Goal: Task Accomplishment & Management: Manage account settings

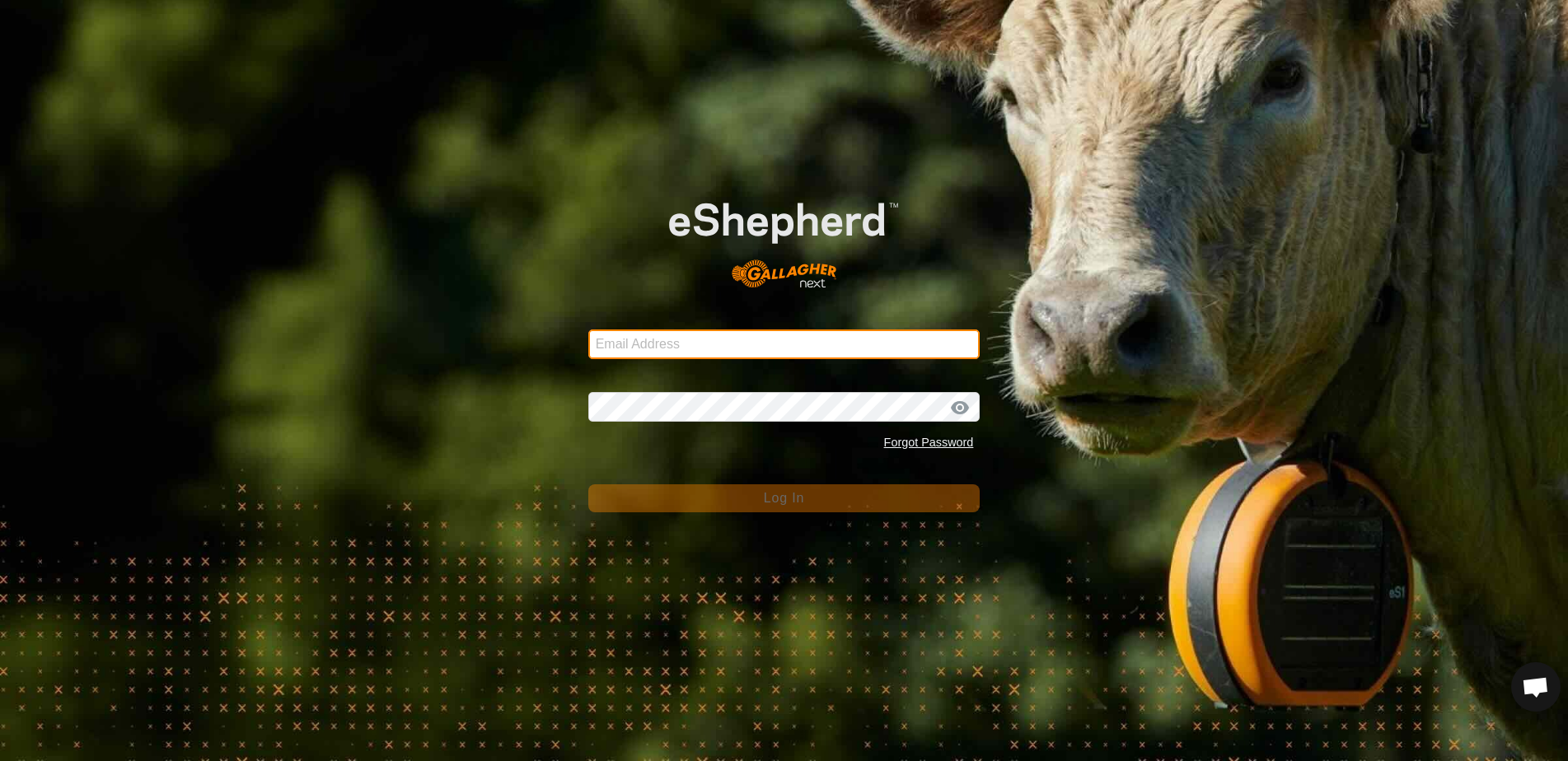
type input "[EMAIL_ADDRESS][DOMAIN_NAME]"
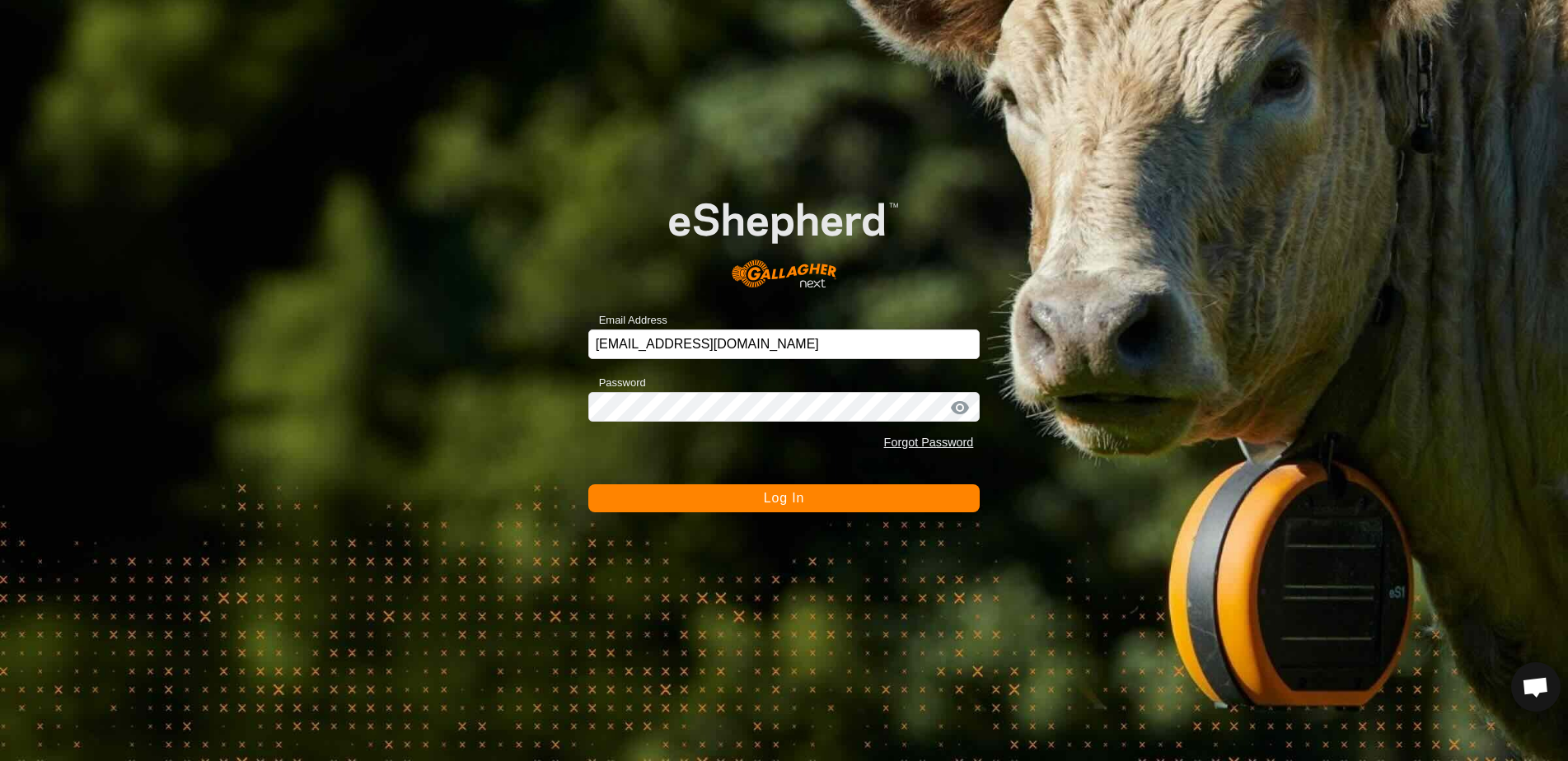
click at [778, 496] on span "Log In" at bounding box center [783, 497] width 40 height 14
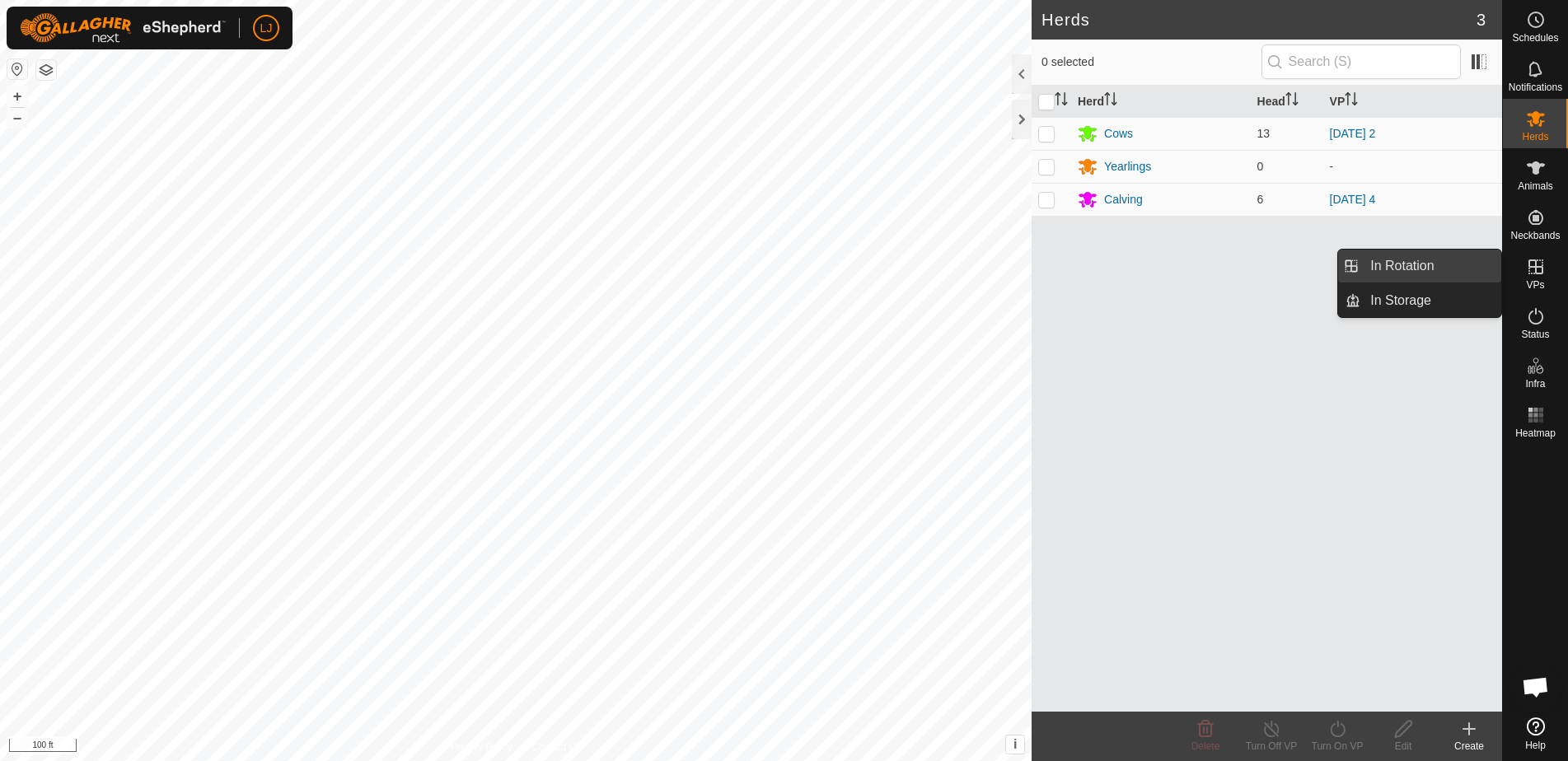
click at [1439, 268] on link "In Rotation" at bounding box center [1430, 265] width 141 height 33
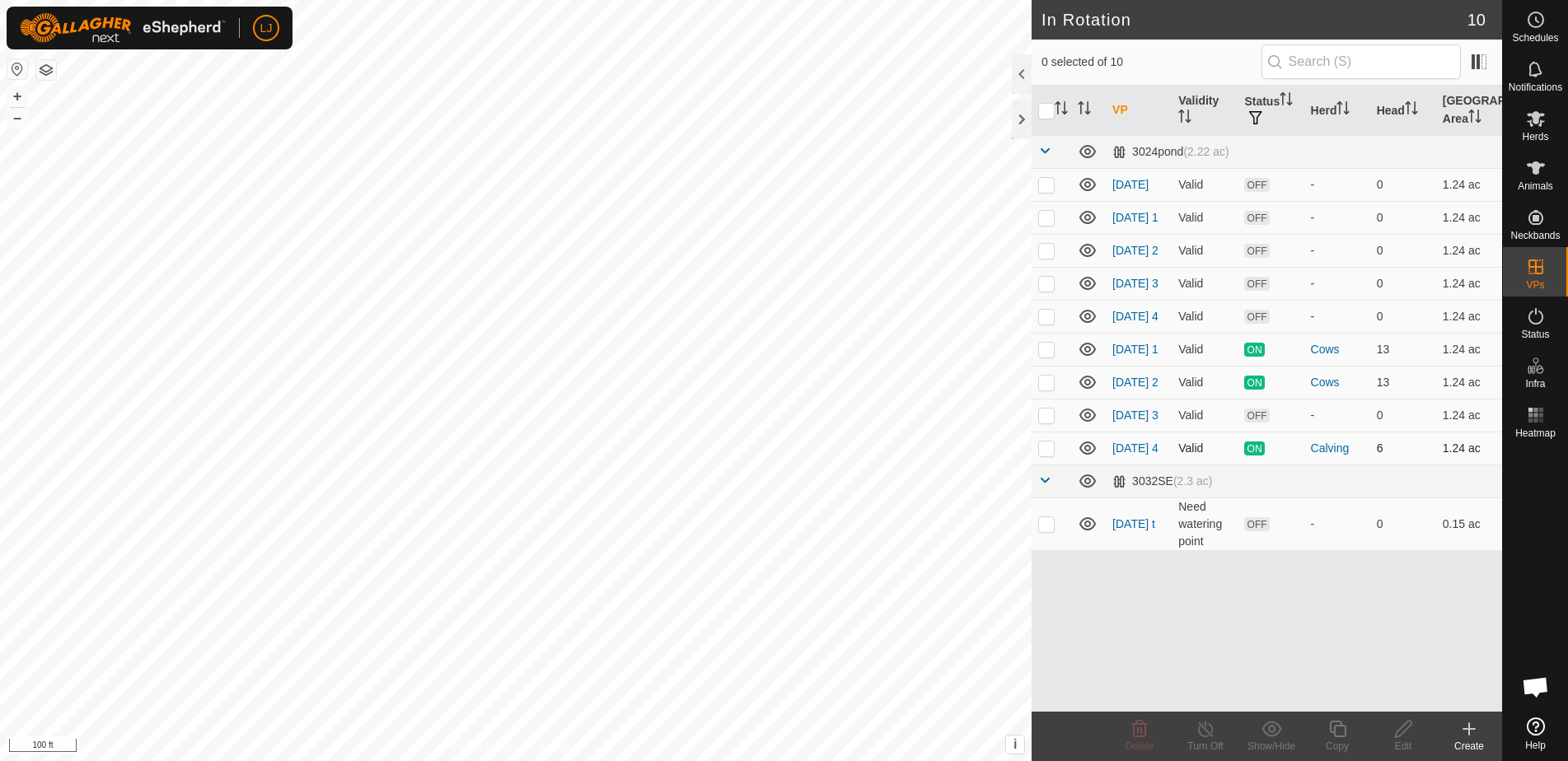
click at [1045, 465] on td at bounding box center [1051, 448] width 39 height 33
checkbox input "true"
click at [1045, 356] on p-checkbox at bounding box center [1047, 349] width 17 height 13
checkbox input "true"
click at [1053, 455] on p-checkbox at bounding box center [1047, 448] width 17 height 13
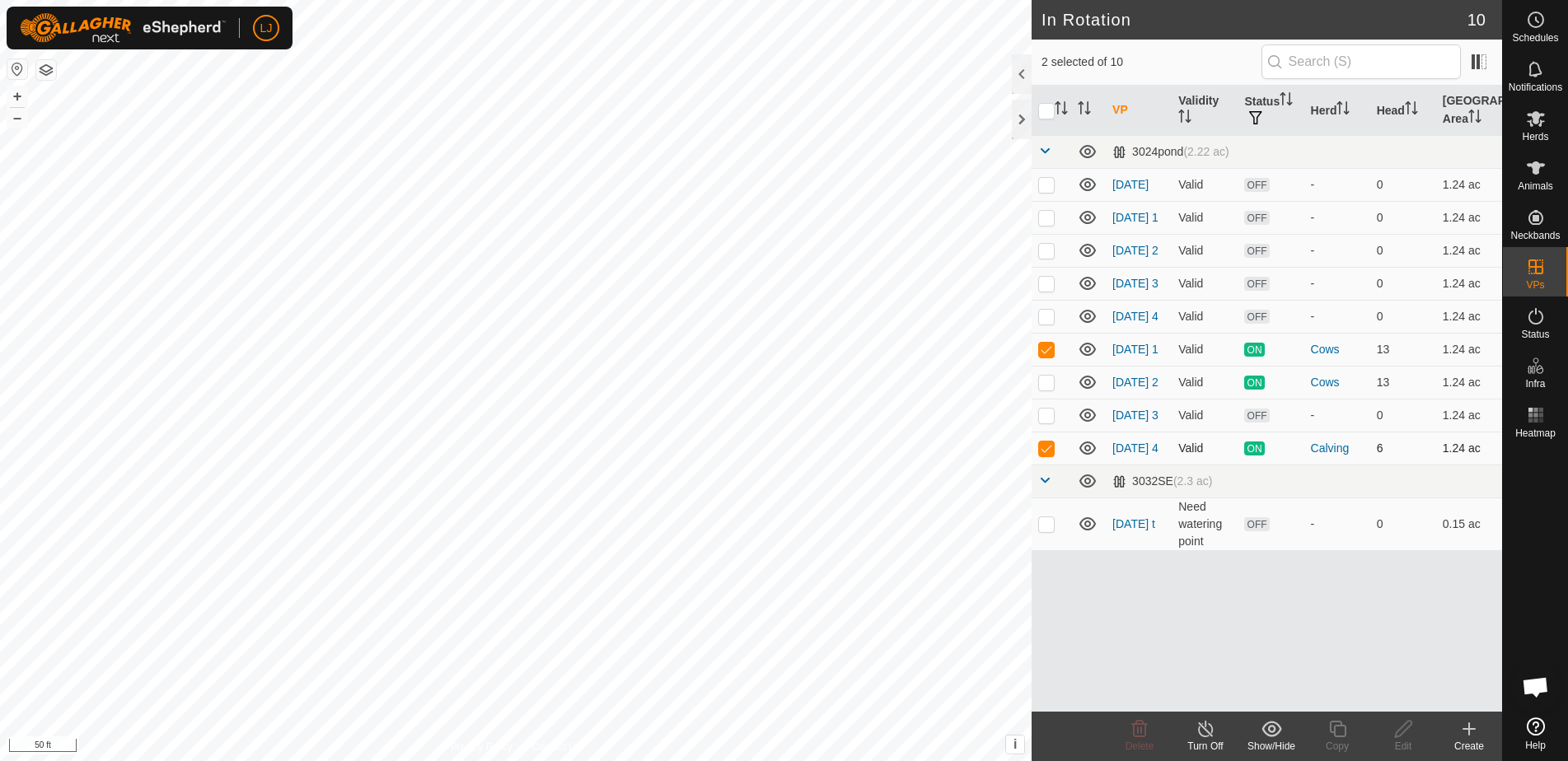
checkbox input "false"
click at [1049, 389] on p-checkbox at bounding box center [1047, 382] width 17 height 13
checkbox input "true"
click at [1044, 422] on p-checkbox at bounding box center [1047, 415] width 17 height 13
checkbox input "true"
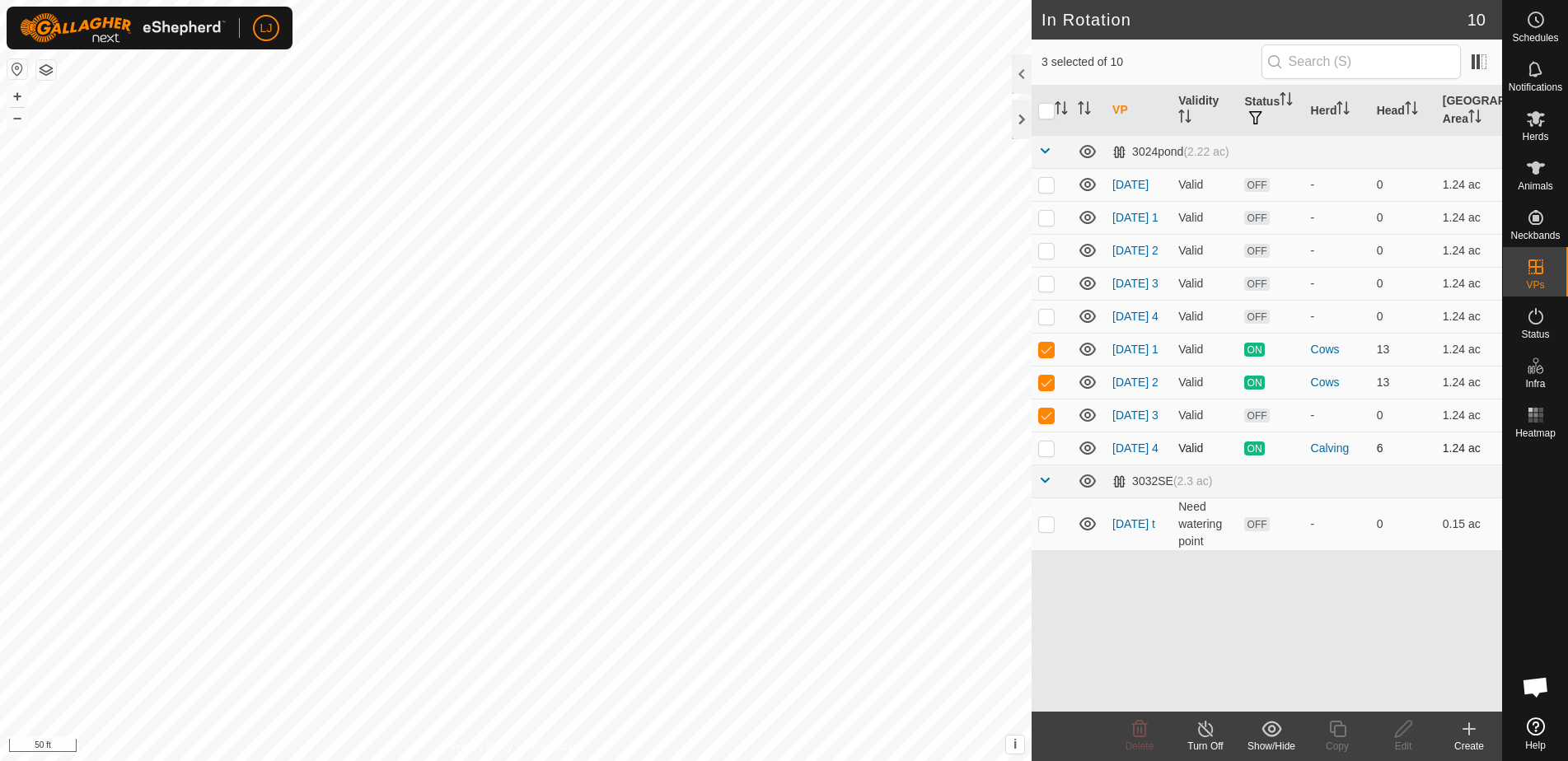
click at [1048, 455] on p-checkbox at bounding box center [1047, 448] width 17 height 13
click at [1047, 455] on p-checkbox at bounding box center [1047, 448] width 17 height 13
click at [1046, 465] on td at bounding box center [1051, 448] width 39 height 33
checkbox input "true"
click at [1327, 735] on icon at bounding box center [1337, 728] width 20 height 20
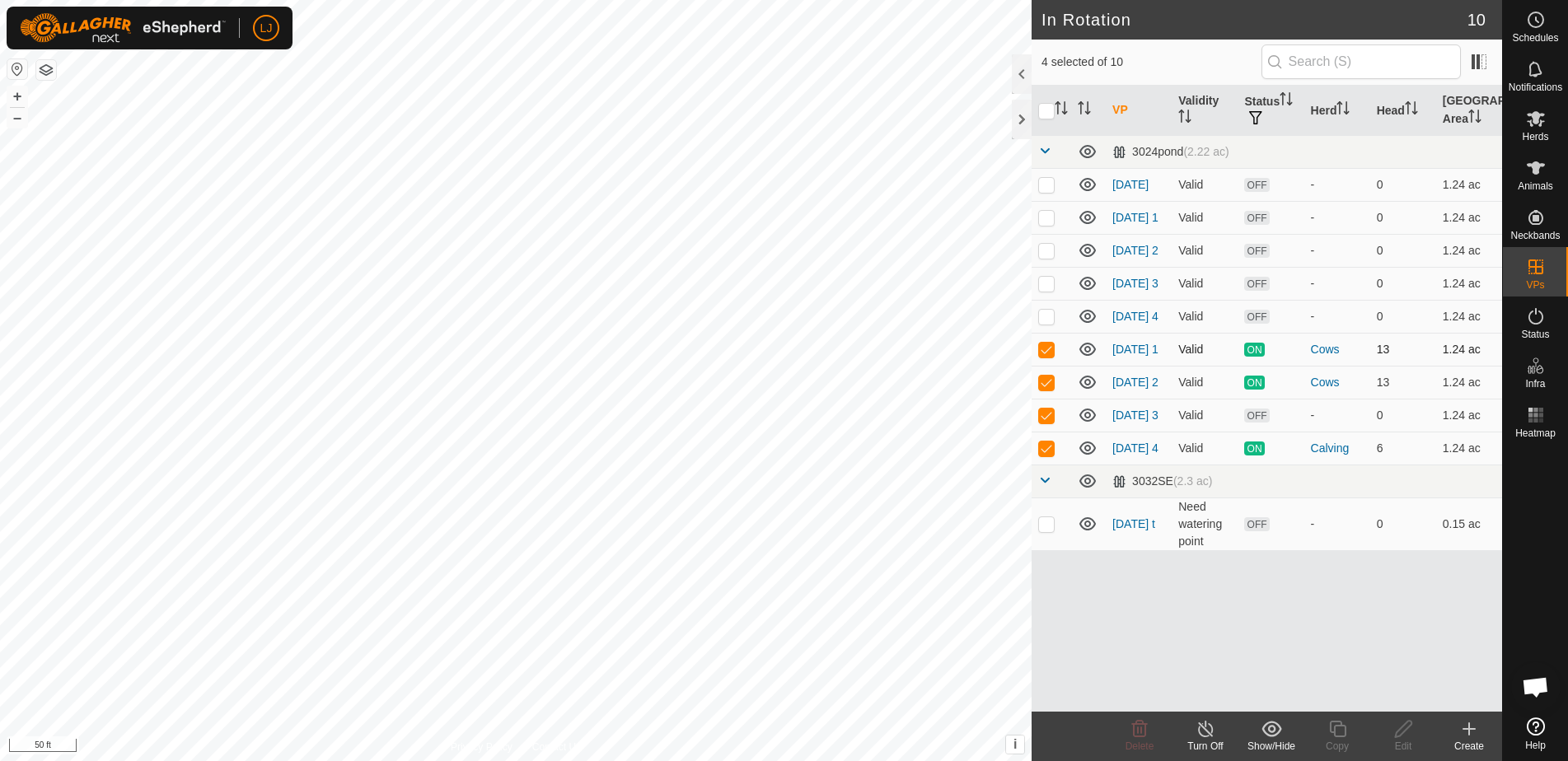
click at [1046, 356] on p-checkbox at bounding box center [1047, 349] width 17 height 13
checkbox input "false"
drag, startPoint x: 1042, startPoint y: 394, endPoint x: 1044, endPoint y: 402, distance: 8.2
click at [1043, 389] on p-checkbox at bounding box center [1047, 382] width 17 height 13
checkbox input "false"
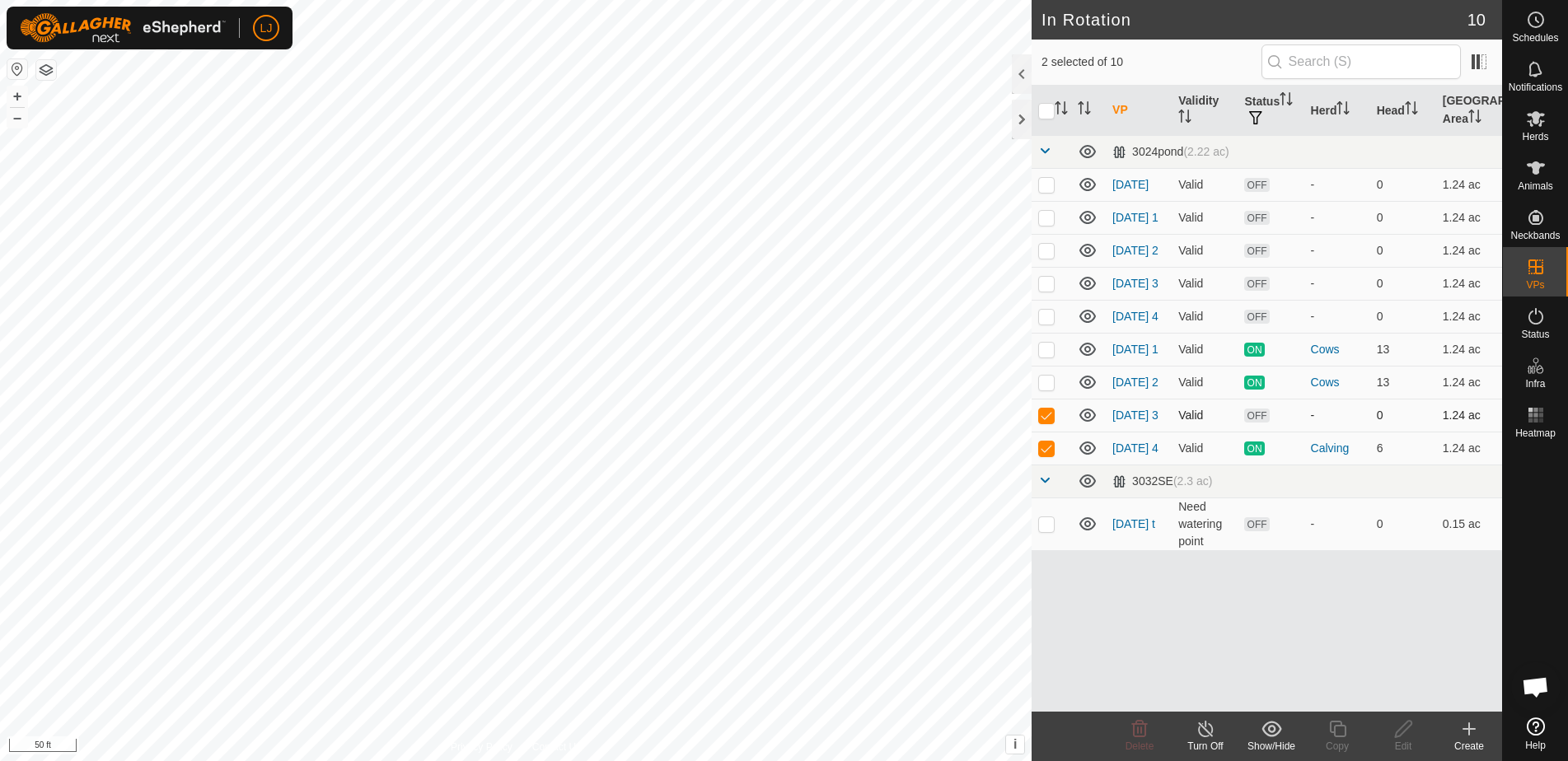
click at [1042, 422] on p-checkbox at bounding box center [1047, 415] width 17 height 13
checkbox input "false"
click at [1346, 732] on icon at bounding box center [1337, 728] width 20 height 20
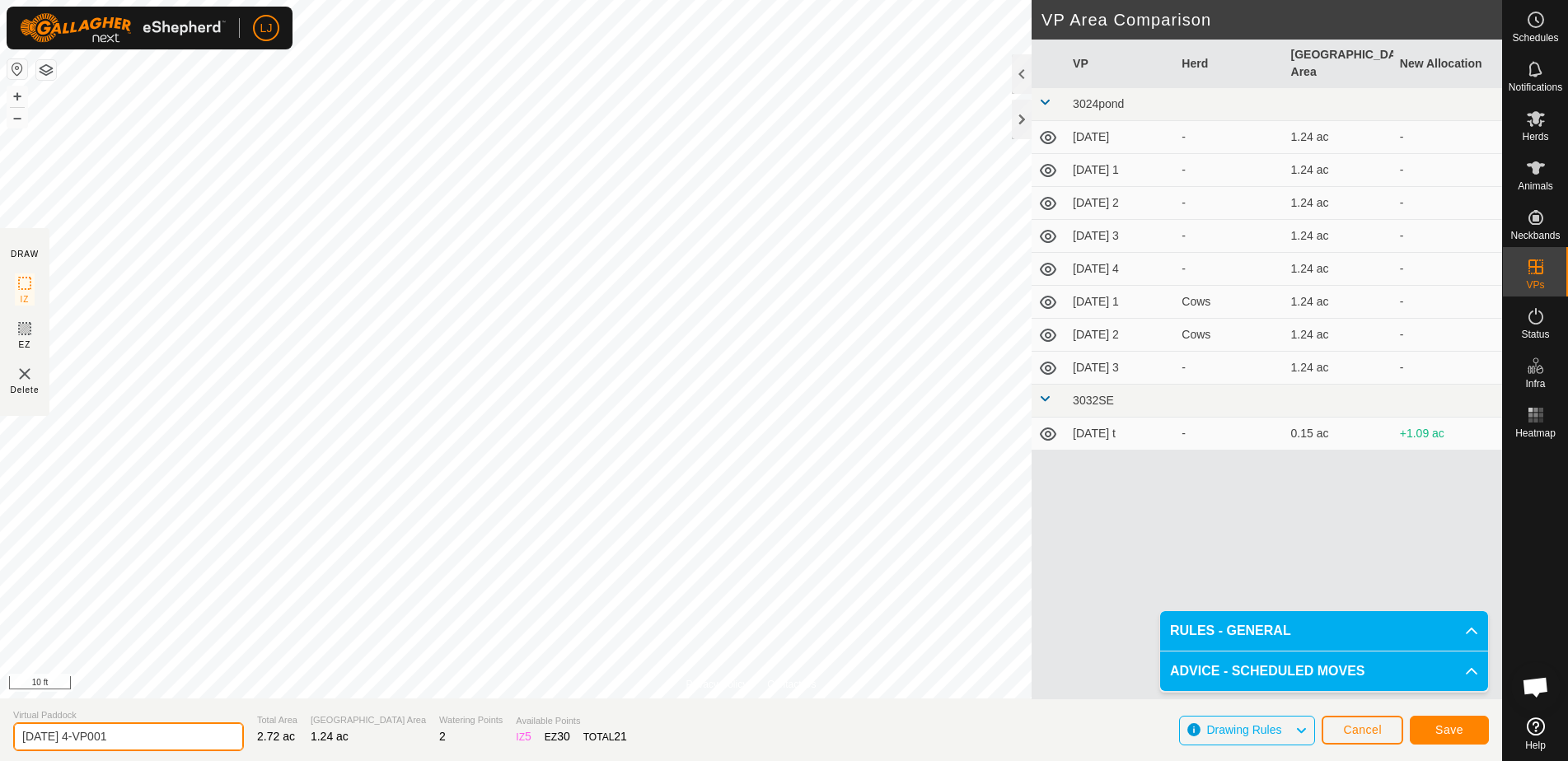
drag, startPoint x: 95, startPoint y: 740, endPoint x: 183, endPoint y: 743, distance: 88.1
click at [182, 742] on input "[DATE] 4-VP001" at bounding box center [128, 737] width 231 height 29
type input "[DATE] 4-2"
click at [1456, 731] on span "Save" at bounding box center [1449, 730] width 28 height 13
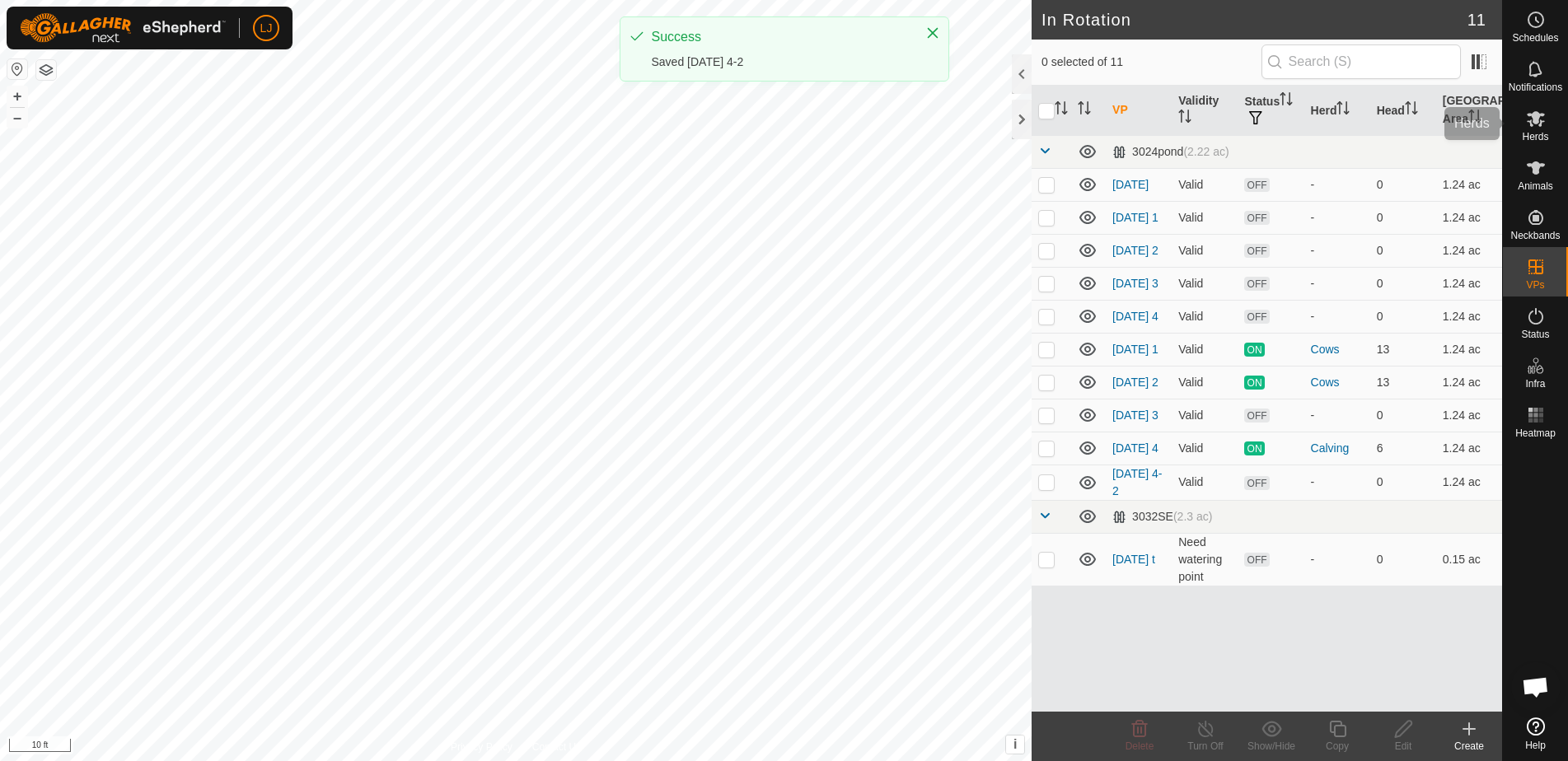
click at [1526, 133] on span "Herds" at bounding box center [1534, 137] width 26 height 10
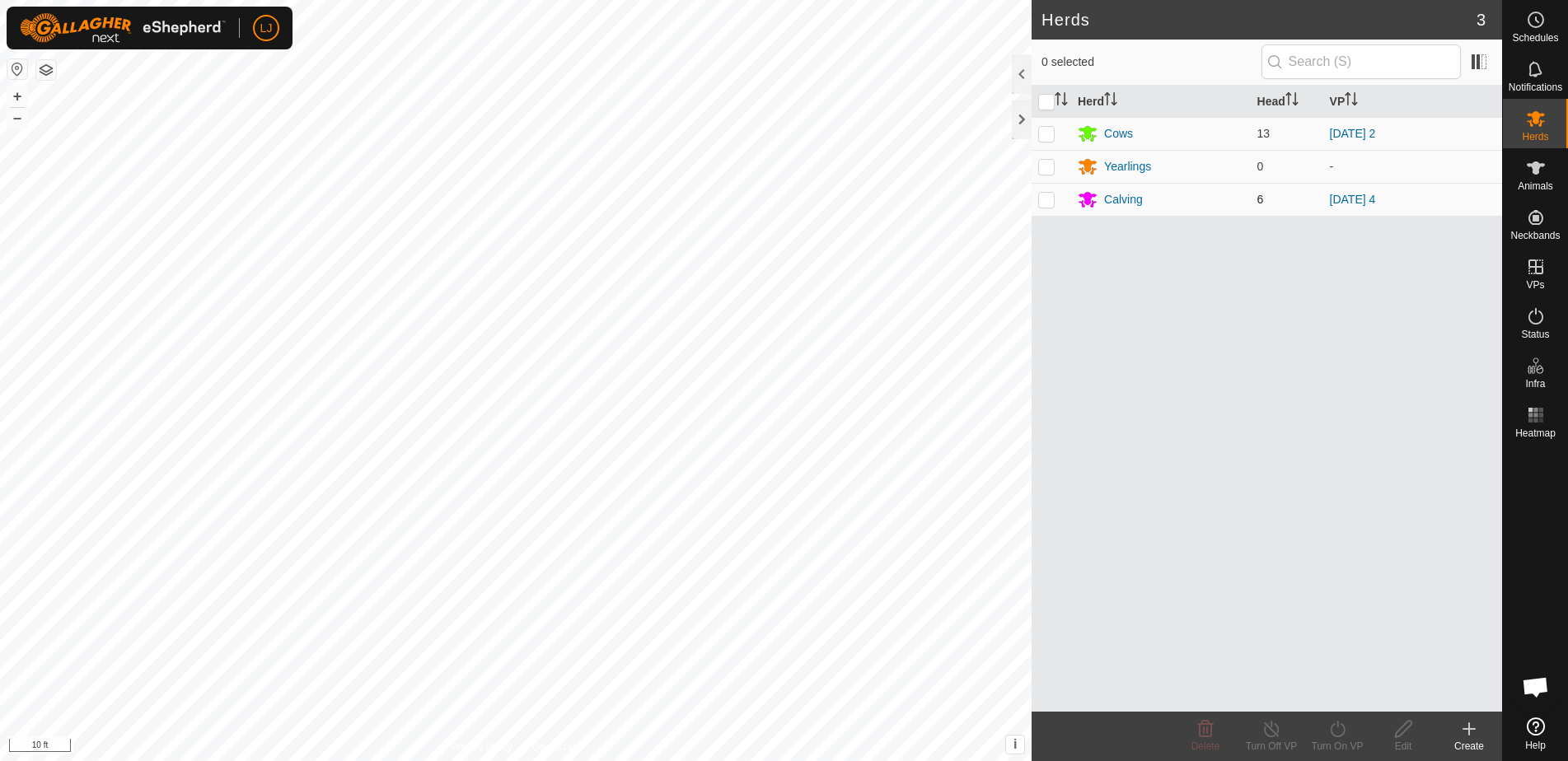
click at [1050, 202] on p-checkbox at bounding box center [1047, 199] width 17 height 13
checkbox input "true"
click at [1342, 738] on icon at bounding box center [1337, 728] width 20 height 20
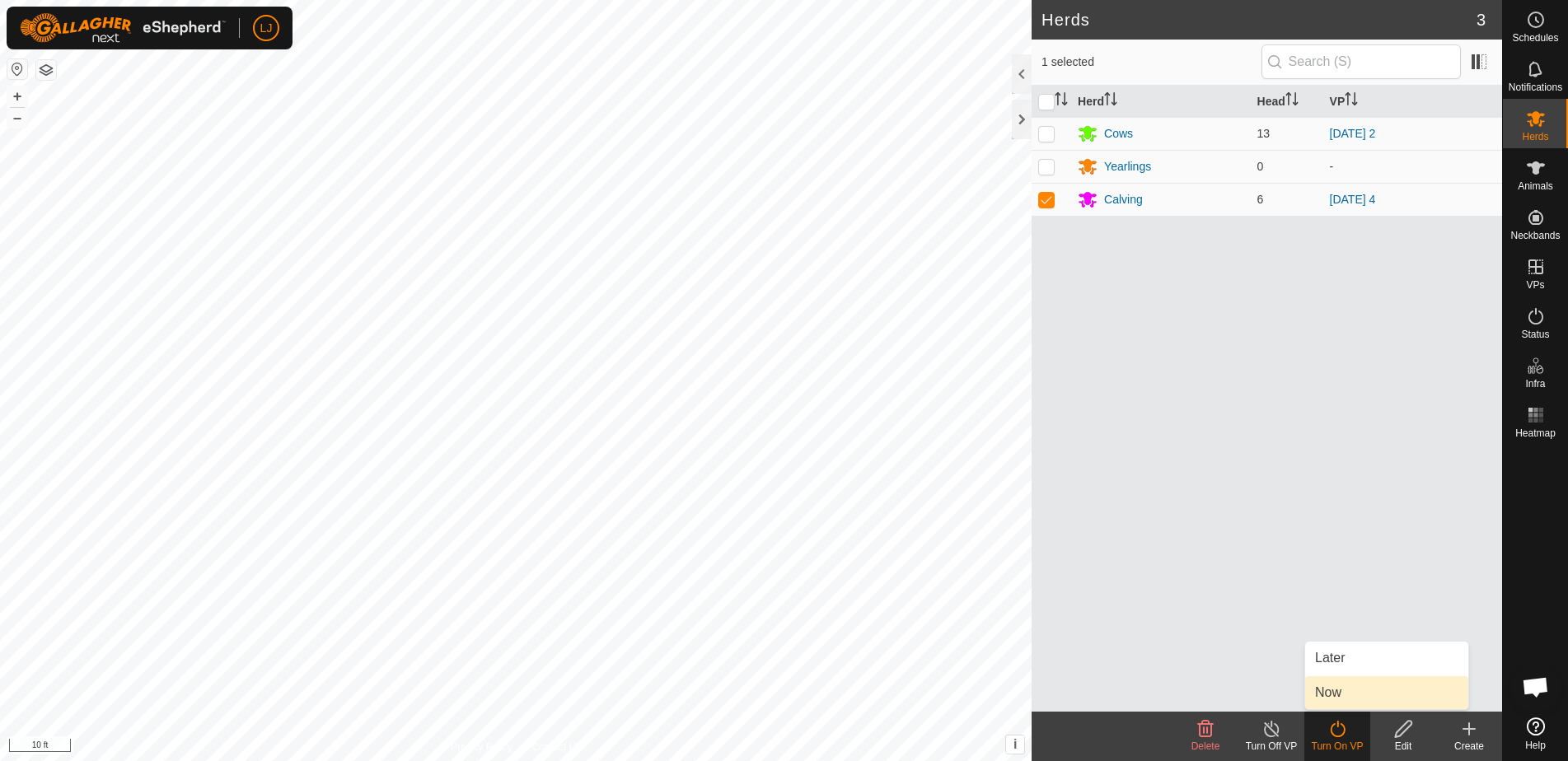
click at [1341, 702] on link "Now" at bounding box center [1386, 692] width 163 height 33
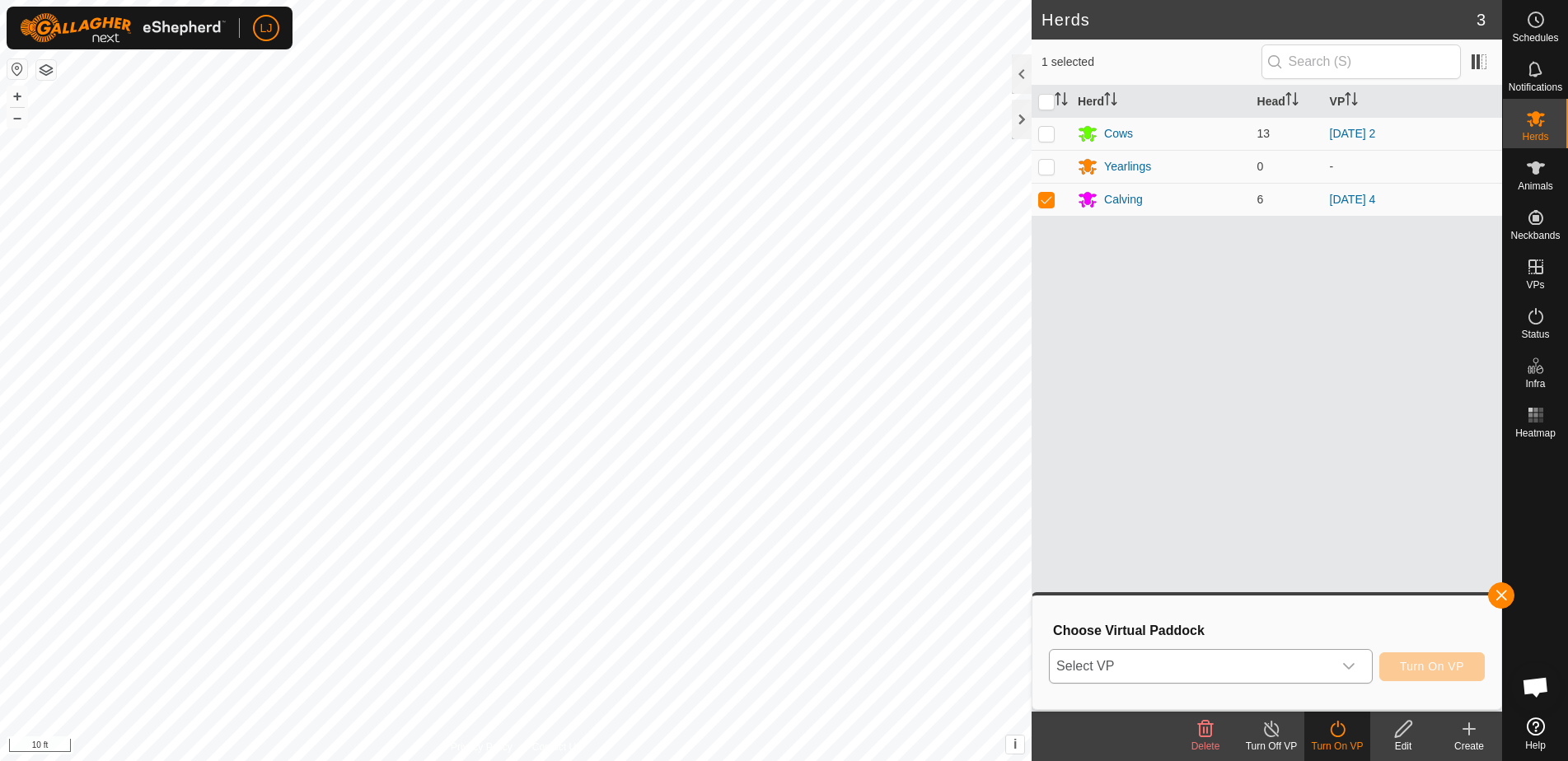
click at [1185, 675] on span "Select VP" at bounding box center [1190, 666] width 282 height 33
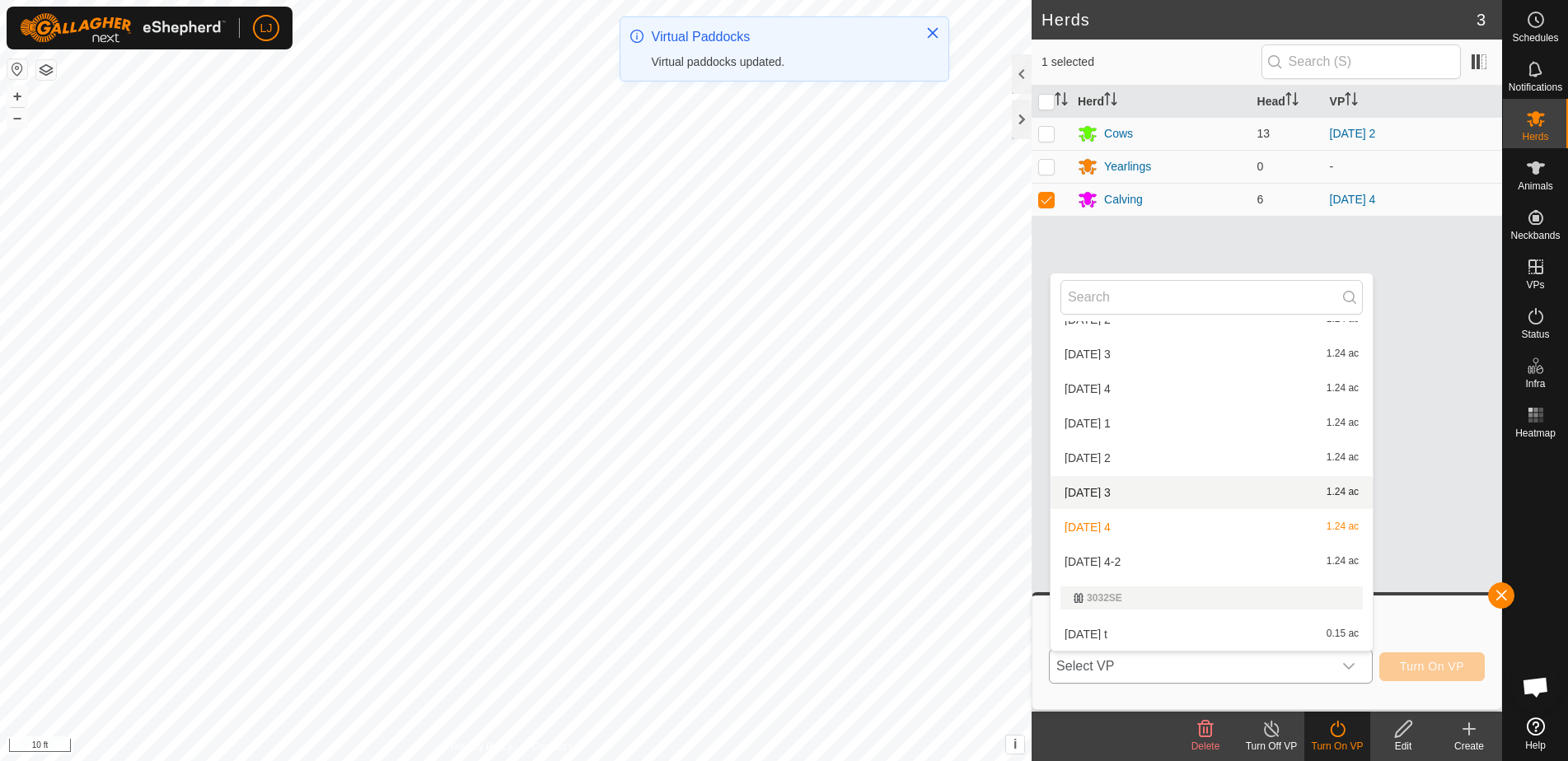
scroll to position [125, 0]
click at [1152, 568] on li "[DATE] 4-2 1.24 ac" at bounding box center [1211, 562] width 322 height 33
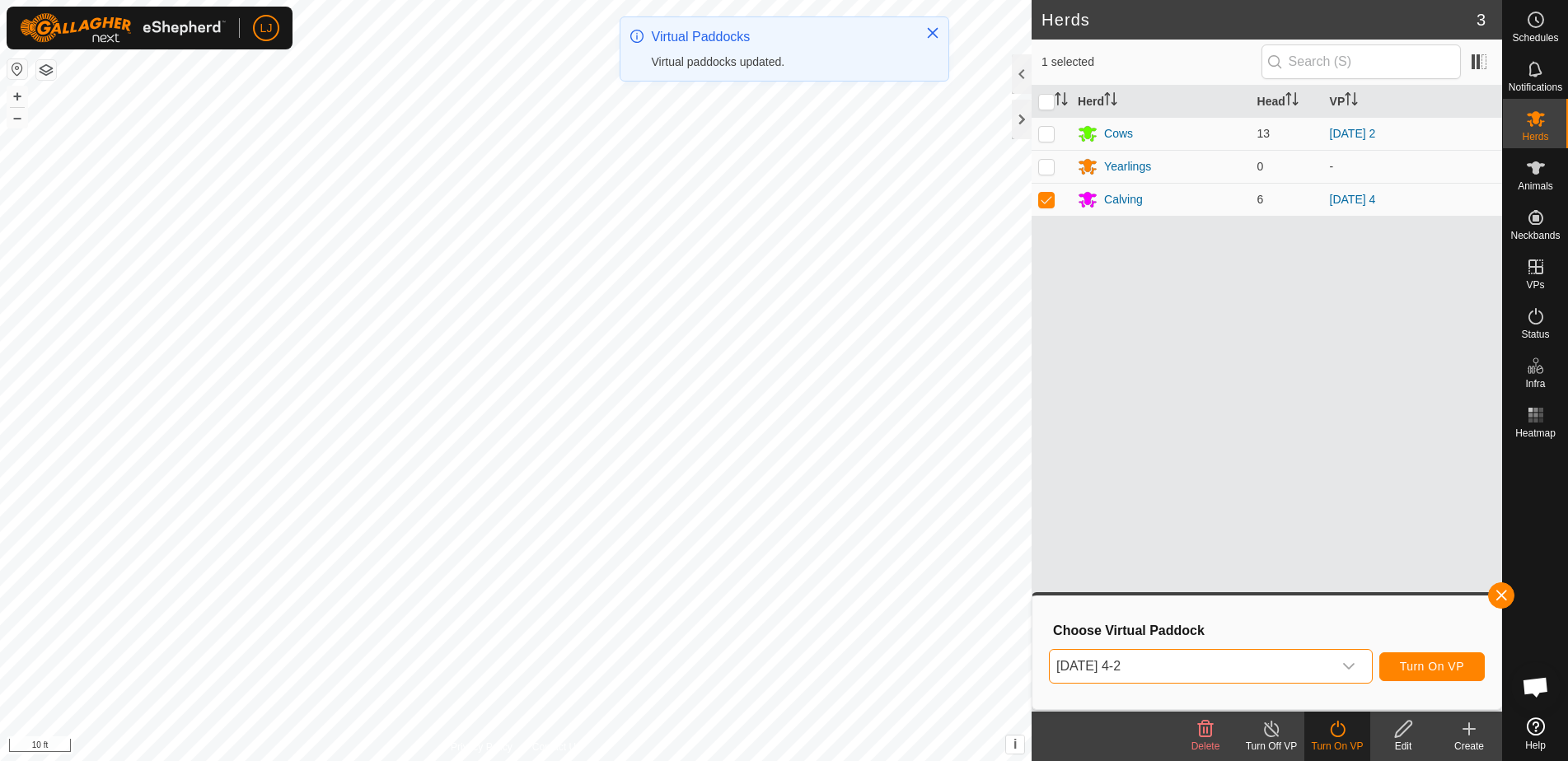
click at [1442, 669] on span "Turn On VP" at bounding box center [1431, 667] width 64 height 13
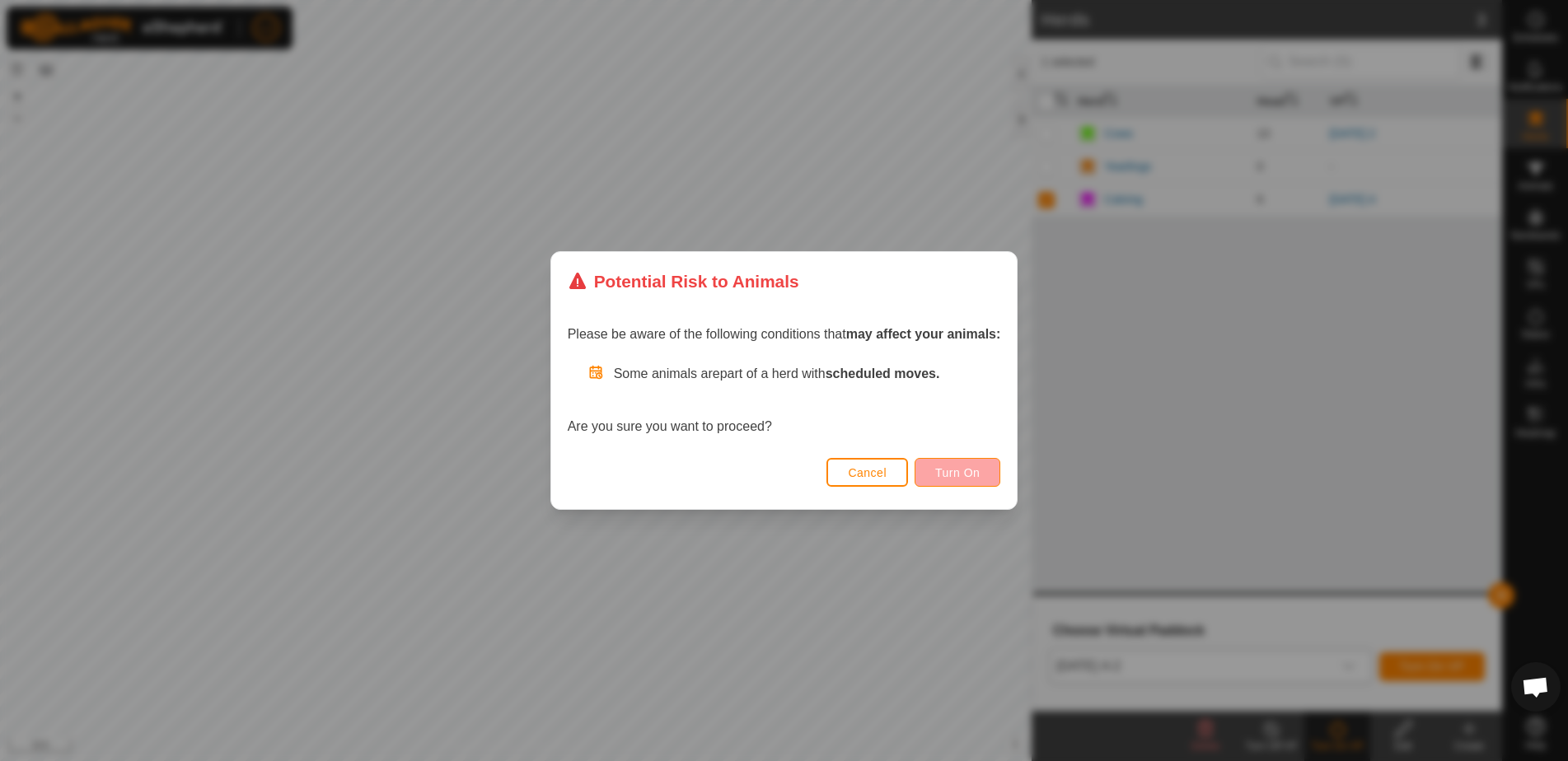
click at [989, 479] on button "Turn On" at bounding box center [957, 472] width 86 height 29
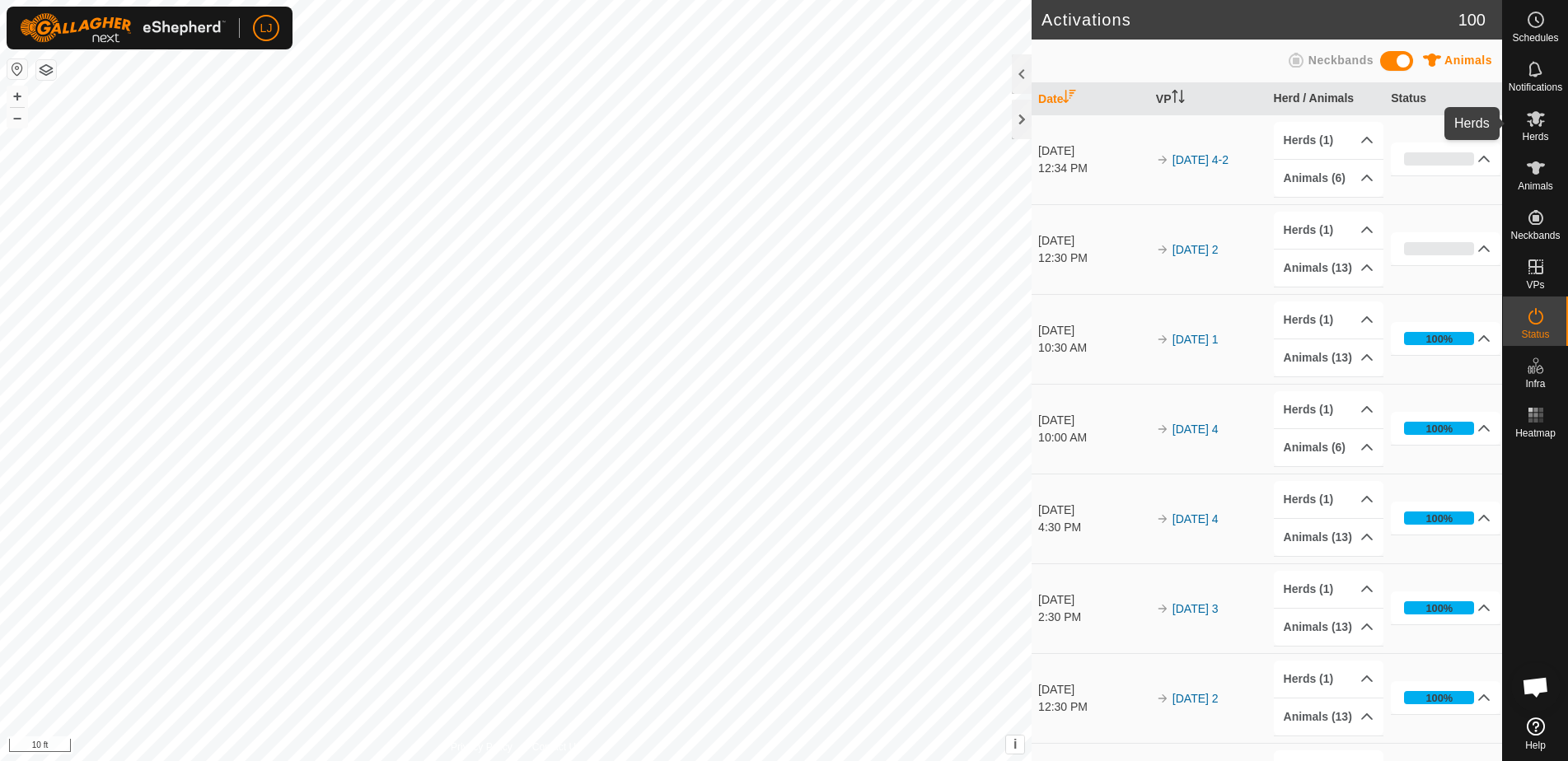
click at [1530, 127] on icon at bounding box center [1534, 118] width 20 height 20
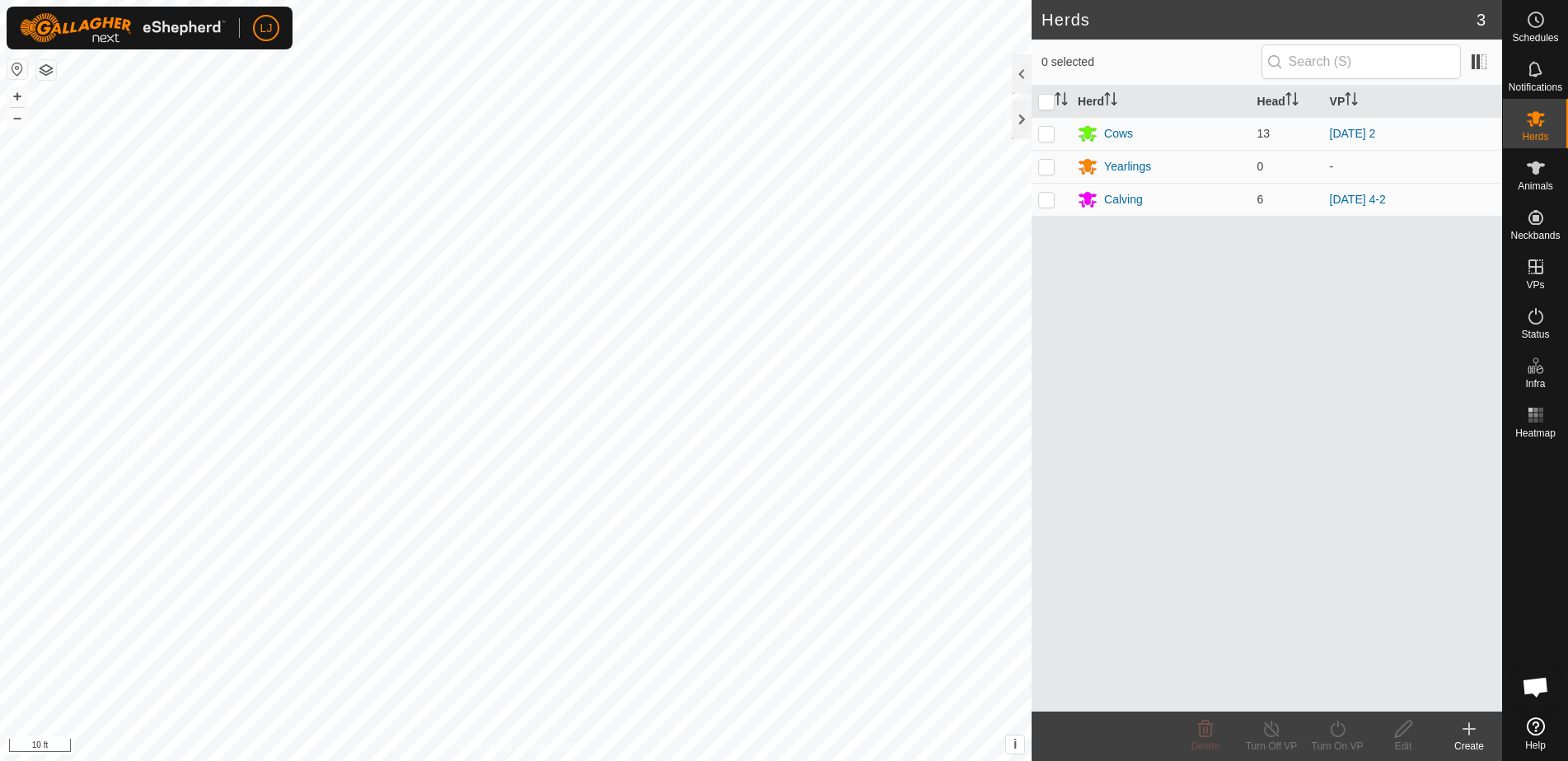
click at [1534, 33] on span "Schedules" at bounding box center [1534, 37] width 47 height 10
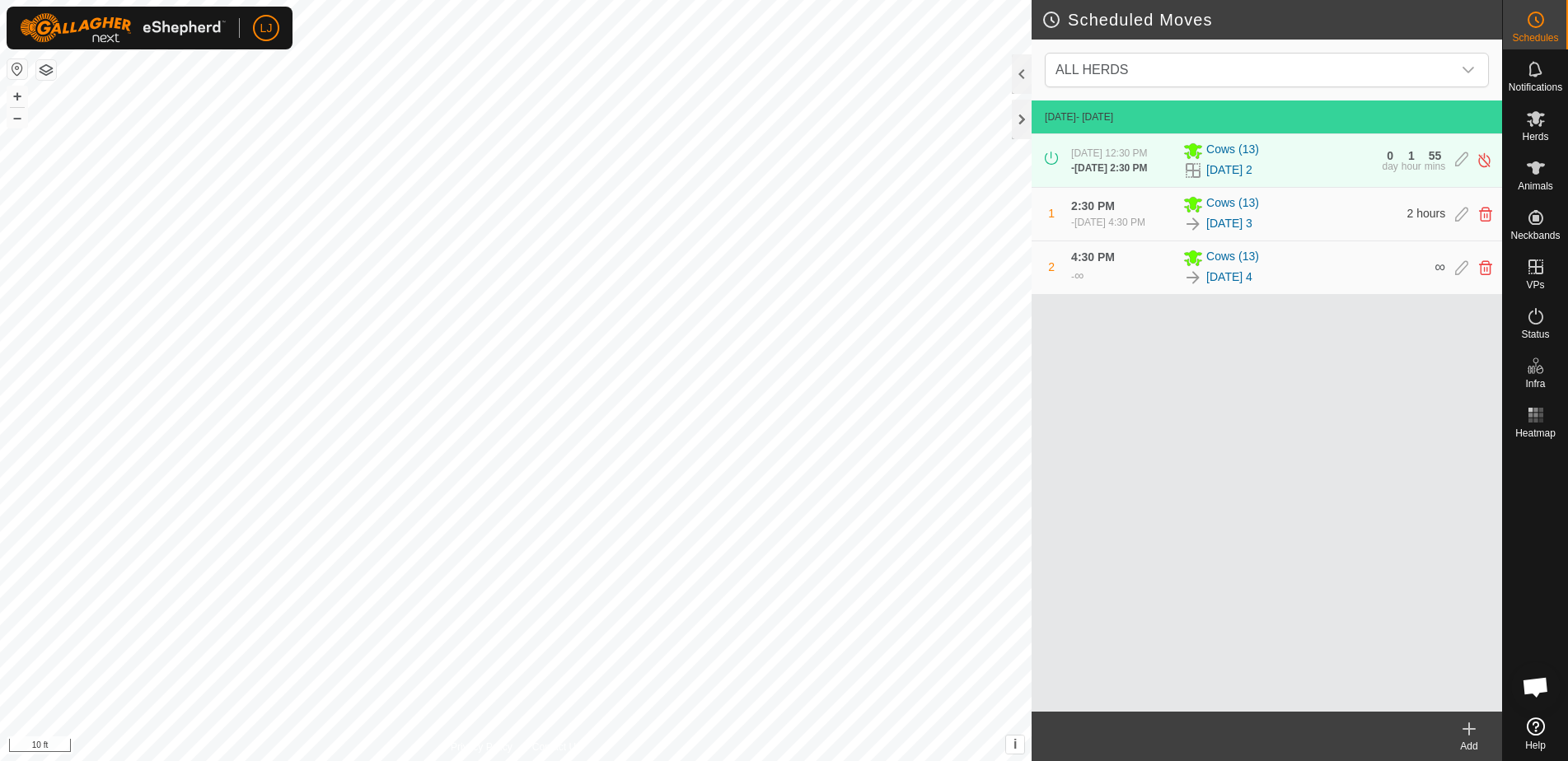
click at [1468, 732] on icon at bounding box center [1468, 729] width 0 height 11
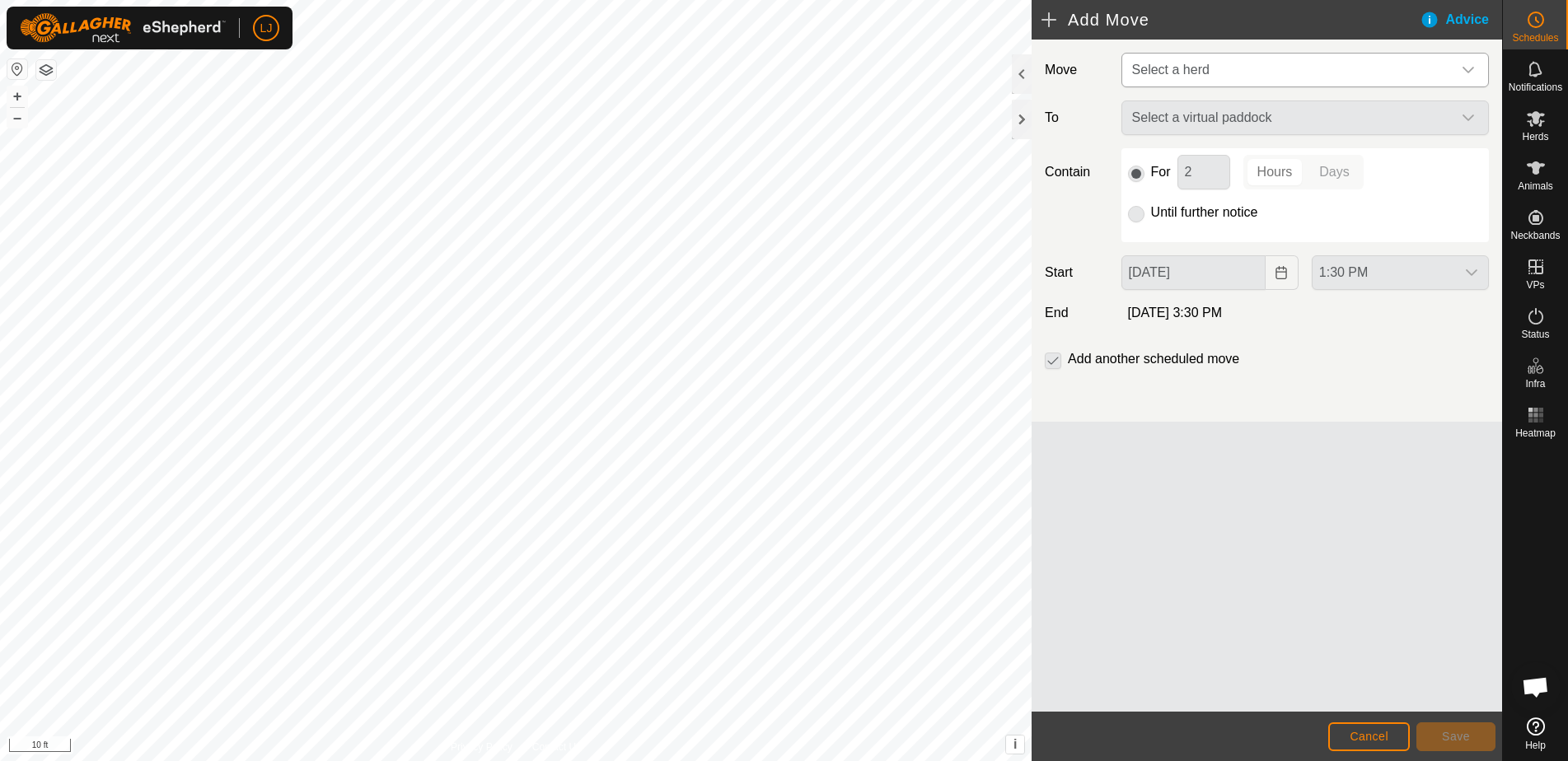
click at [1152, 86] on span "Select a herd" at bounding box center [1289, 70] width 326 height 33
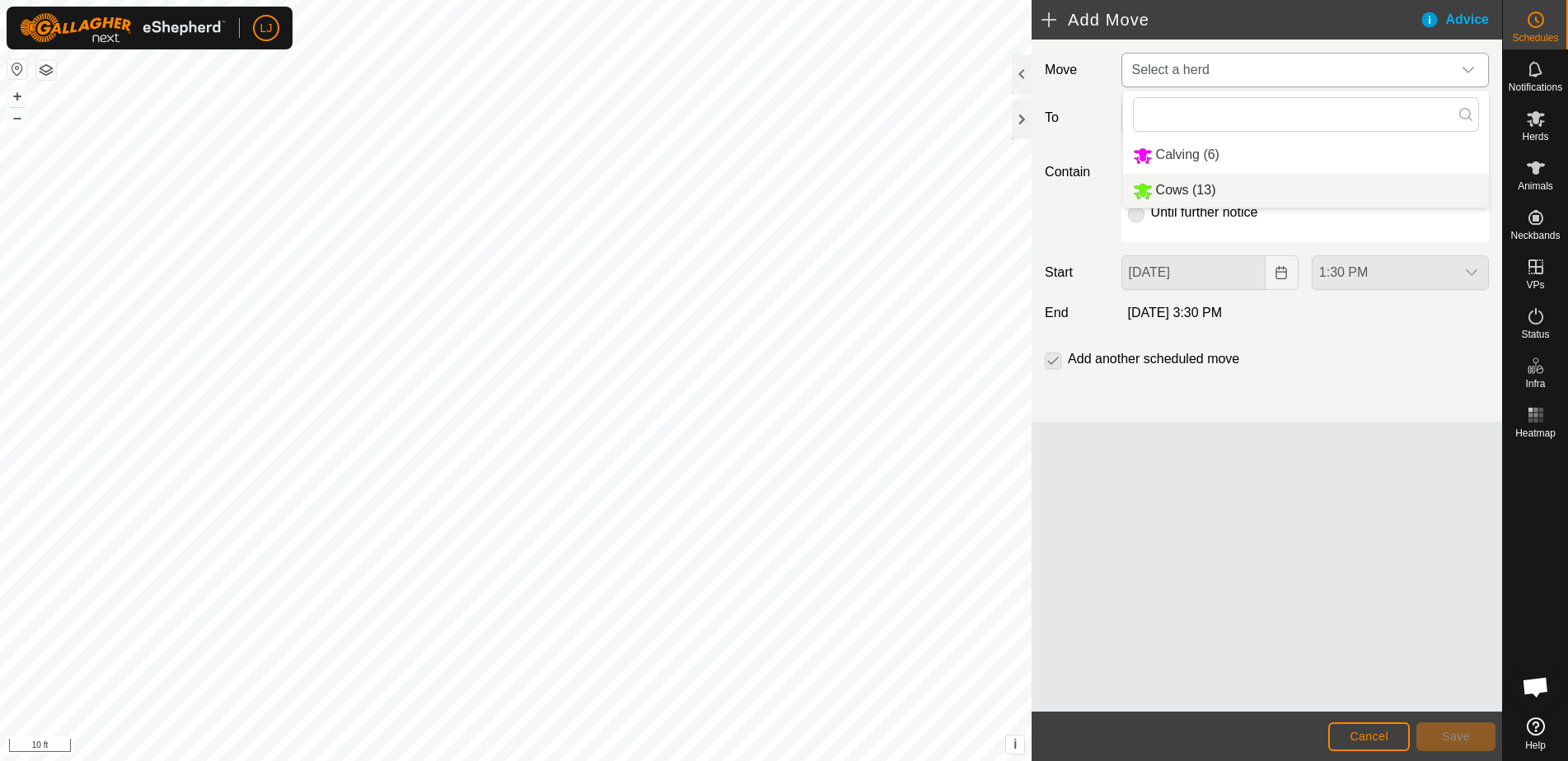
click at [1223, 189] on li "Cows (13)" at bounding box center [1305, 191] width 366 height 34
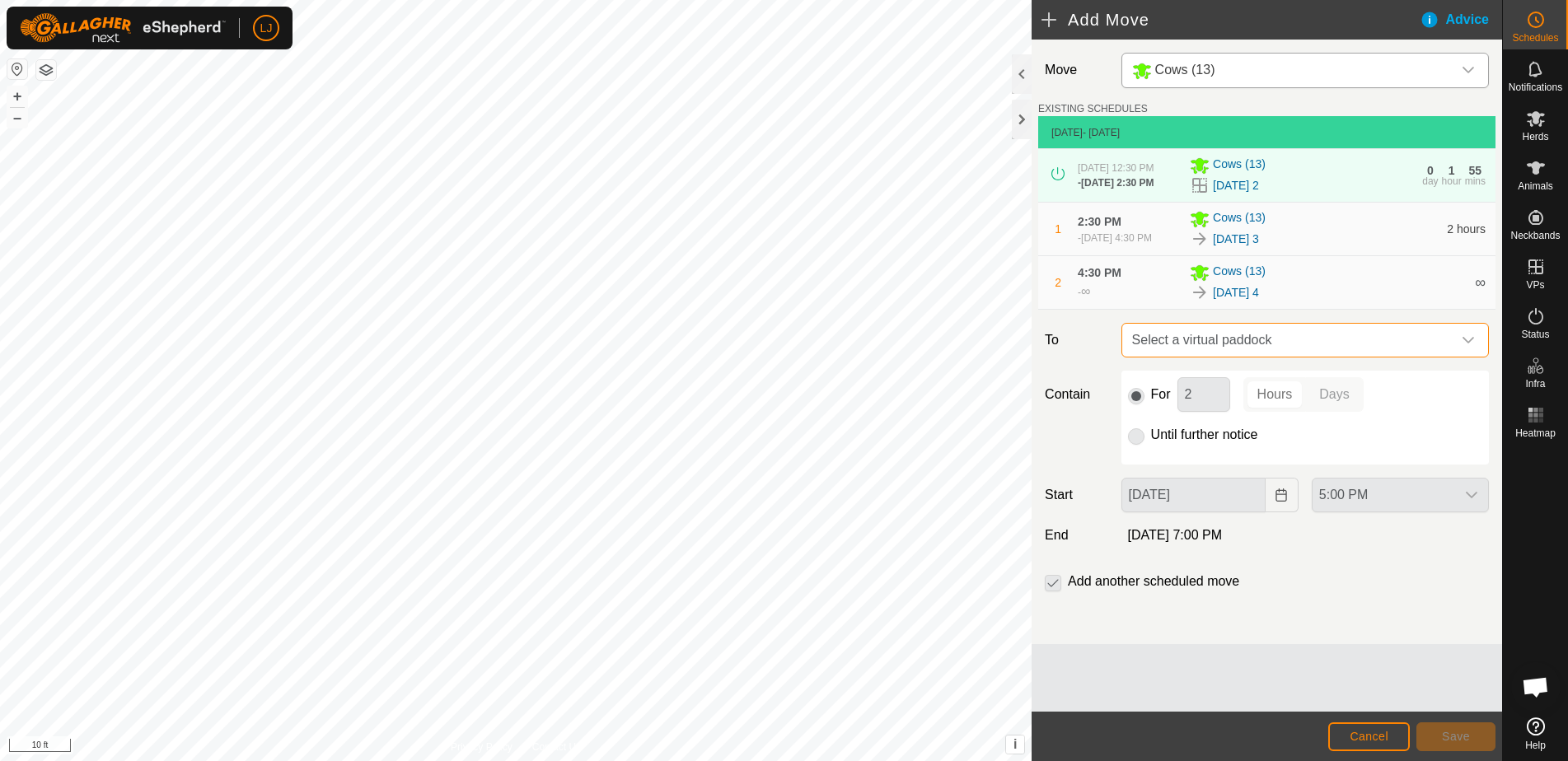
click at [1252, 357] on span "Select a virtual paddock" at bounding box center [1289, 340] width 326 height 33
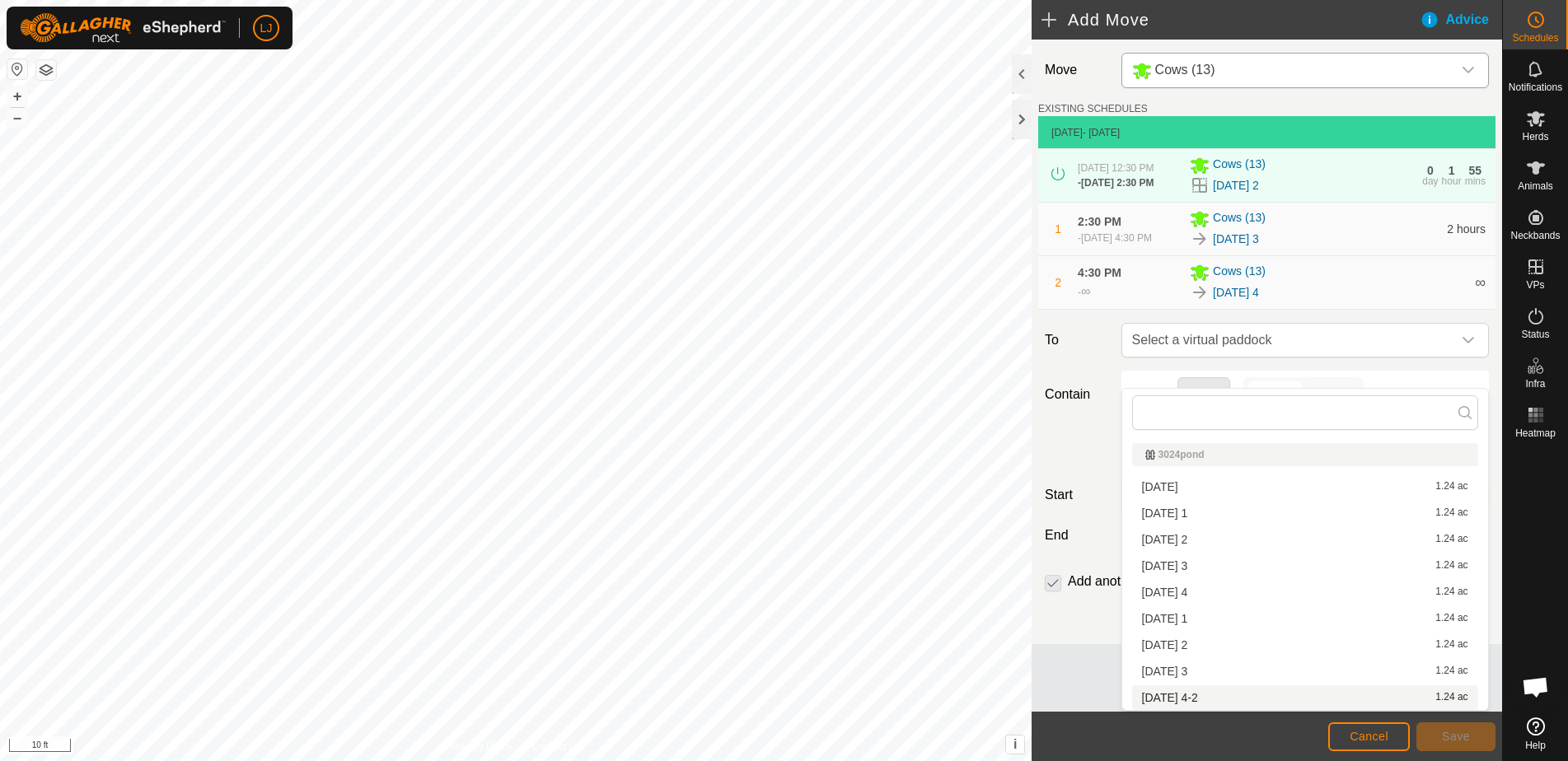
click at [1261, 700] on div "[DATE] 4-2 1.24 ac" at bounding box center [1304, 698] width 326 height 11
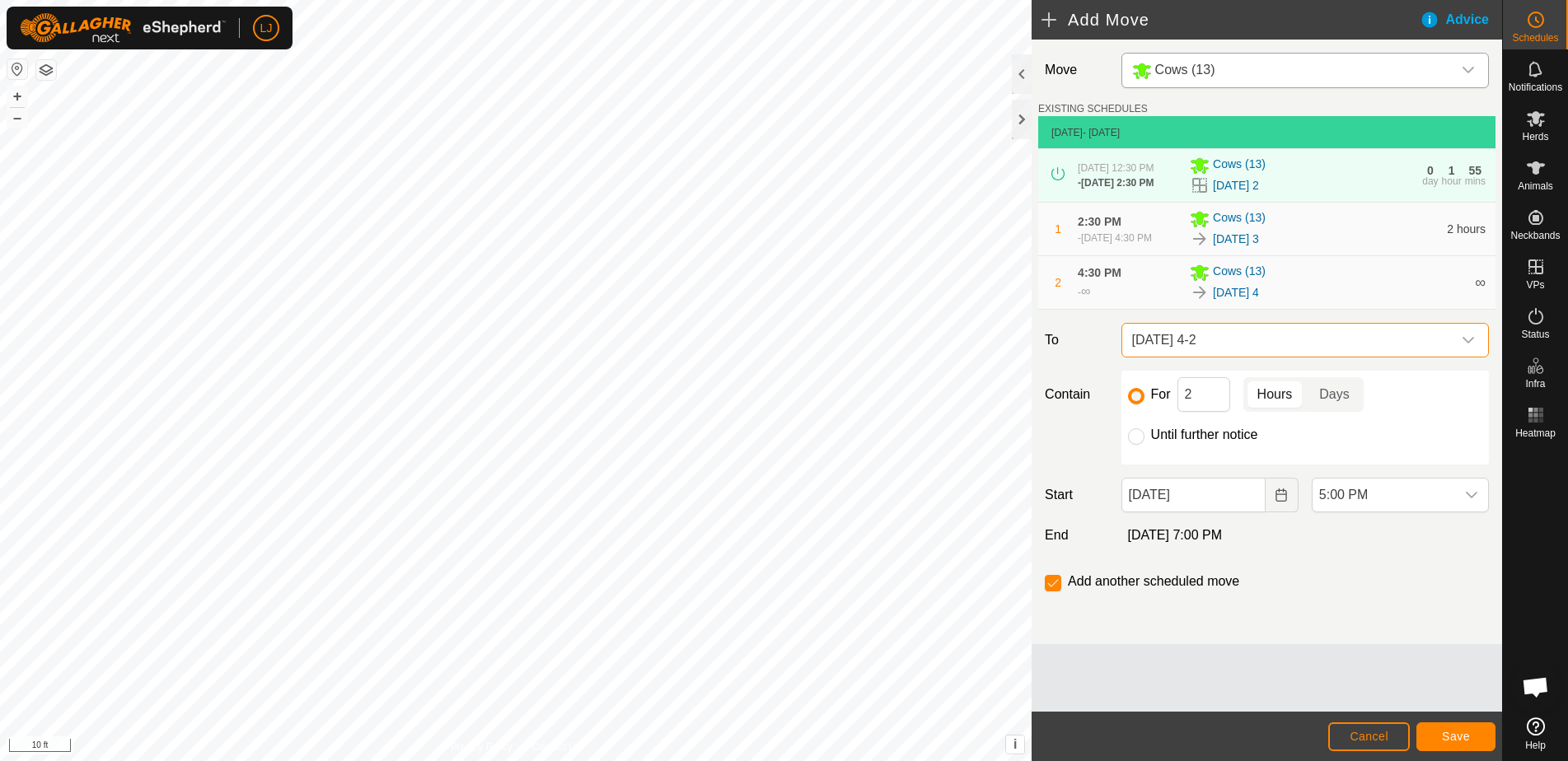
click at [1169, 442] on label "Until further notice" at bounding box center [1204, 435] width 107 height 13
click at [1144, 445] on input "Until further notice" at bounding box center [1136, 437] width 17 height 17
radio input "true"
checkbox input "false"
click at [1461, 740] on span "Save" at bounding box center [1455, 737] width 28 height 13
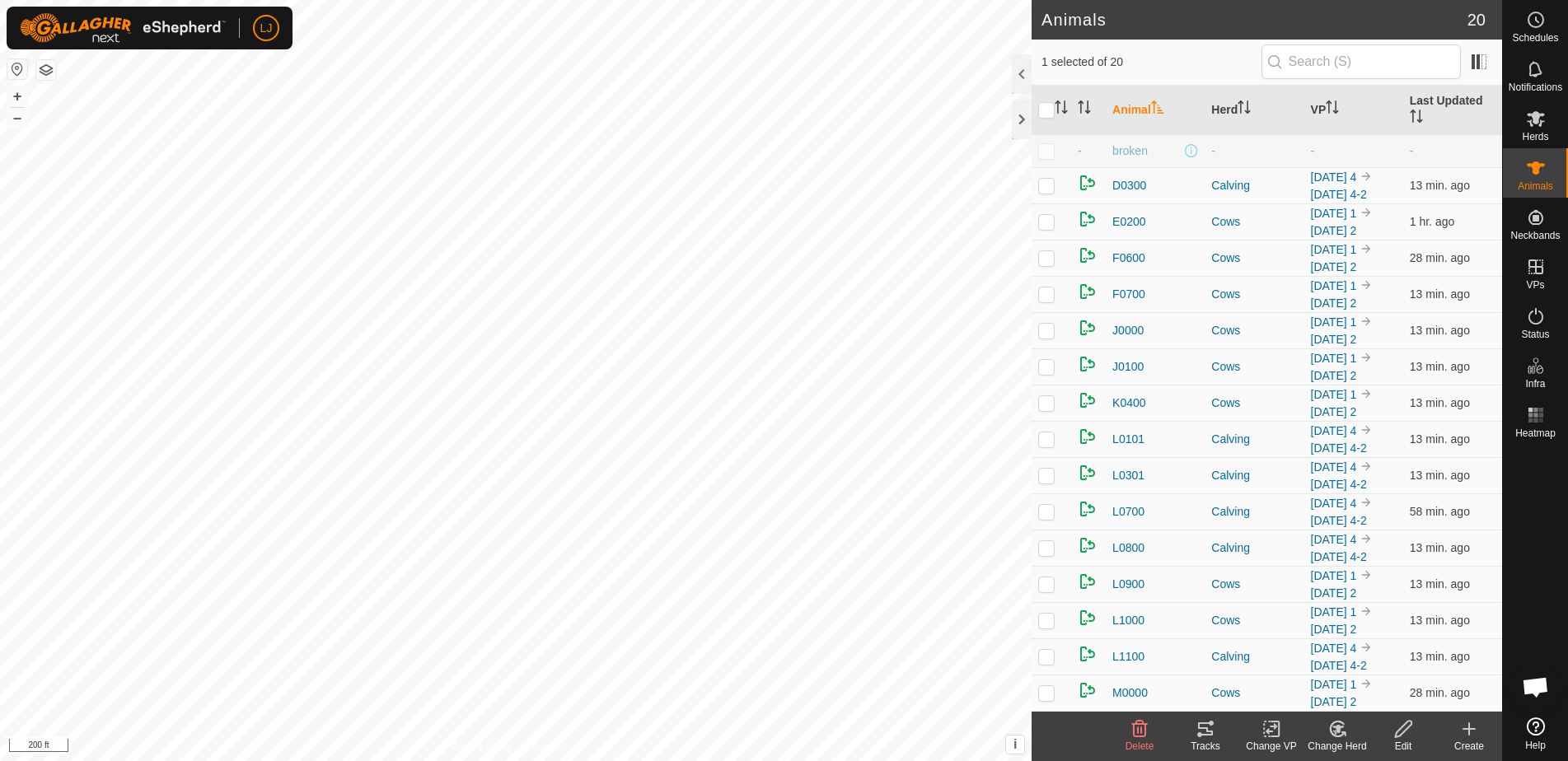
click at [1344, 732] on icon at bounding box center [1337, 728] width 20 height 20
click at [1384, 661] on span "Choose Herd..." at bounding box center [1386, 658] width 89 height 20
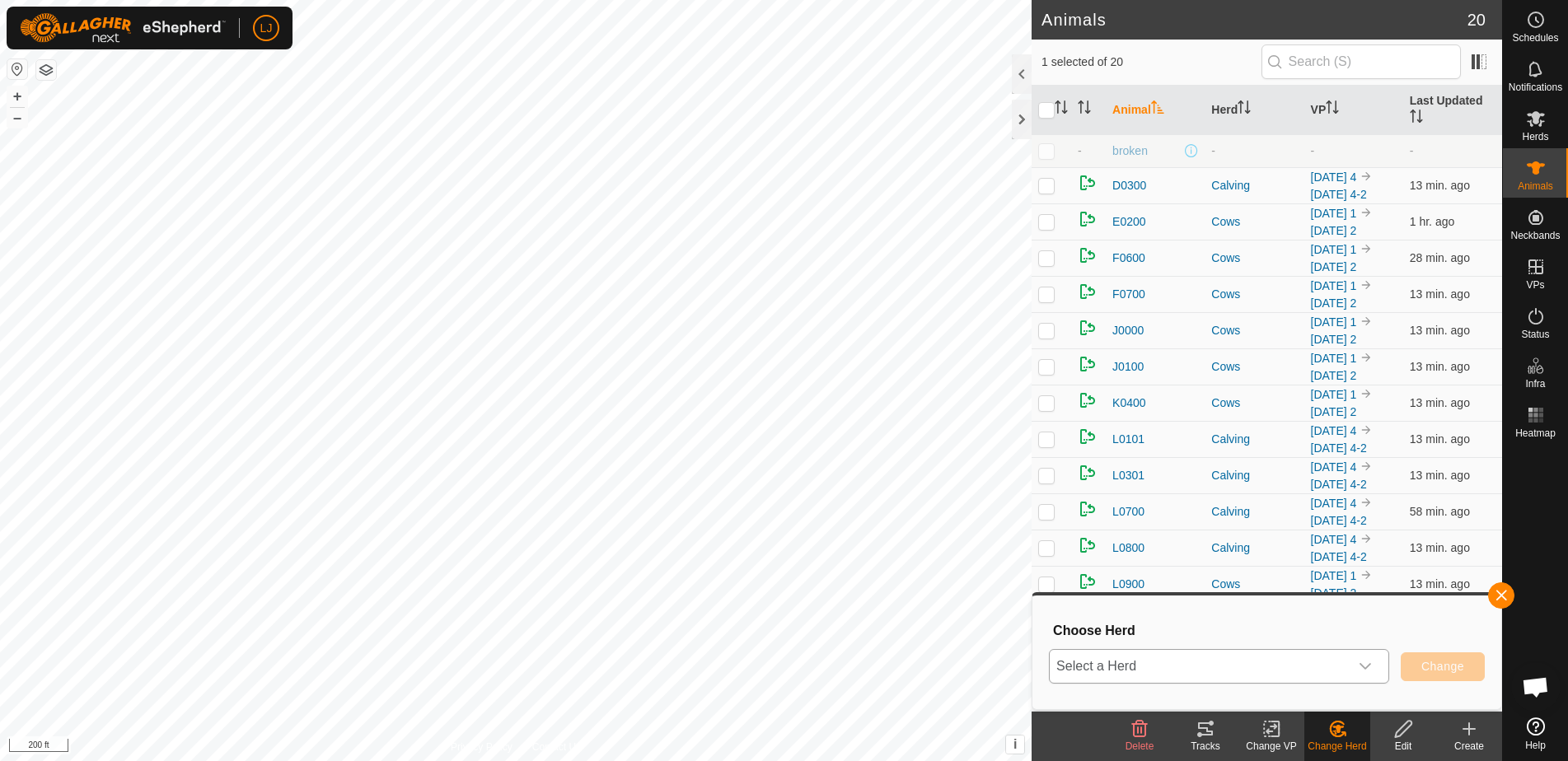
click at [1338, 679] on span "Select a Herd" at bounding box center [1198, 666] width 299 height 33
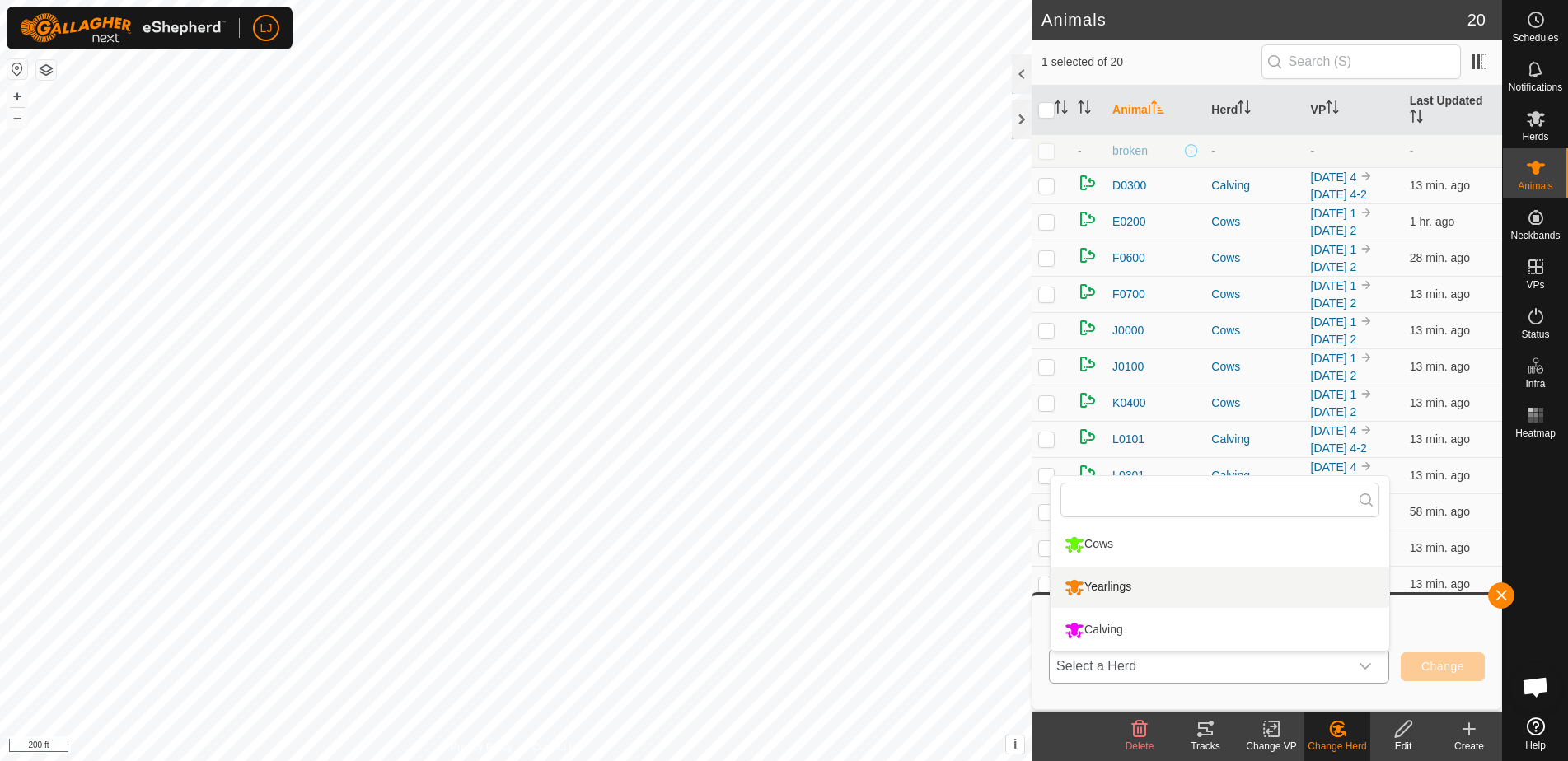
click at [1099, 580] on div "Yearlings" at bounding box center [1098, 588] width 75 height 28
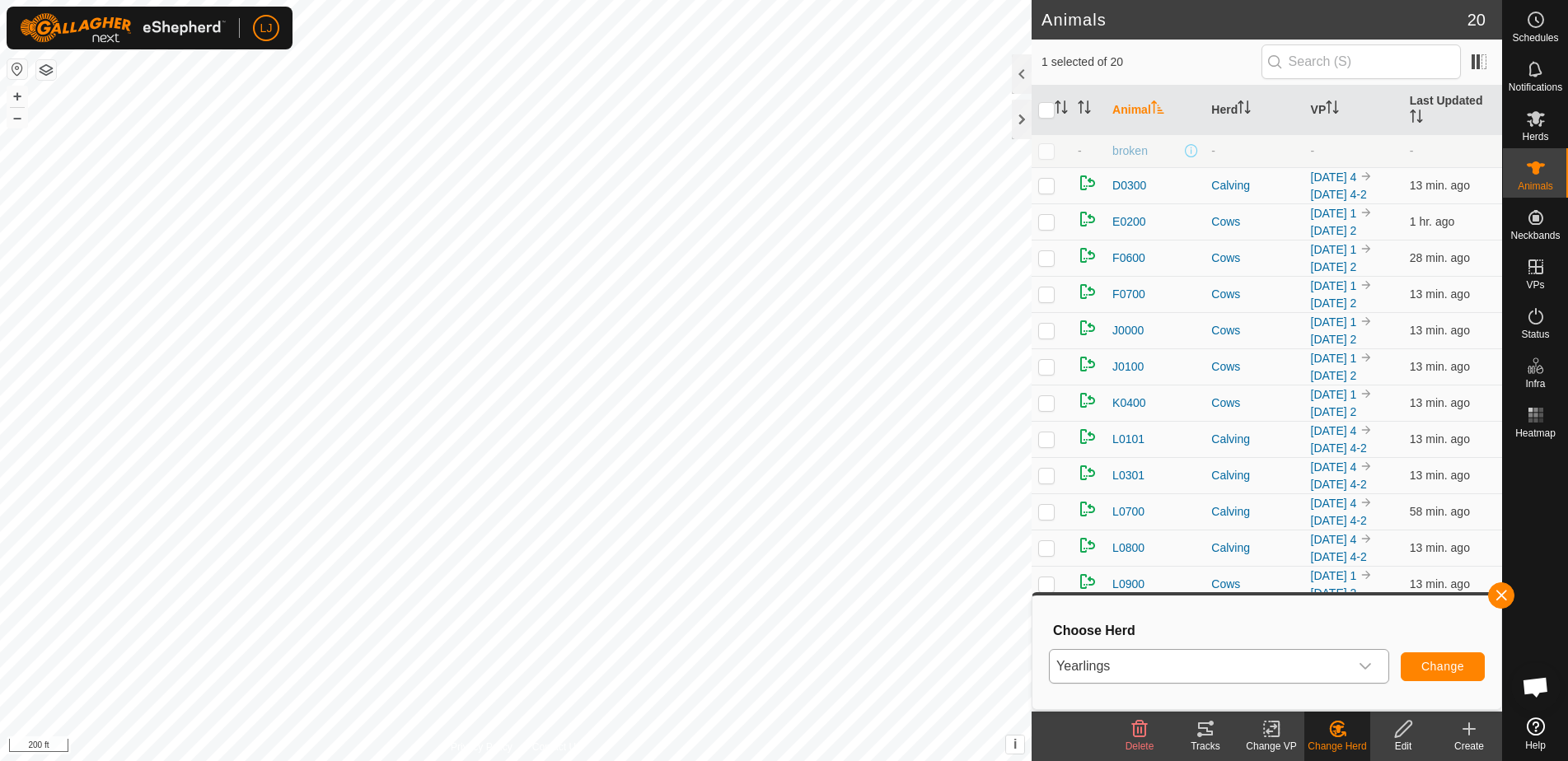
click at [1419, 667] on button "Change" at bounding box center [1442, 667] width 84 height 29
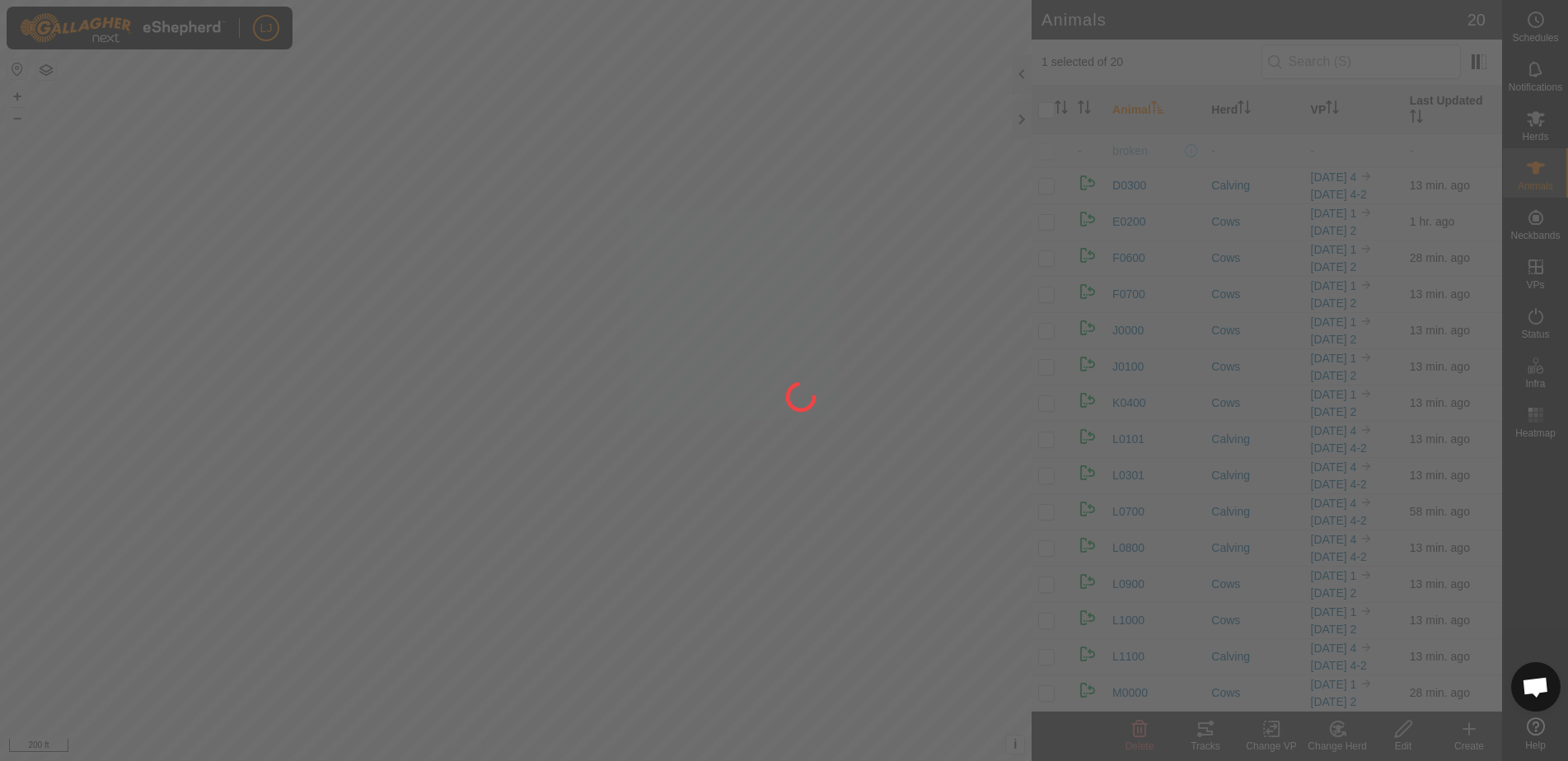
checkbox input "false"
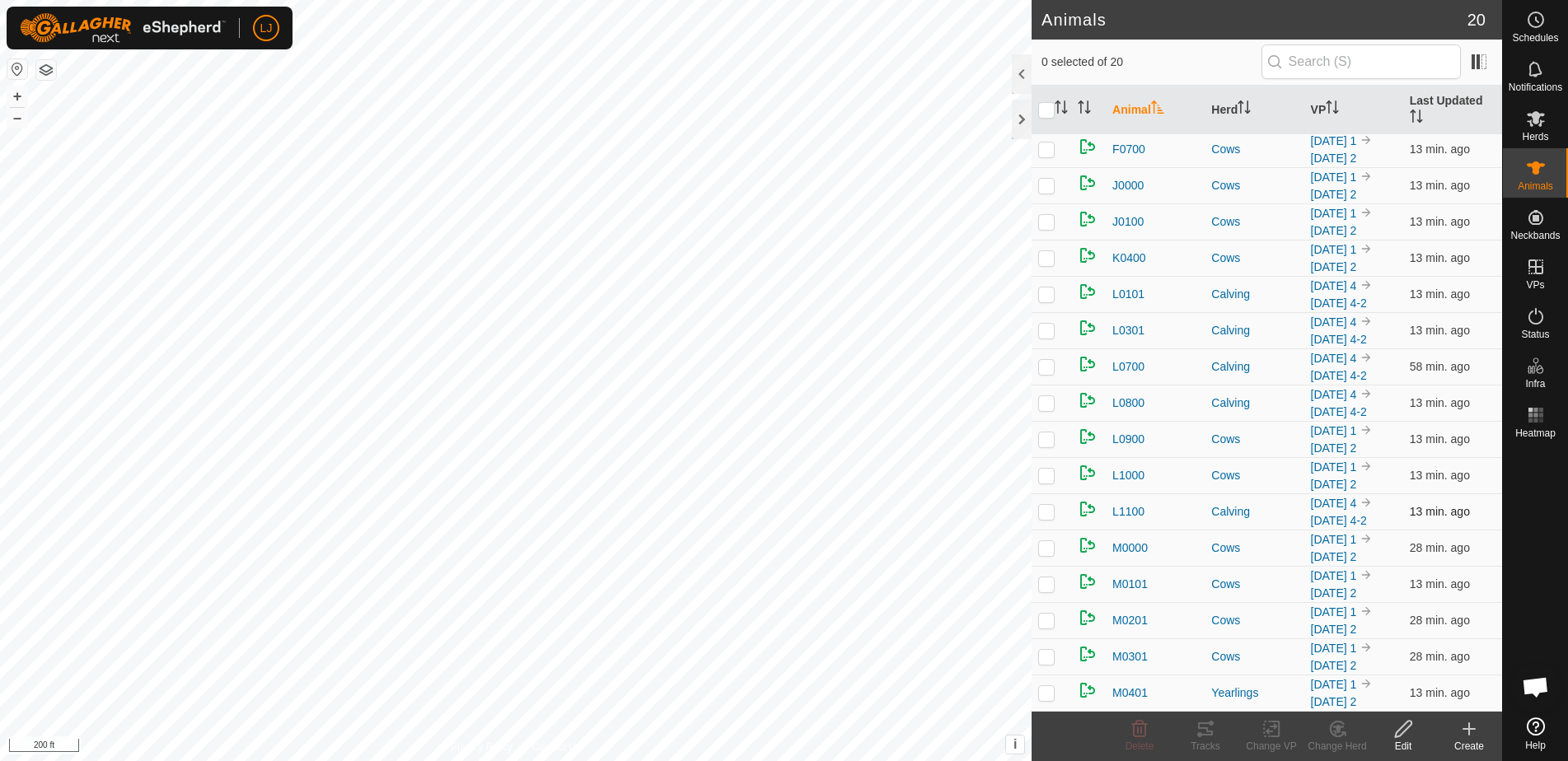
scroll to position [473, 0]
click at [1331, 61] on input "text" at bounding box center [1360, 61] width 199 height 34
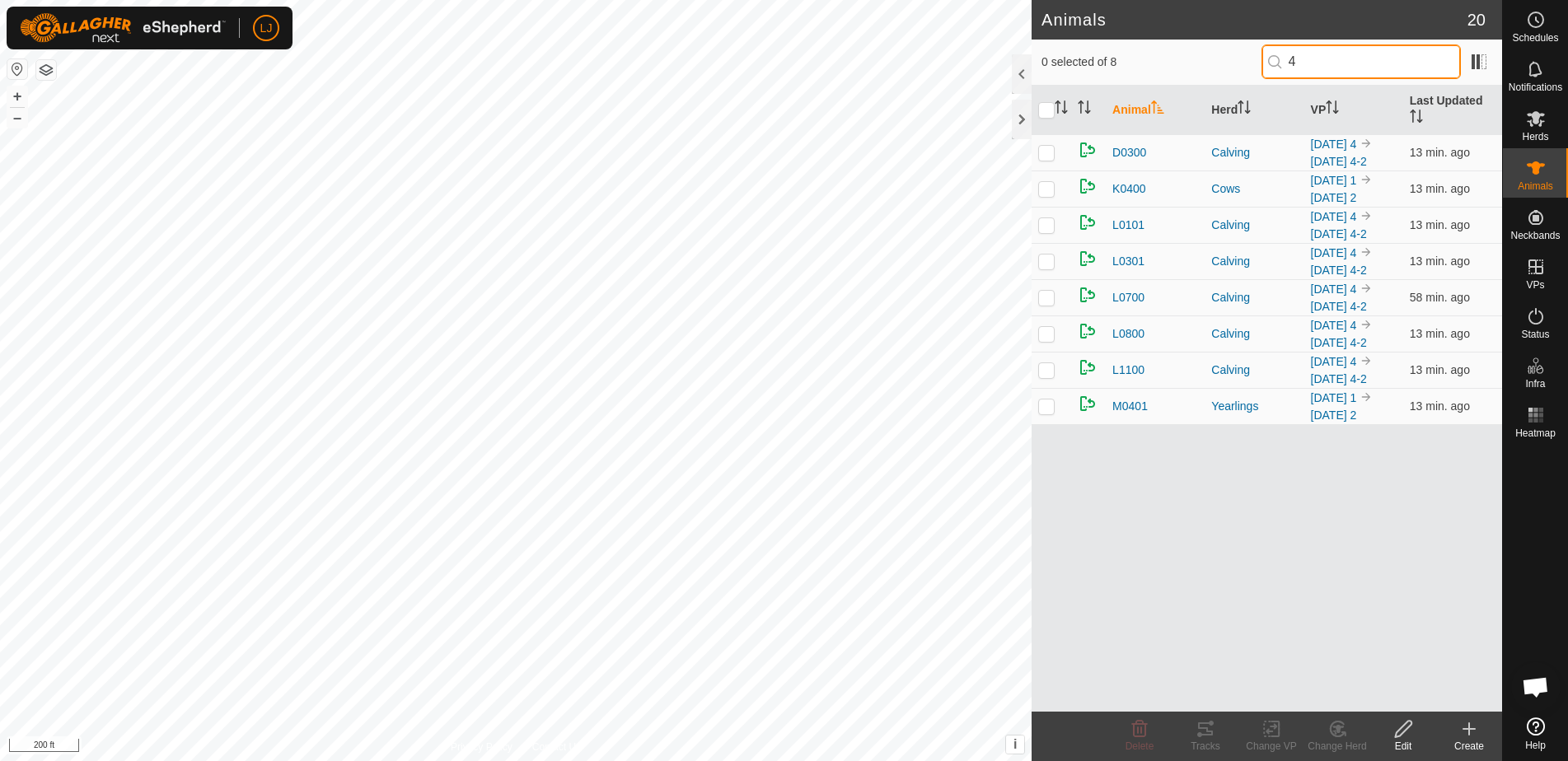
scroll to position [0, 0]
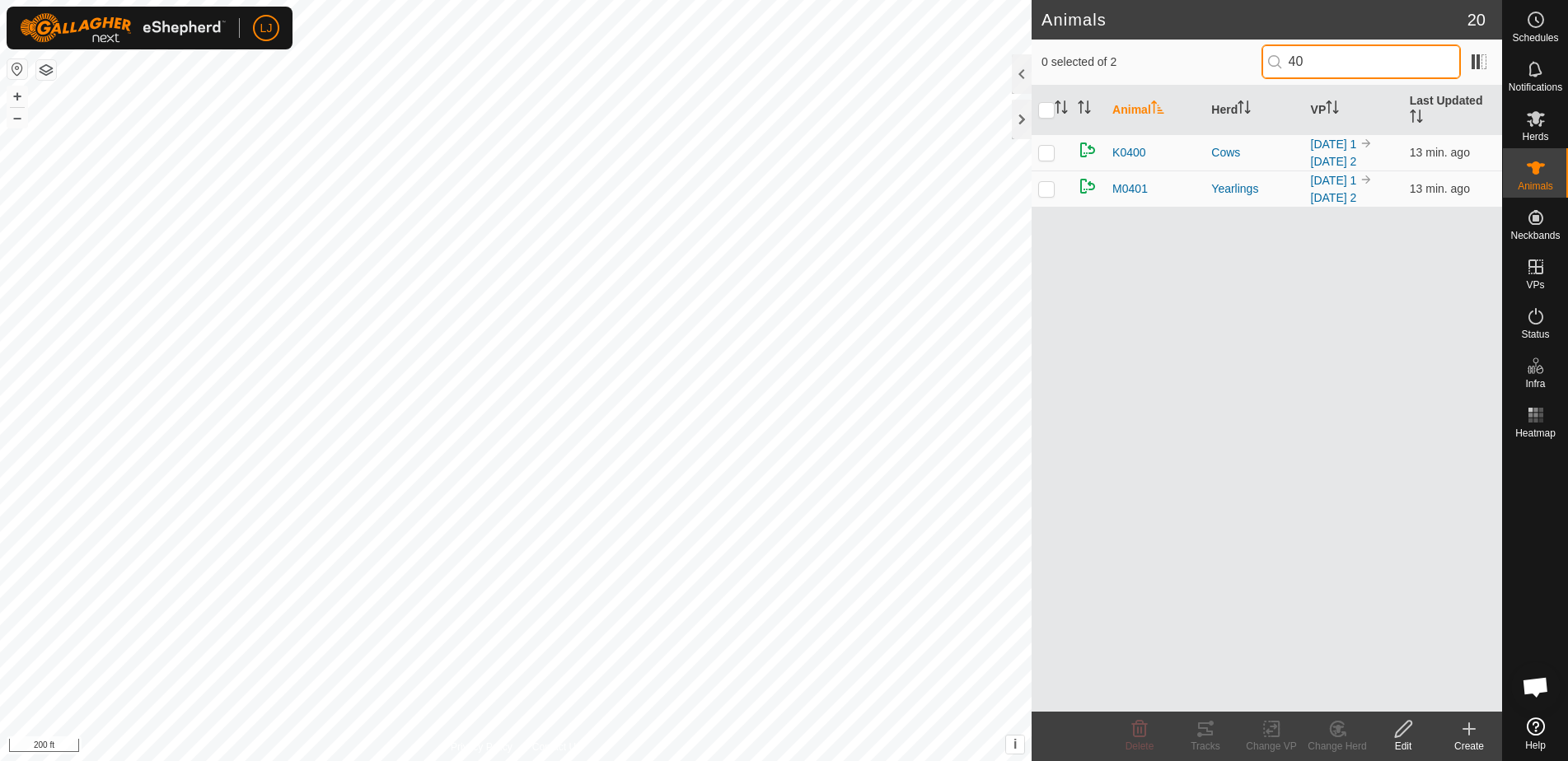
type input "401"
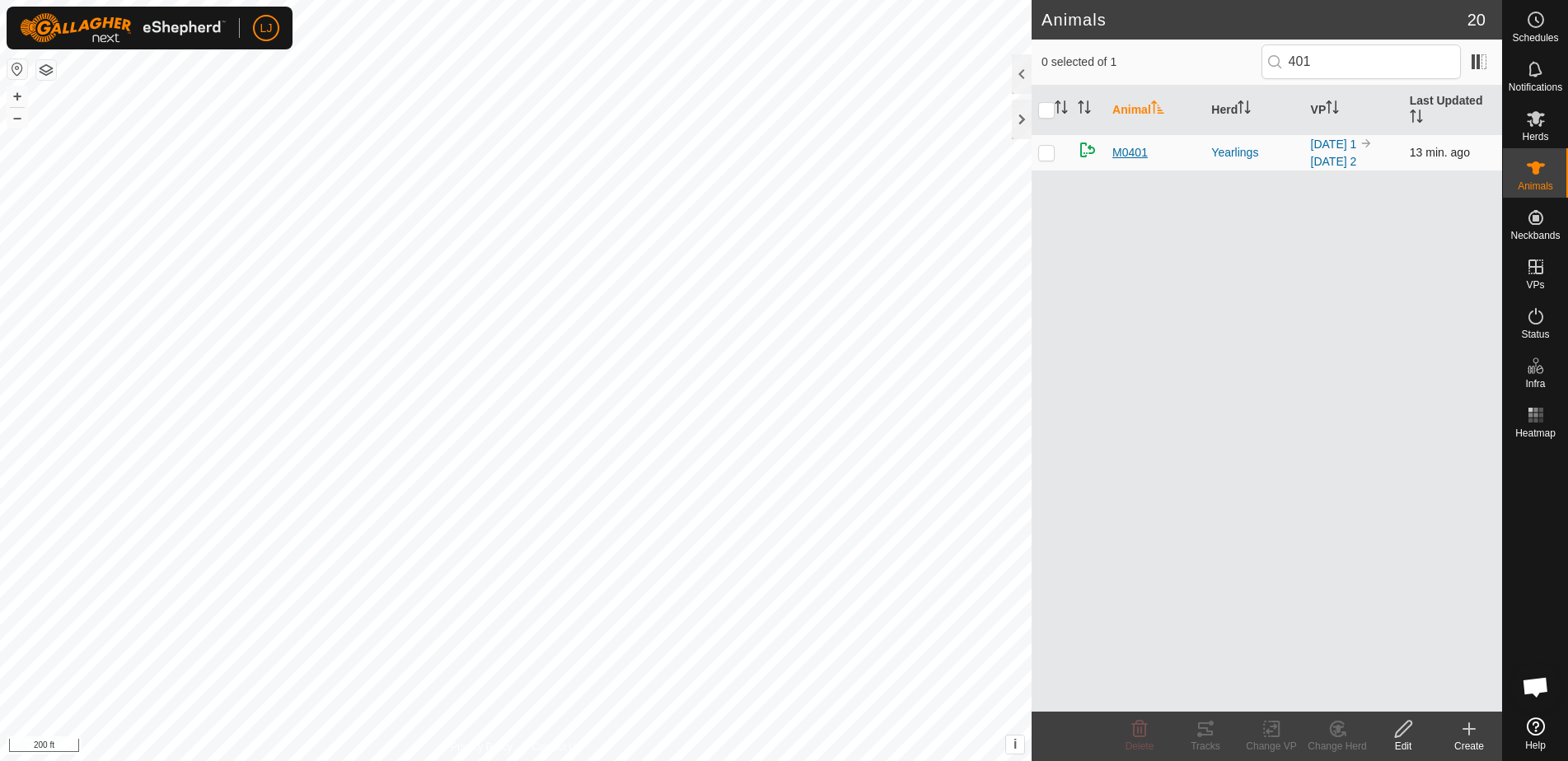
click at [1127, 157] on span "M0401" at bounding box center [1129, 153] width 35 height 18
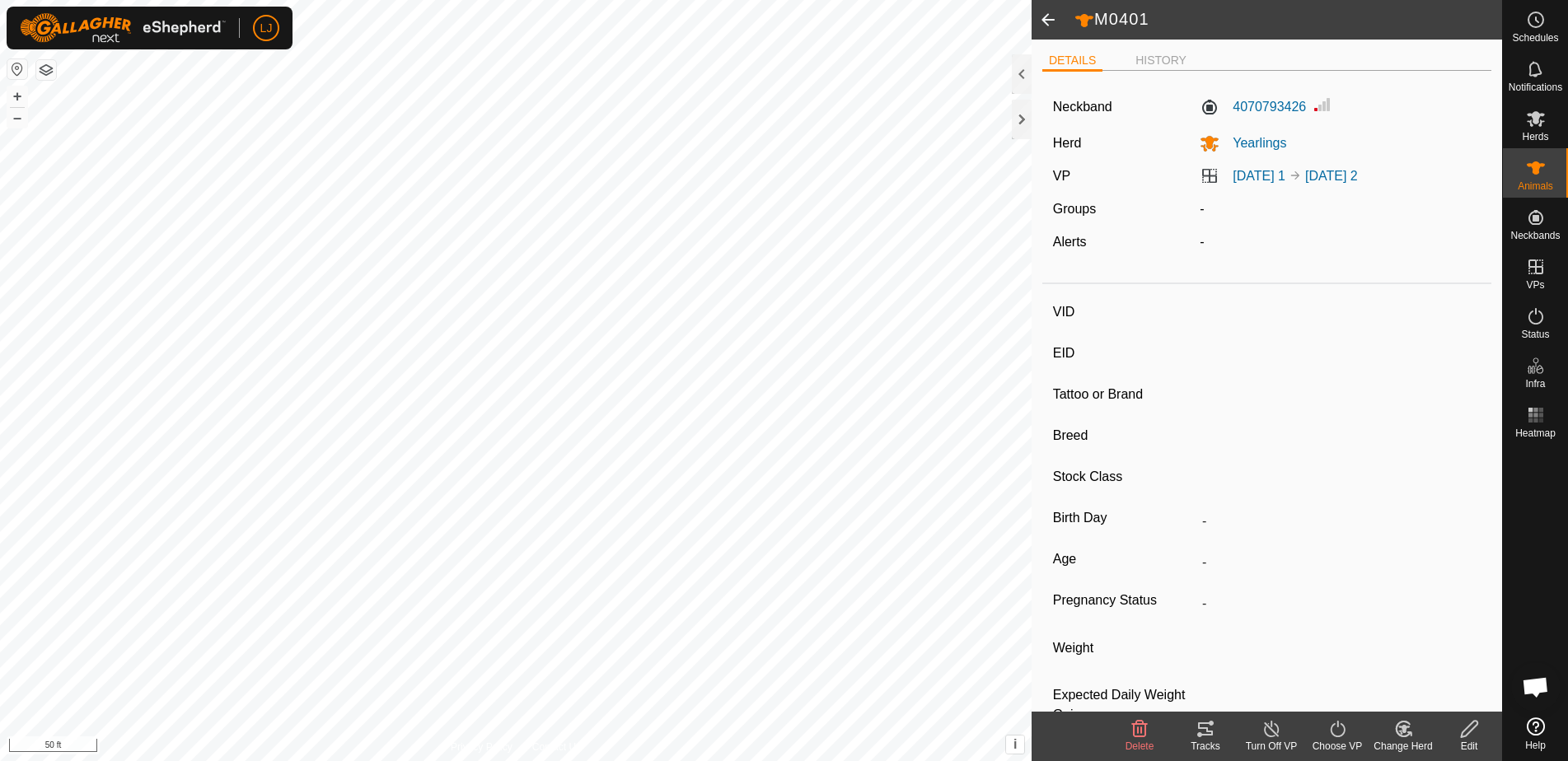
type input "M0401"
type input "-"
type input "Highland X"
type input "Heifer"
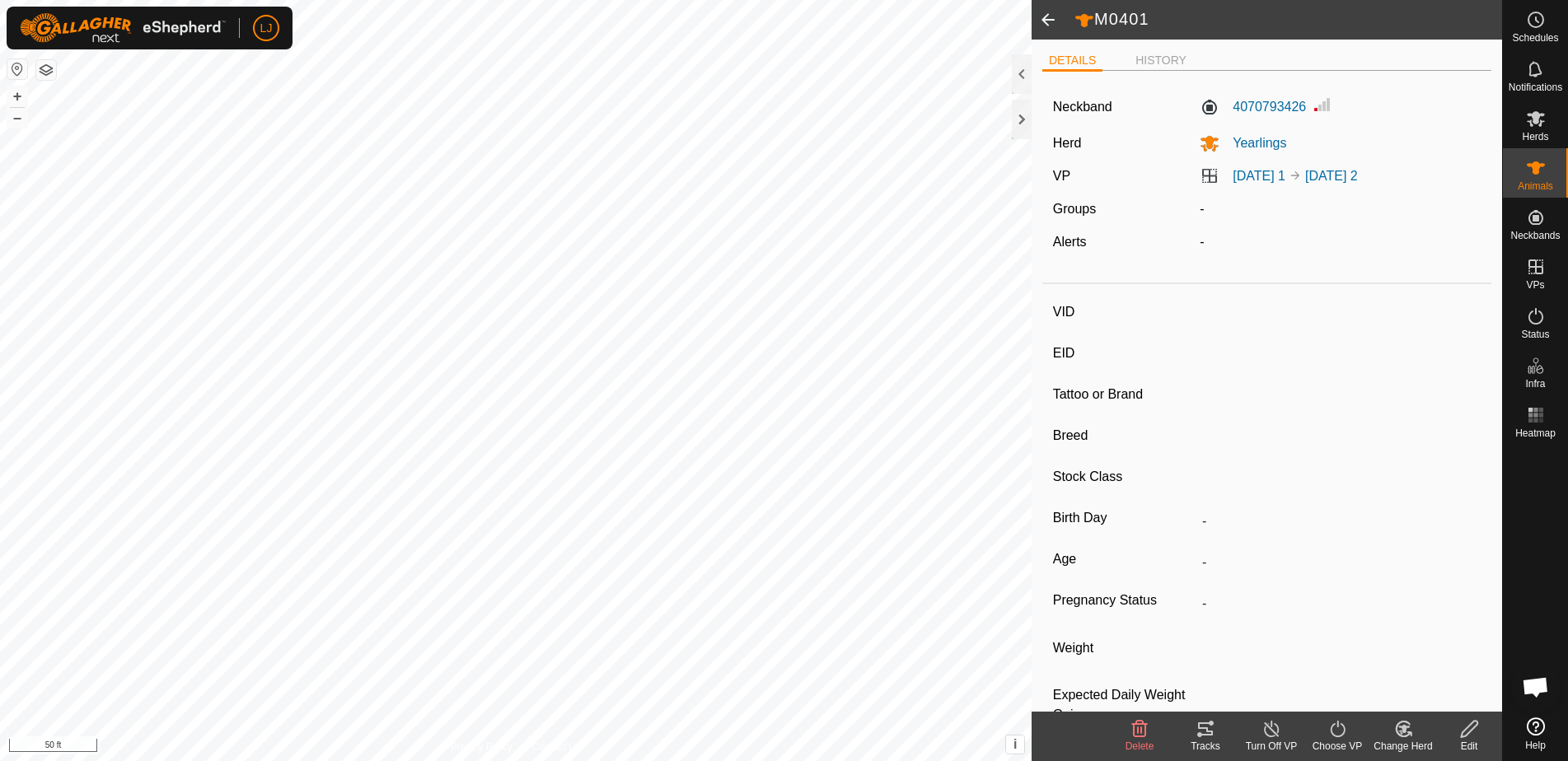
type input "Empty"
type input "-1 kg"
type input "-"
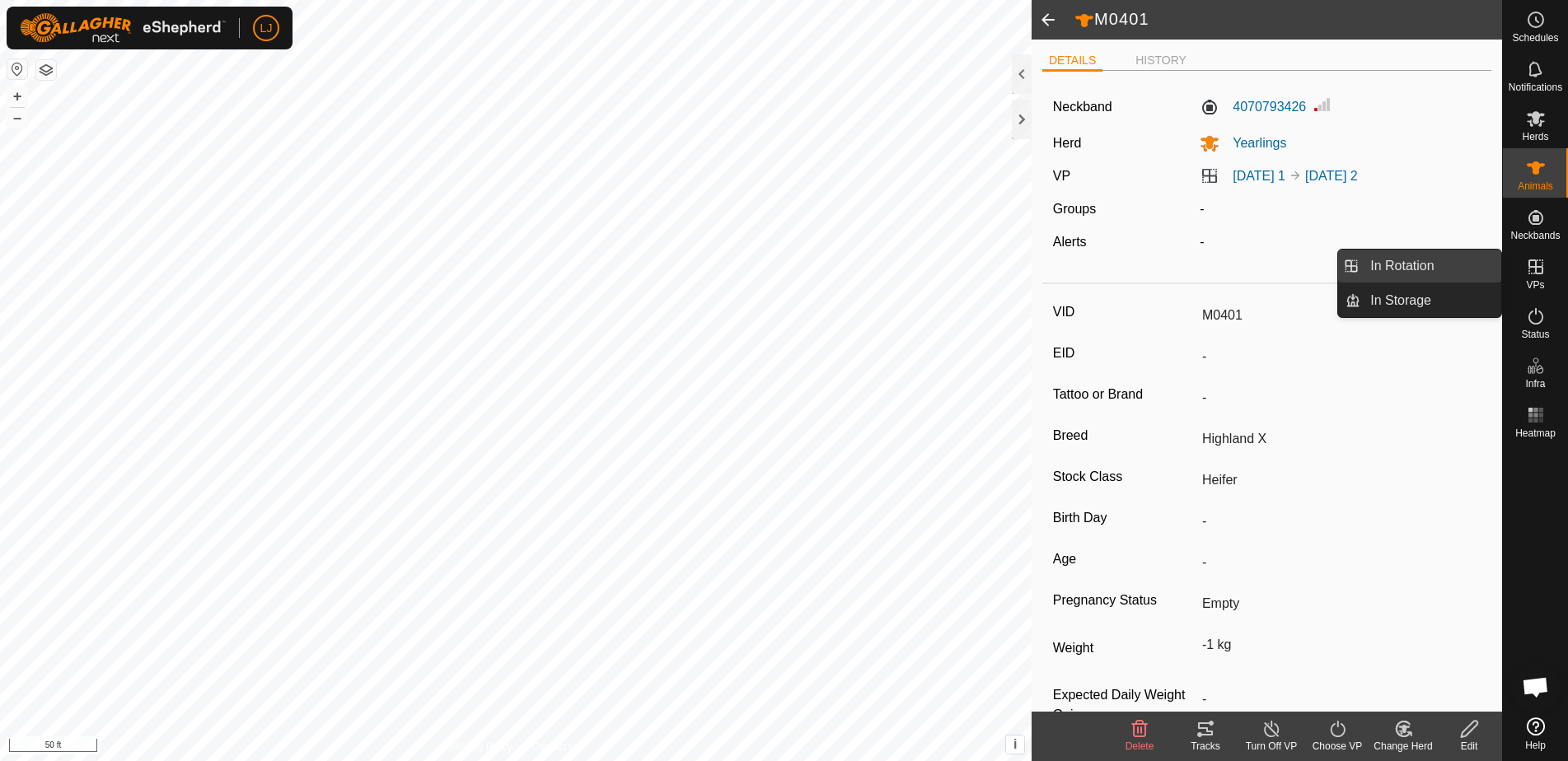
click at [1422, 257] on link "In Rotation" at bounding box center [1430, 265] width 141 height 33
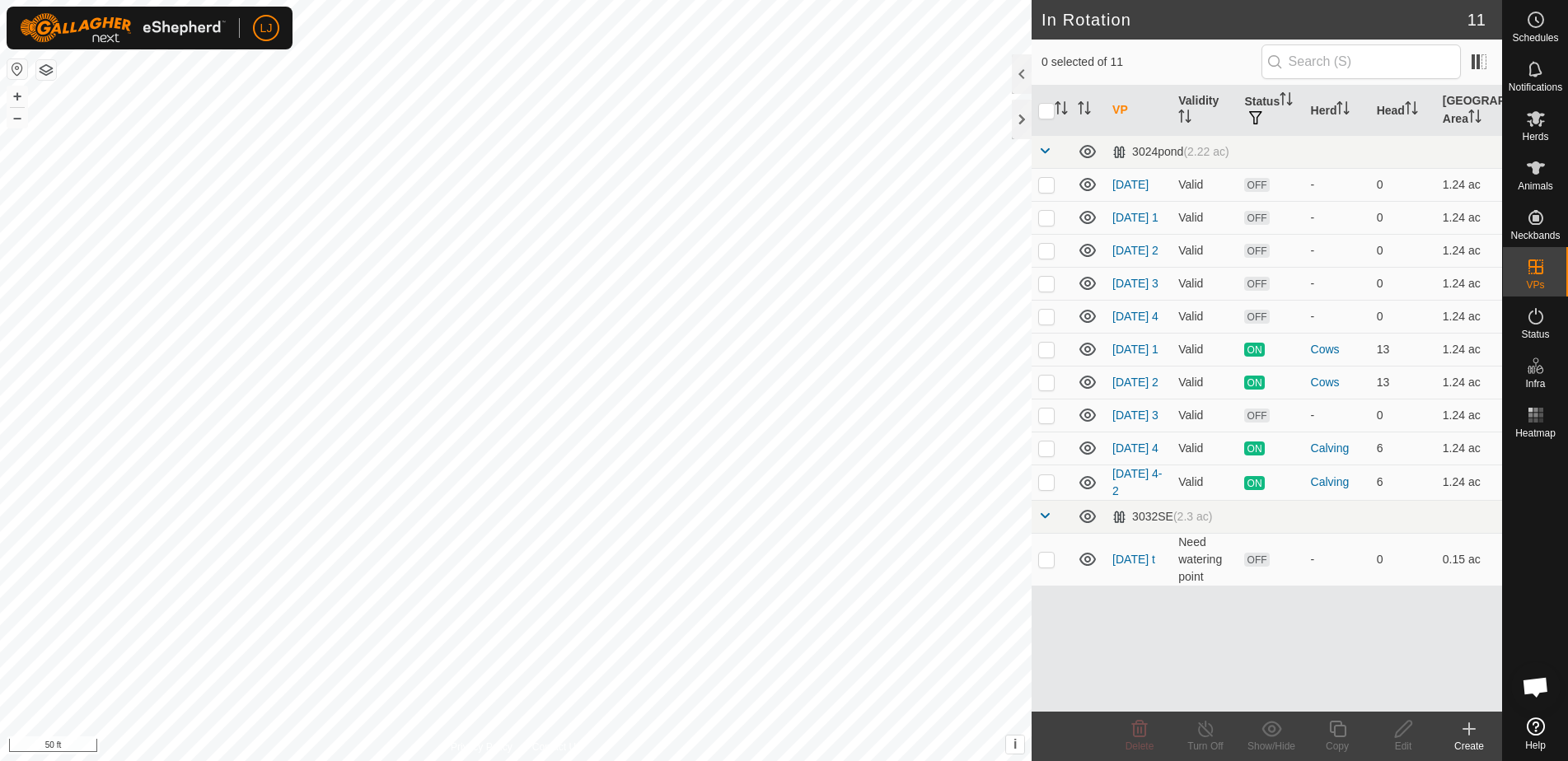
drag, startPoint x: 1039, startPoint y: 506, endPoint x: 1379, endPoint y: 649, distance: 368.8
click at [1039, 489] on p-checkbox at bounding box center [1047, 482] width 17 height 13
checkbox input "true"
click at [1345, 736] on icon at bounding box center [1337, 729] width 17 height 17
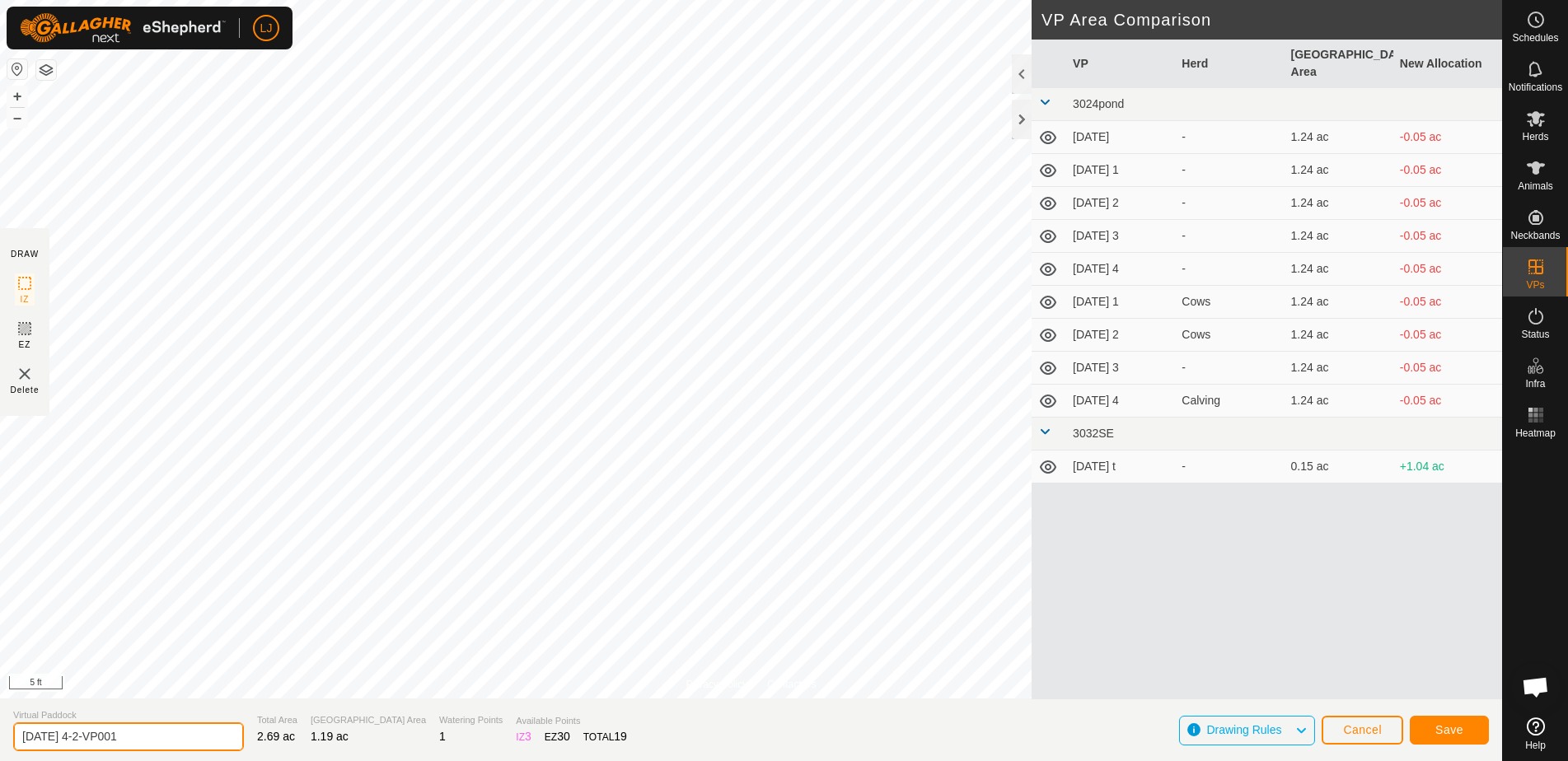
drag, startPoint x: 97, startPoint y: 740, endPoint x: 332, endPoint y: 763, distance: 236.1
click at [332, 761] on html "LJ Schedules Notifications Herds Animals Neckbands VPs Status Infra Heatmap Hel…" at bounding box center [784, 380] width 1568 height 761
type input "[DATE] 4-3"
click at [1476, 732] on button "Save" at bounding box center [1449, 730] width 79 height 29
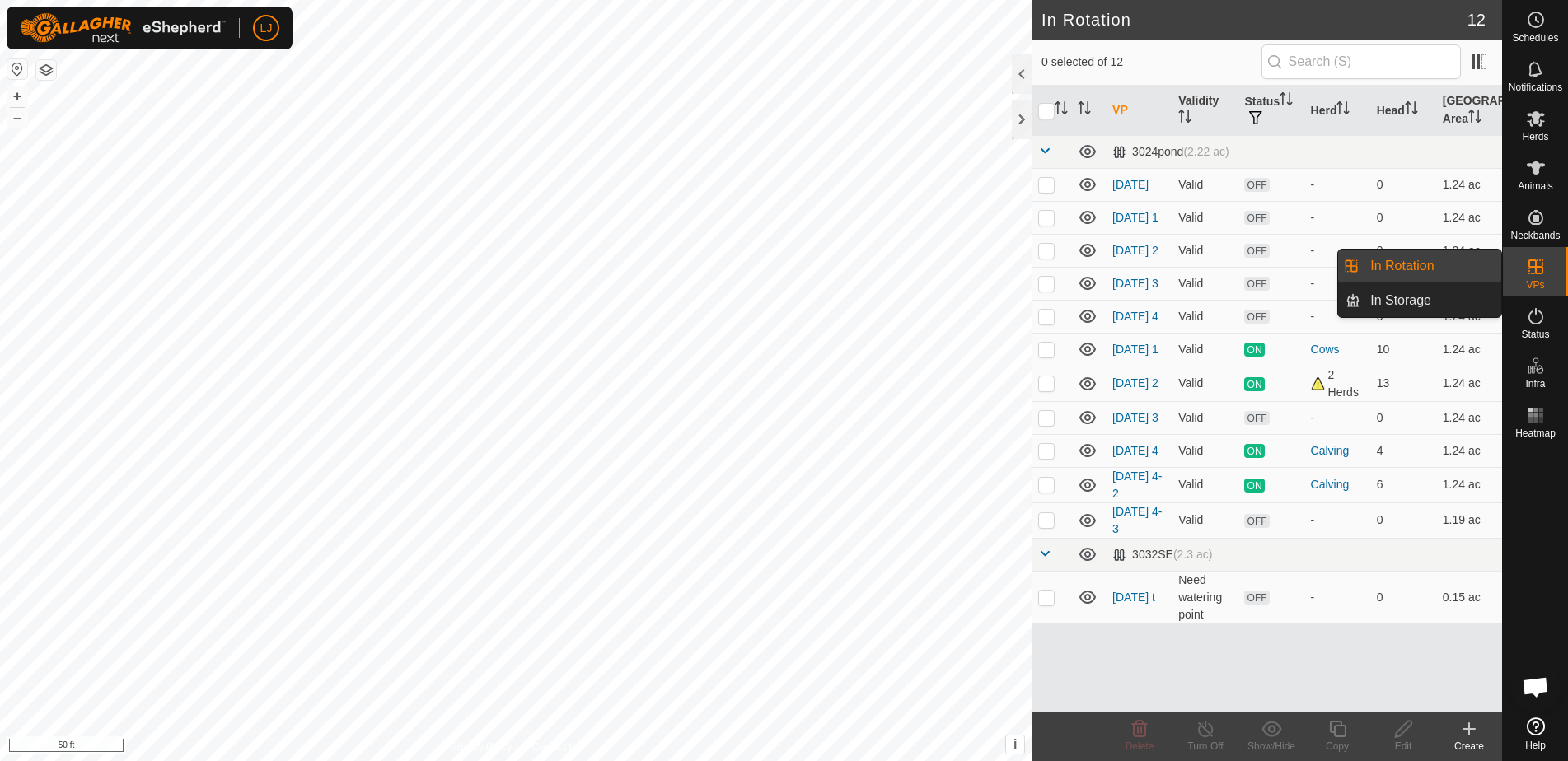
click at [1467, 268] on link "In Rotation" at bounding box center [1430, 265] width 141 height 33
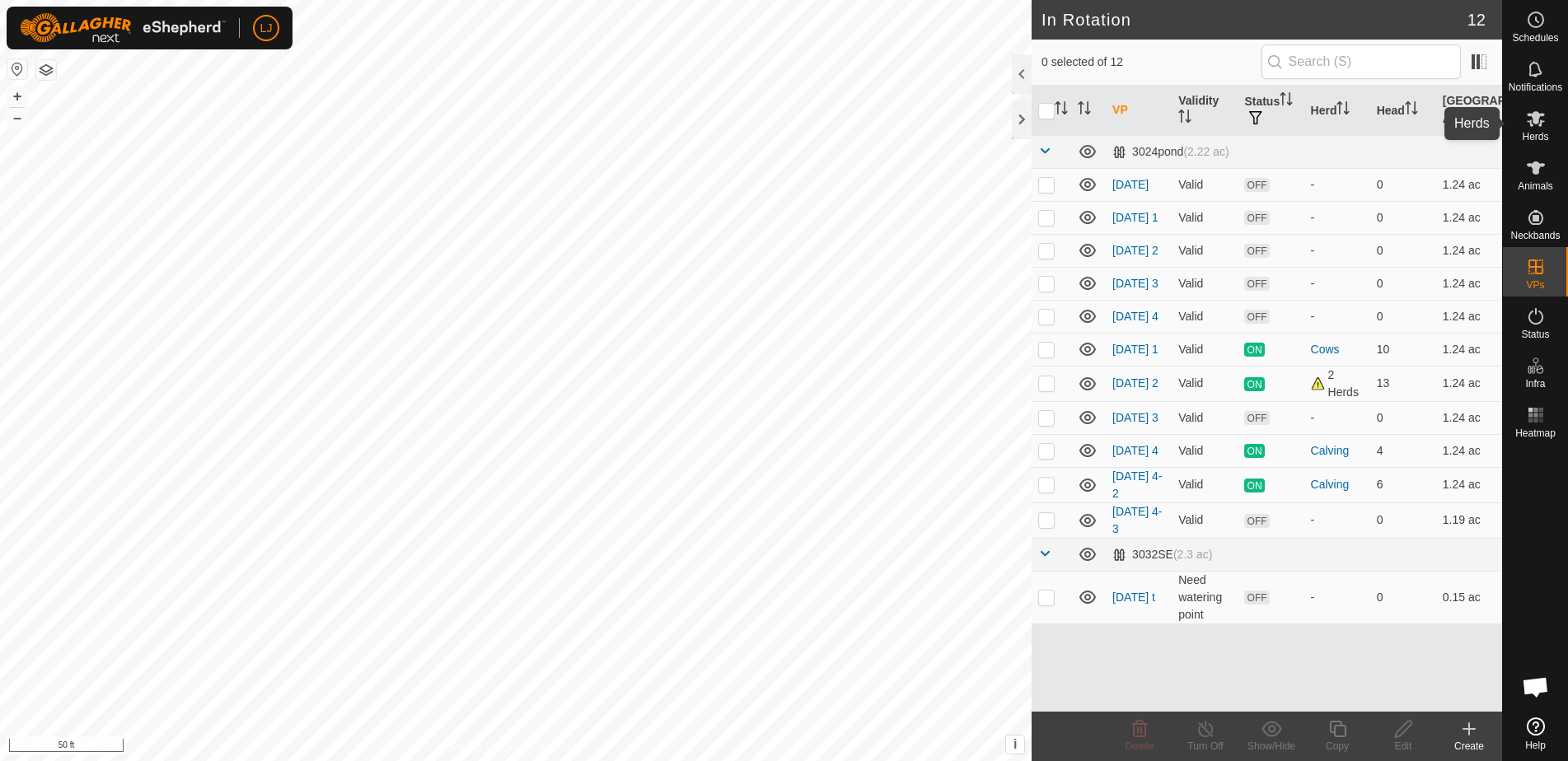
click at [1527, 119] on icon at bounding box center [1534, 118] width 20 height 20
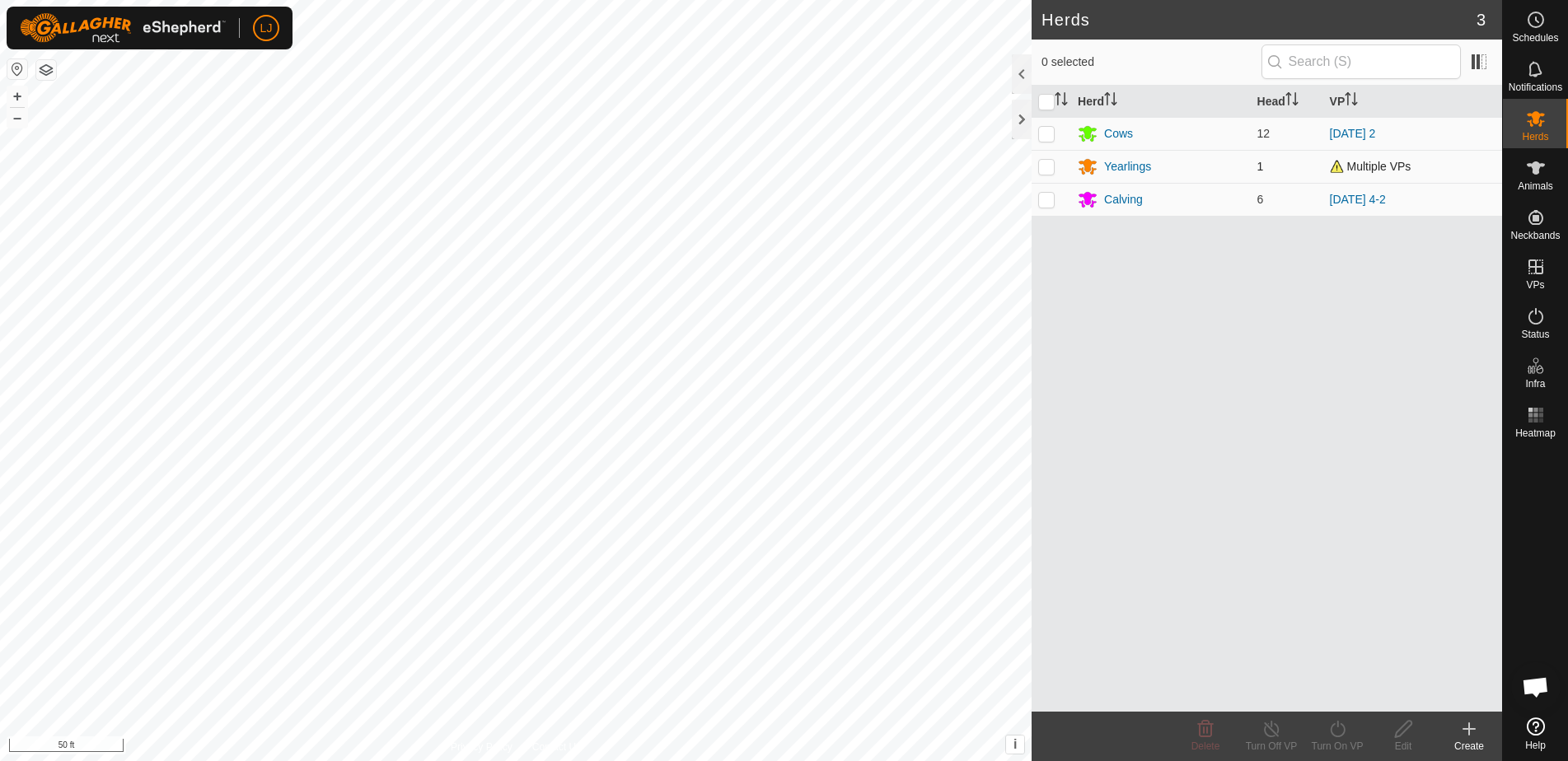
drag, startPoint x: 1045, startPoint y: 132, endPoint x: 1050, endPoint y: 161, distance: 29.4
click at [1045, 133] on p-checkbox at bounding box center [1047, 133] width 17 height 13
checkbox input "true"
click at [1054, 201] on p-checkbox at bounding box center [1047, 199] width 17 height 13
checkbox input "true"
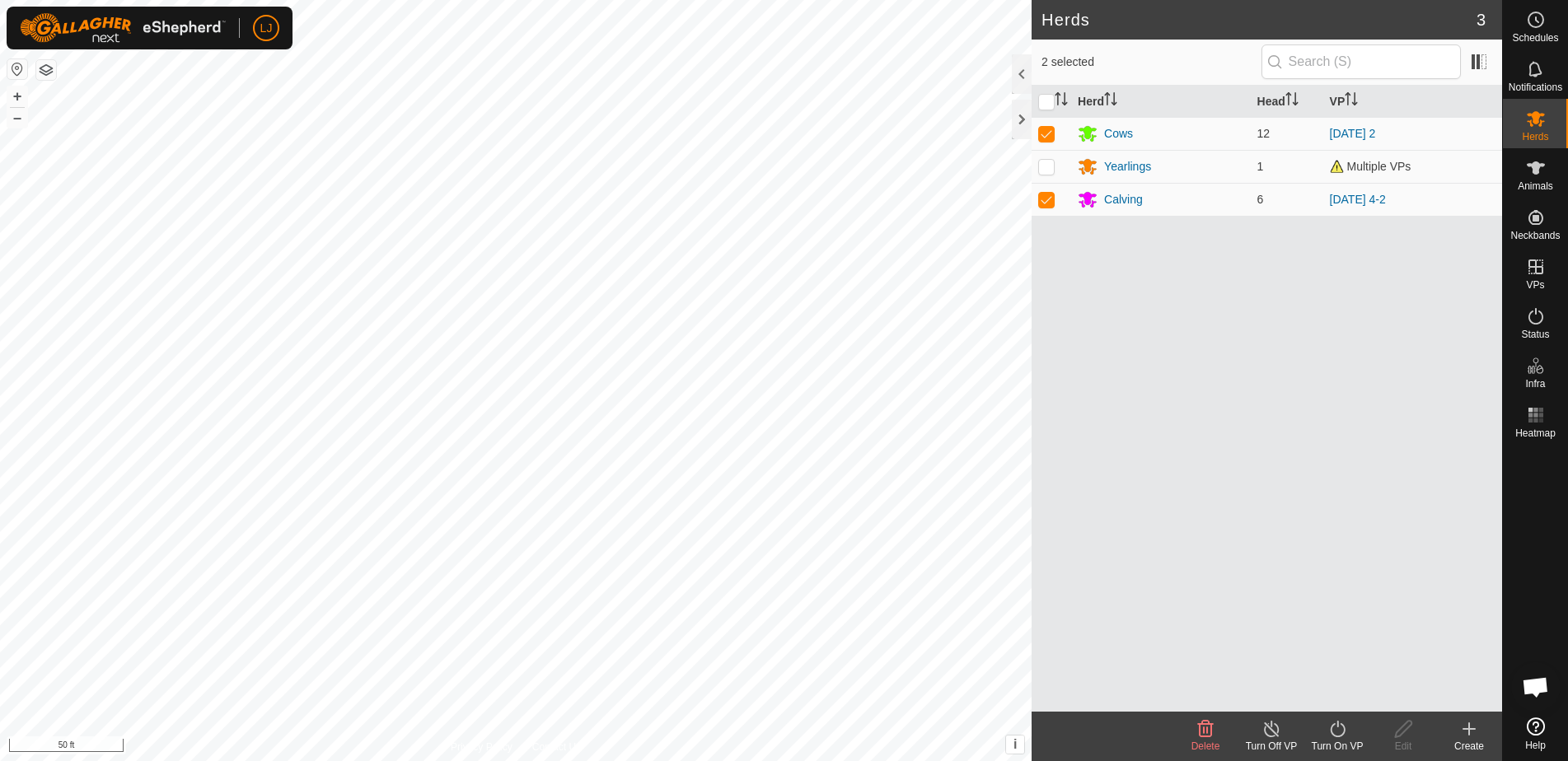
click at [1336, 741] on div "Turn On VP" at bounding box center [1336, 747] width 66 height 15
click at [1335, 693] on link "Now" at bounding box center [1386, 692] width 163 height 33
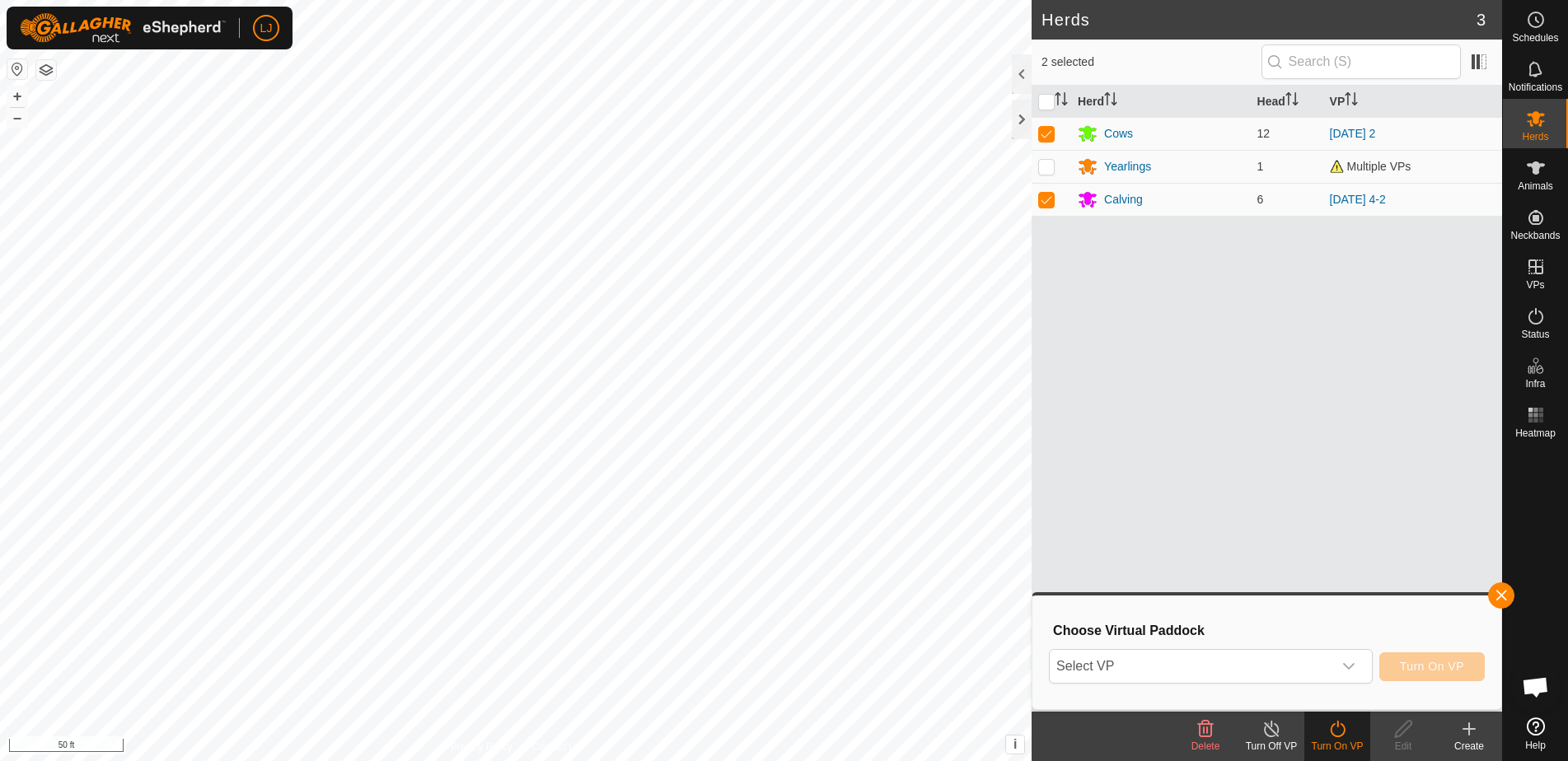
click at [1237, 634] on h3 "Choose Virtual Paddock" at bounding box center [1269, 631] width 432 height 16
click at [1251, 665] on span "Select VP" at bounding box center [1190, 666] width 282 height 33
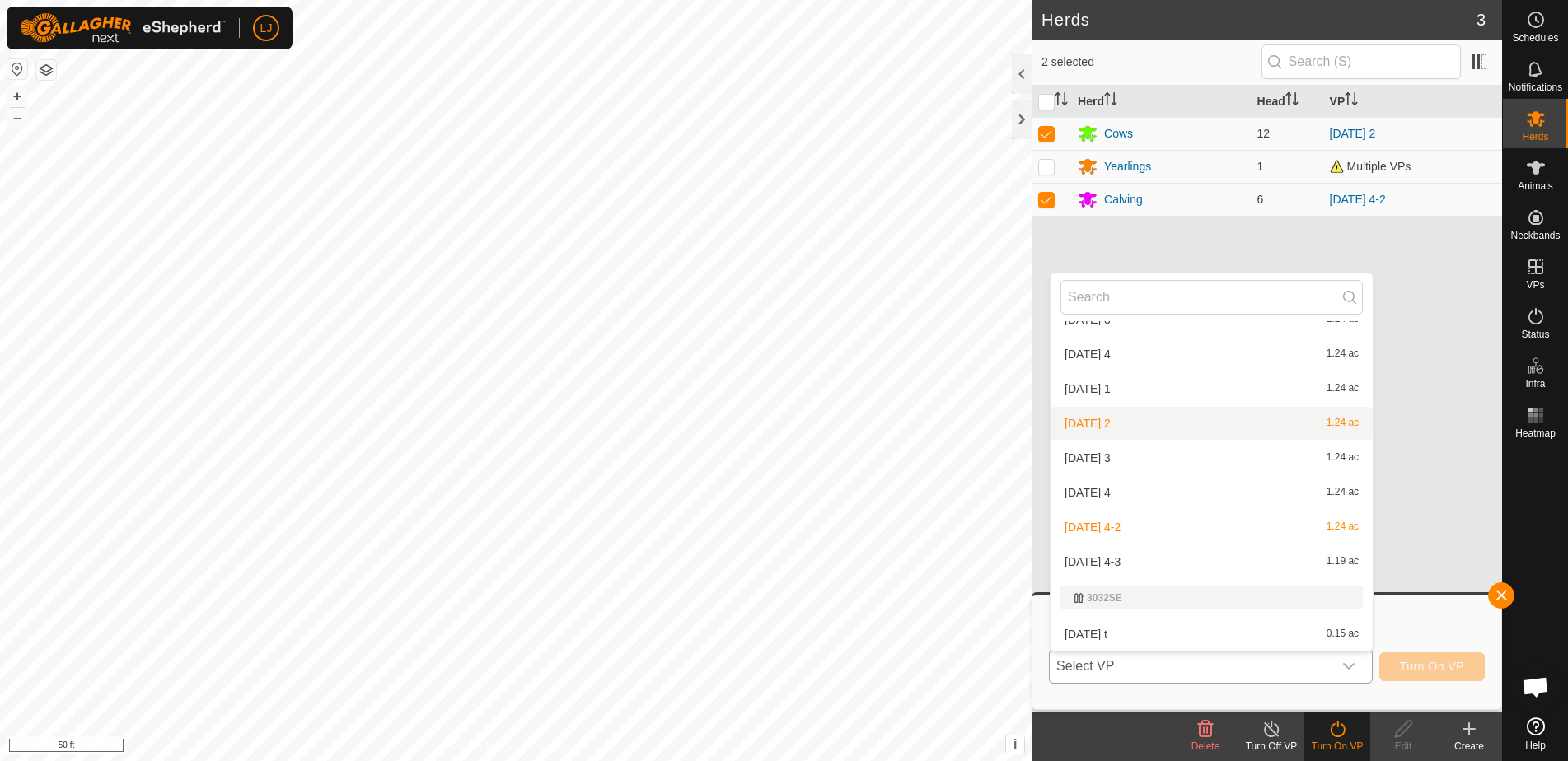
scroll to position [160, 0]
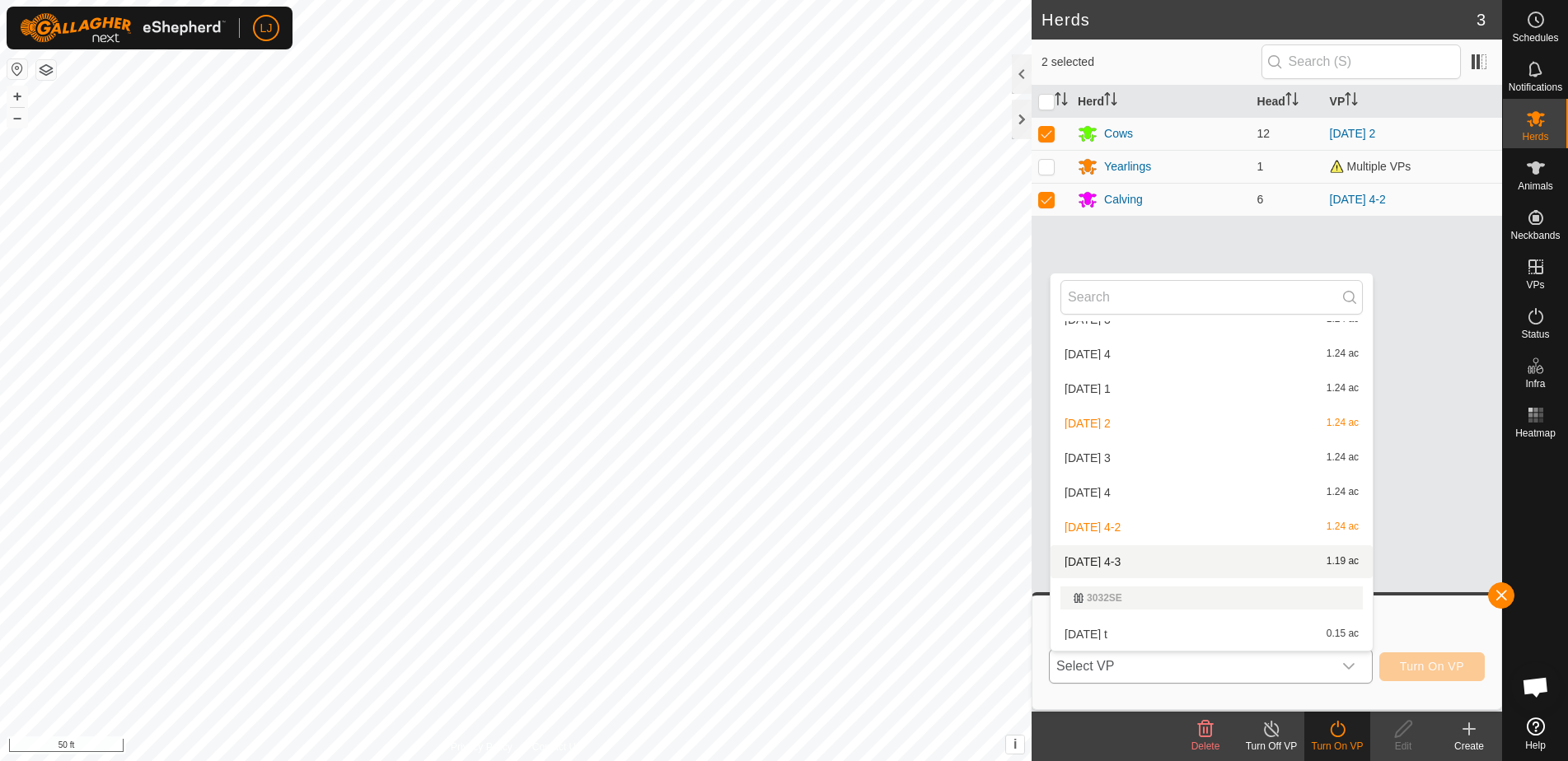
click at [1174, 568] on li "[DATE] 4-3 1.19 ac" at bounding box center [1211, 562] width 322 height 33
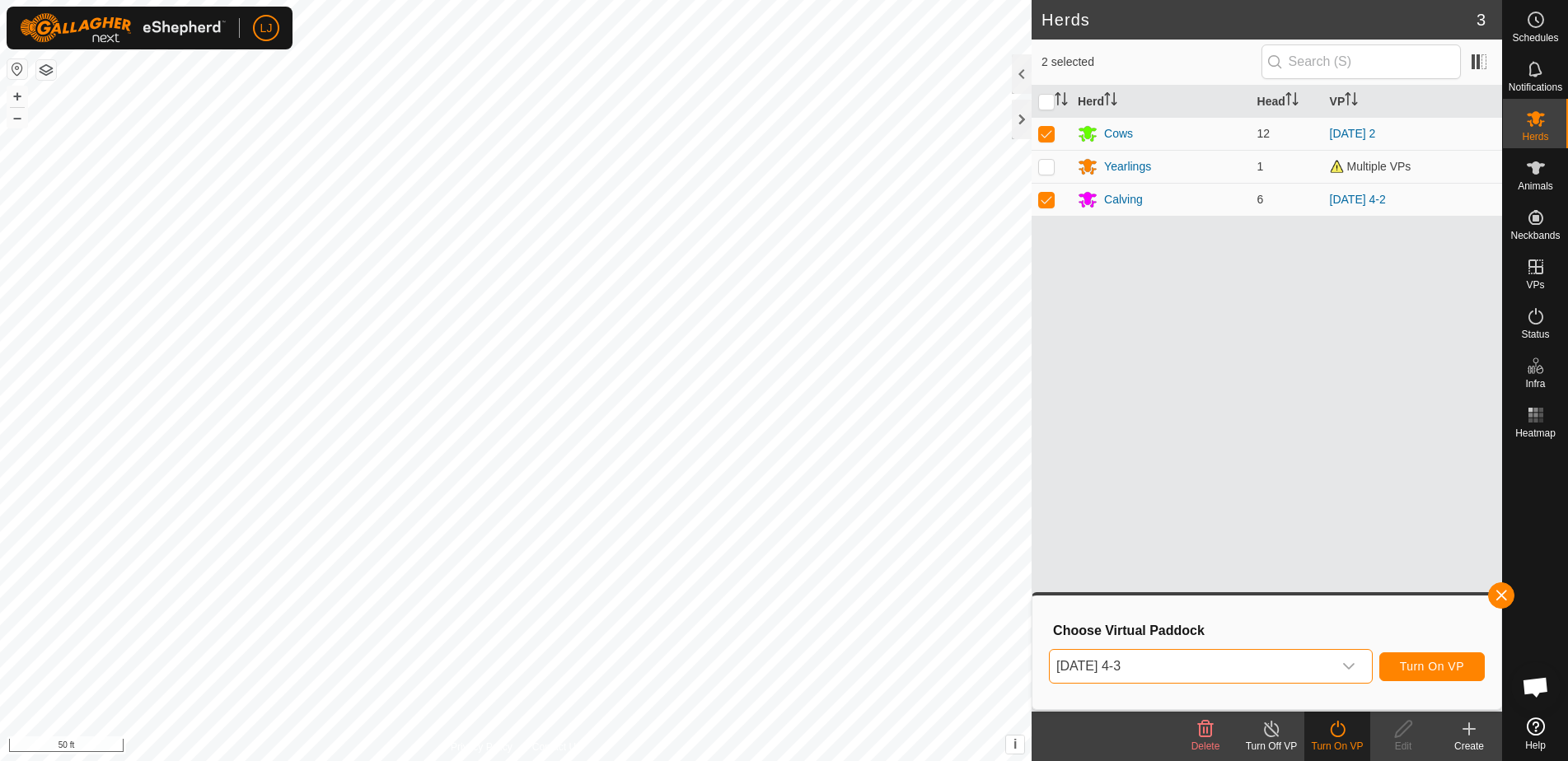
click at [1426, 673] on button "Turn On VP" at bounding box center [1431, 667] width 105 height 29
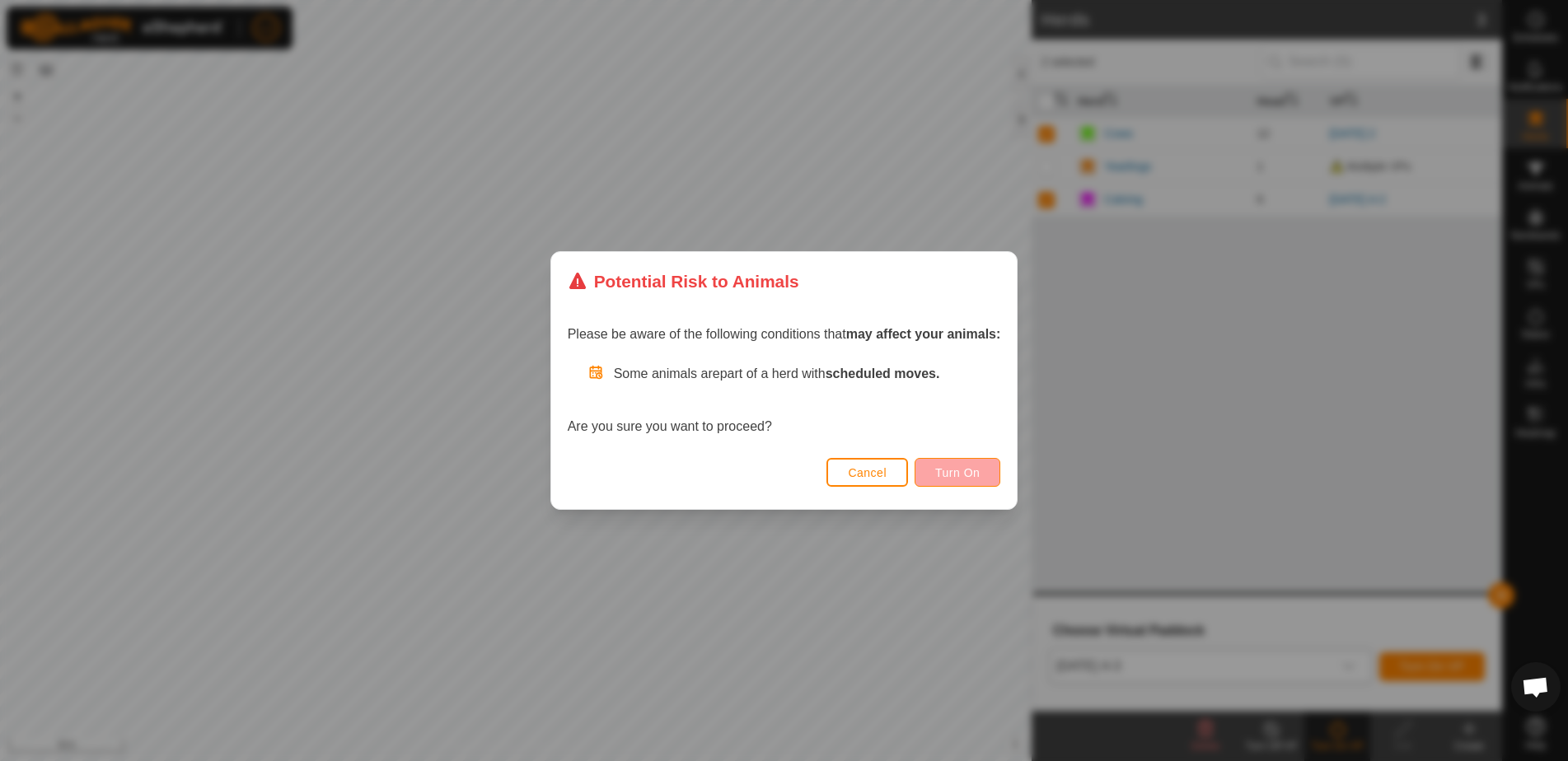
click at [944, 464] on button "Turn On" at bounding box center [957, 472] width 86 height 29
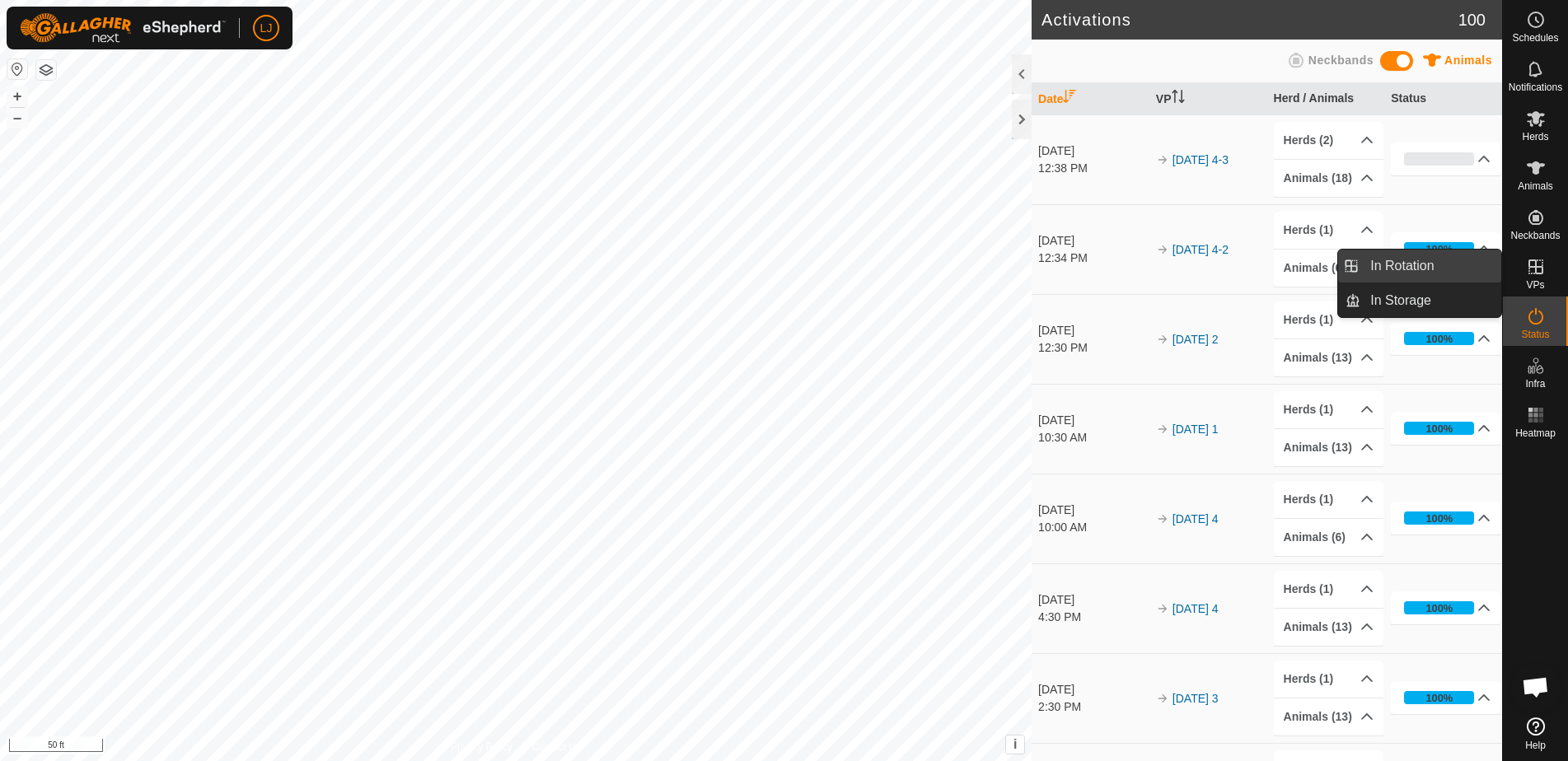
click at [1414, 261] on link "In Rotation" at bounding box center [1430, 265] width 141 height 33
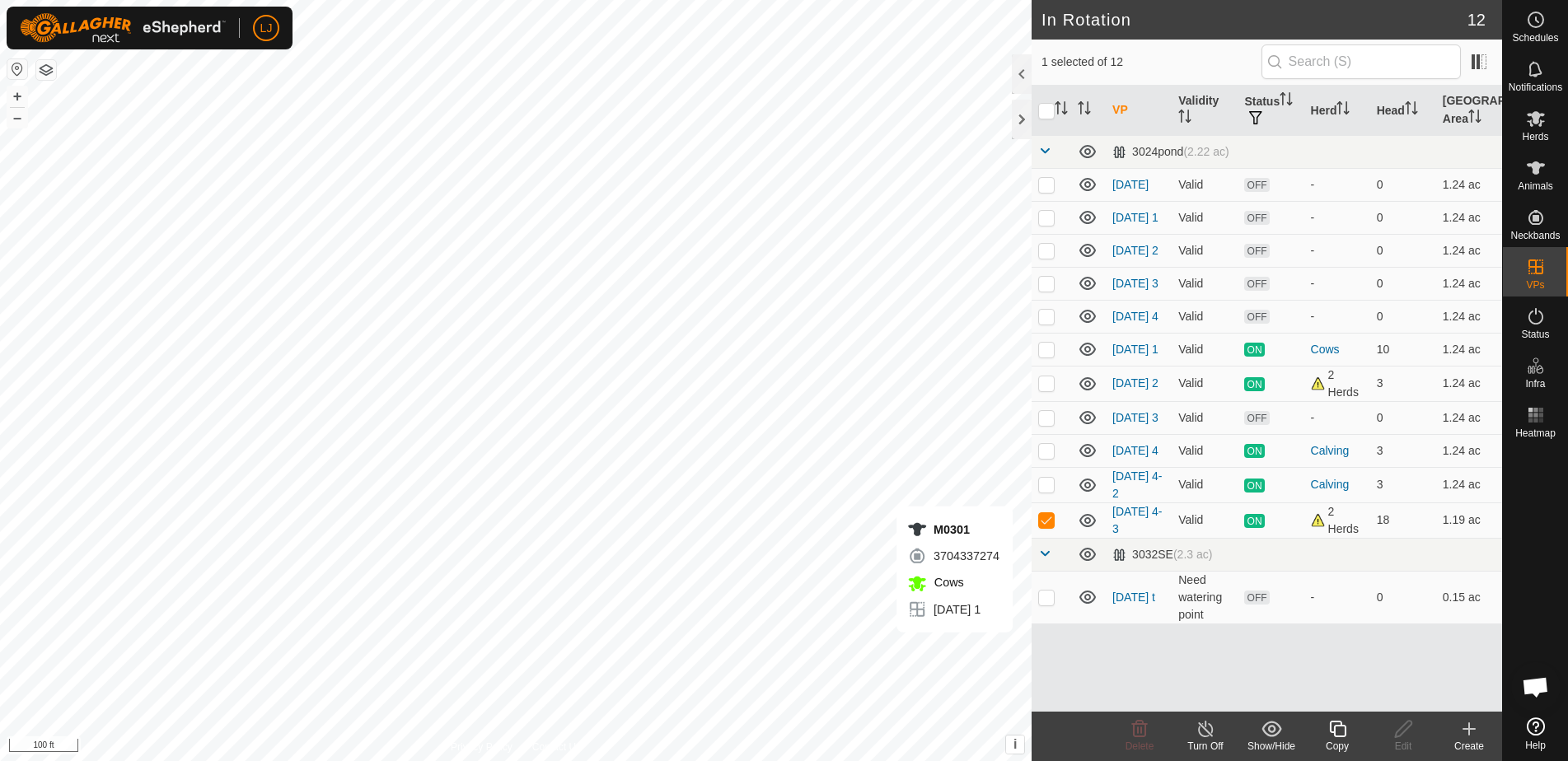
click at [1331, 733] on icon at bounding box center [1337, 729] width 17 height 17
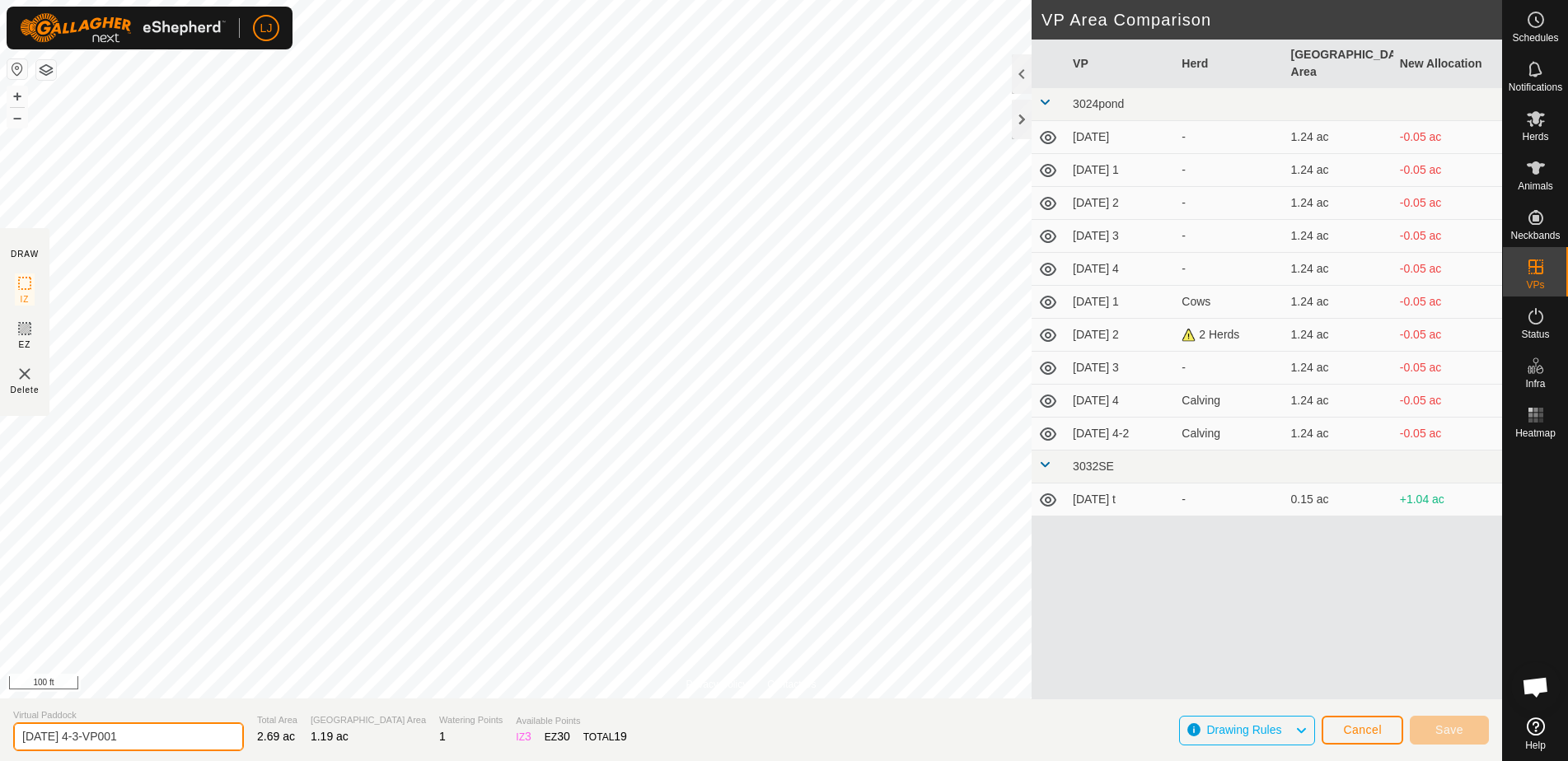
drag, startPoint x: 97, startPoint y: 739, endPoint x: 325, endPoint y: 741, distance: 228.0
click at [317, 740] on section "Virtual Paddock [DATE] 4-3-VP001 Total Area 2.69 ac Grazing Area 1.19 ac Wateri…" at bounding box center [750, 729] width 1502 height 62
type input "[DATE] 4-4"
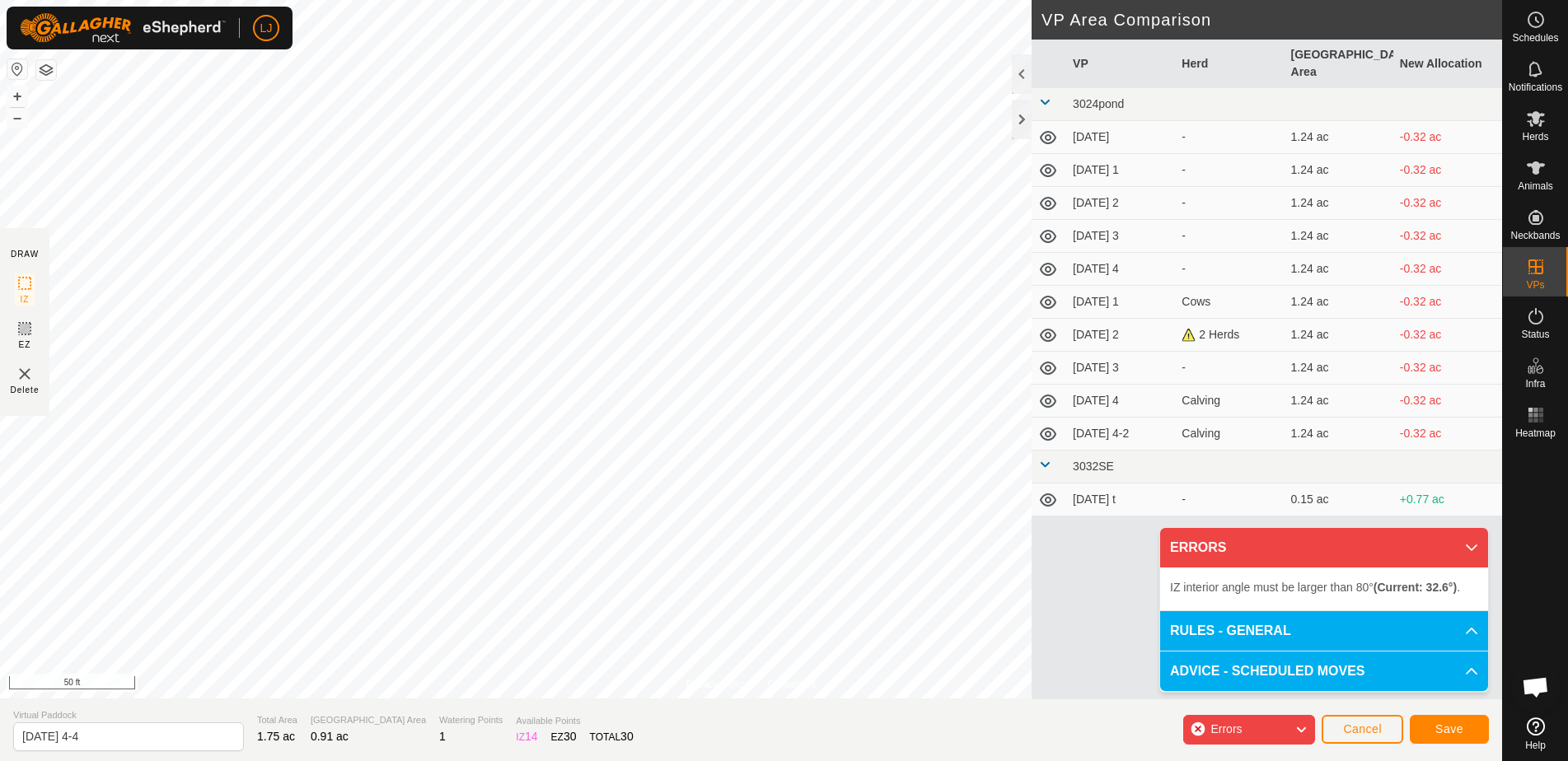
click at [796, 719] on div "Privacy Policy Contact Us IZ interior angle must be larger than 80° (Current: 6…" at bounding box center [750, 380] width 1502 height 761
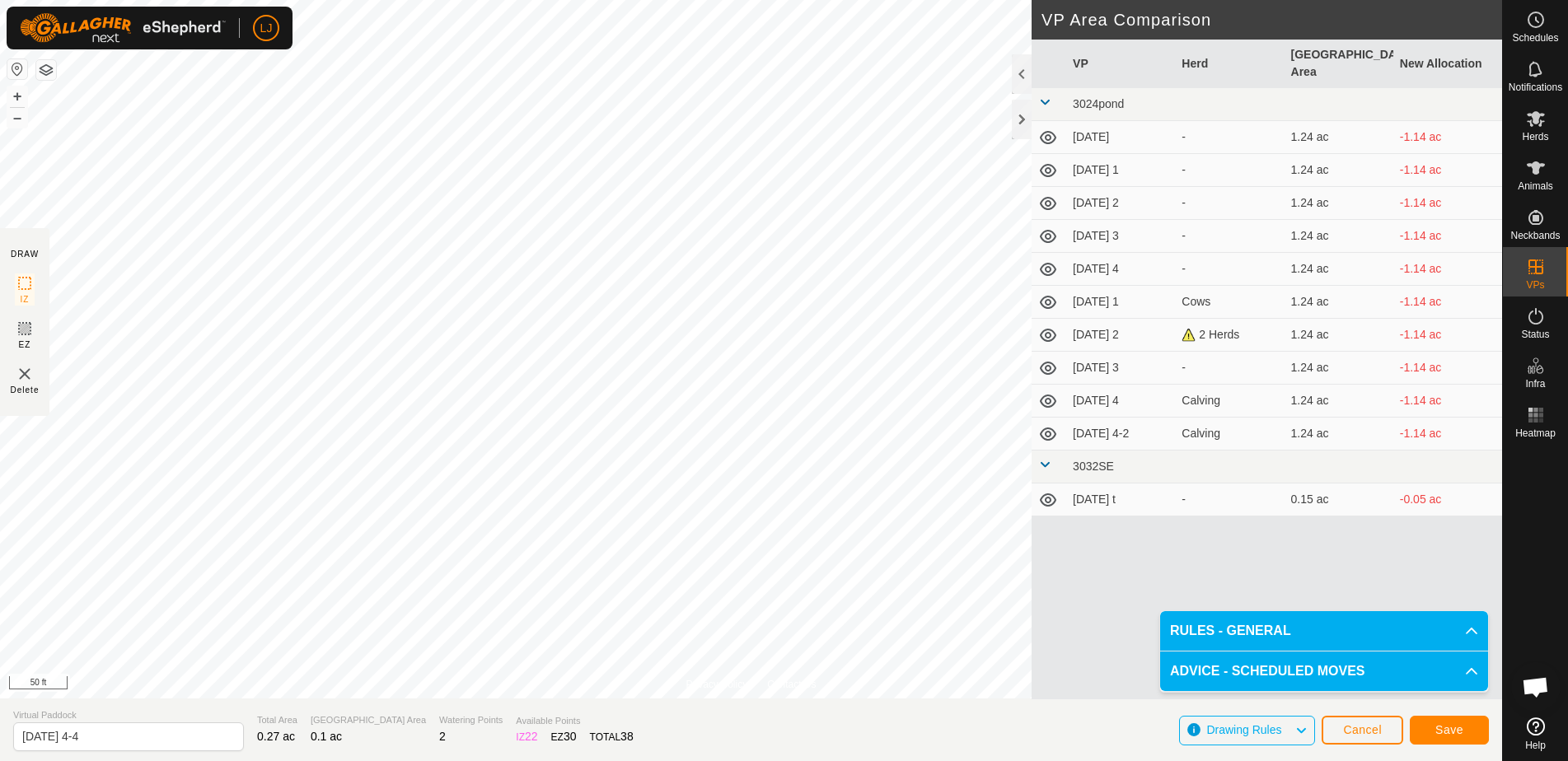
click at [1432, 727] on button "Save" at bounding box center [1449, 730] width 79 height 29
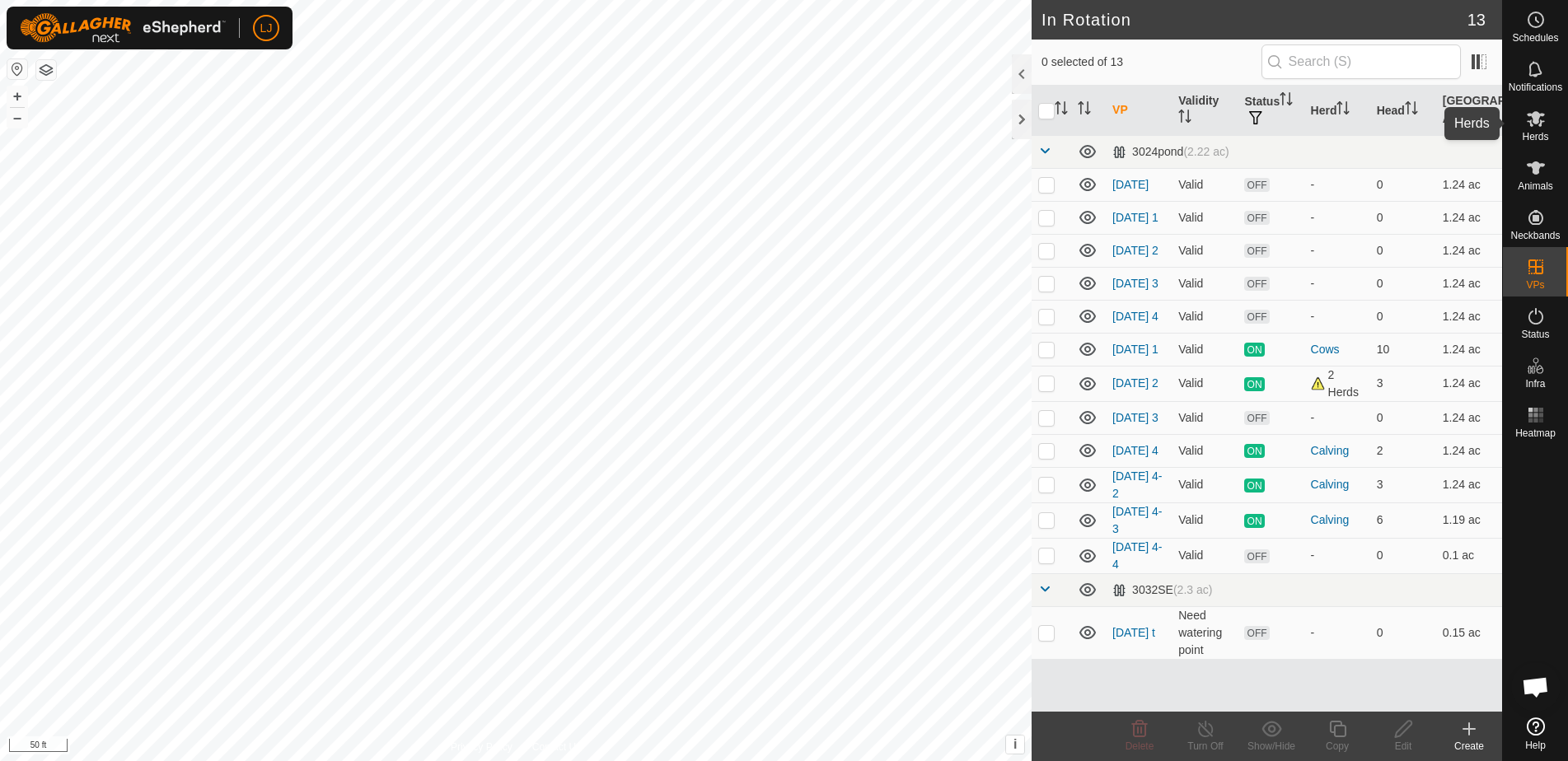
click at [1539, 129] on es-mob-svg-icon at bounding box center [1535, 118] width 30 height 26
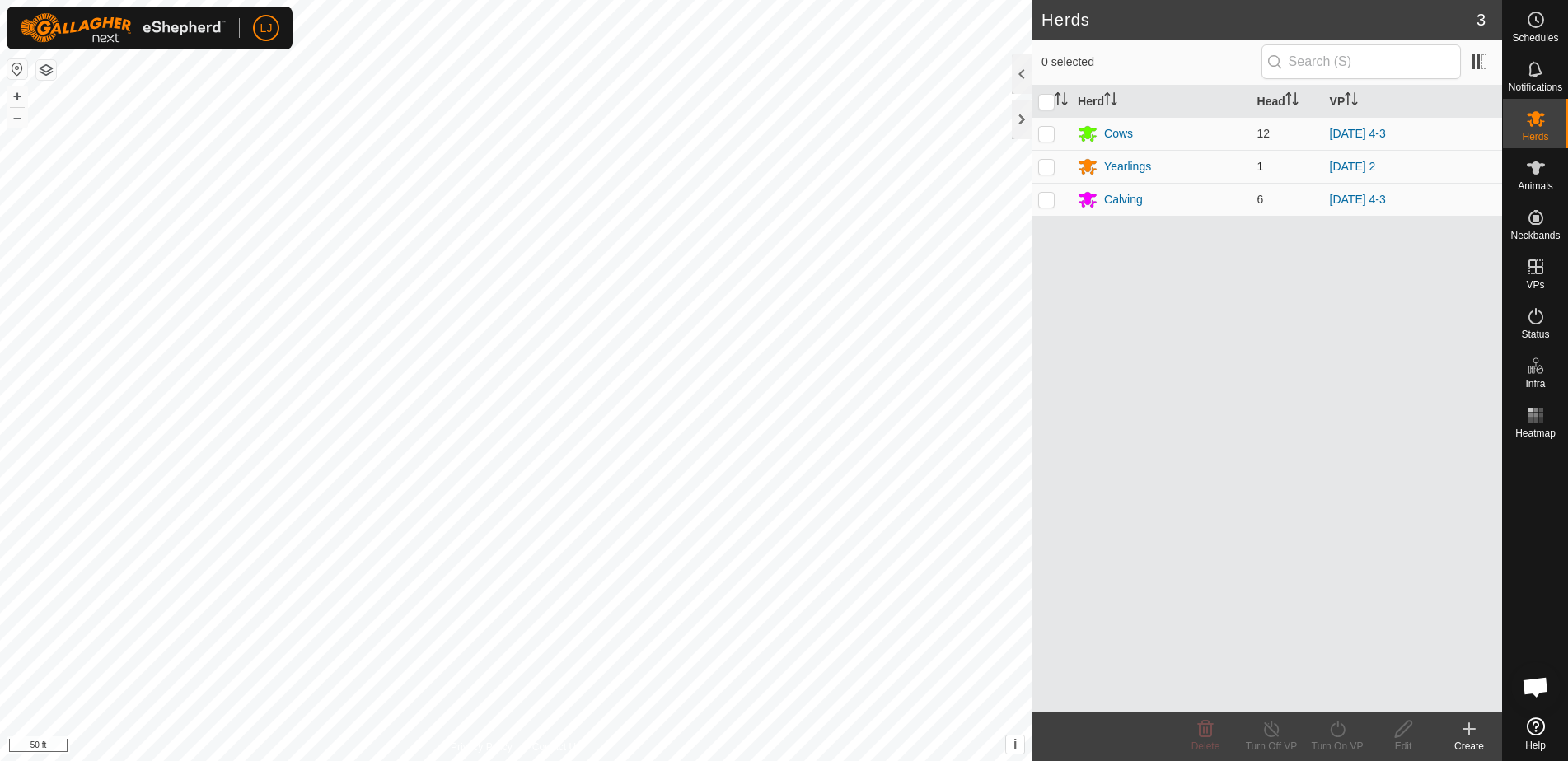
click at [1044, 169] on p-checkbox at bounding box center [1047, 167] width 17 height 13
checkbox input "true"
click at [1335, 733] on icon at bounding box center [1337, 728] width 20 height 20
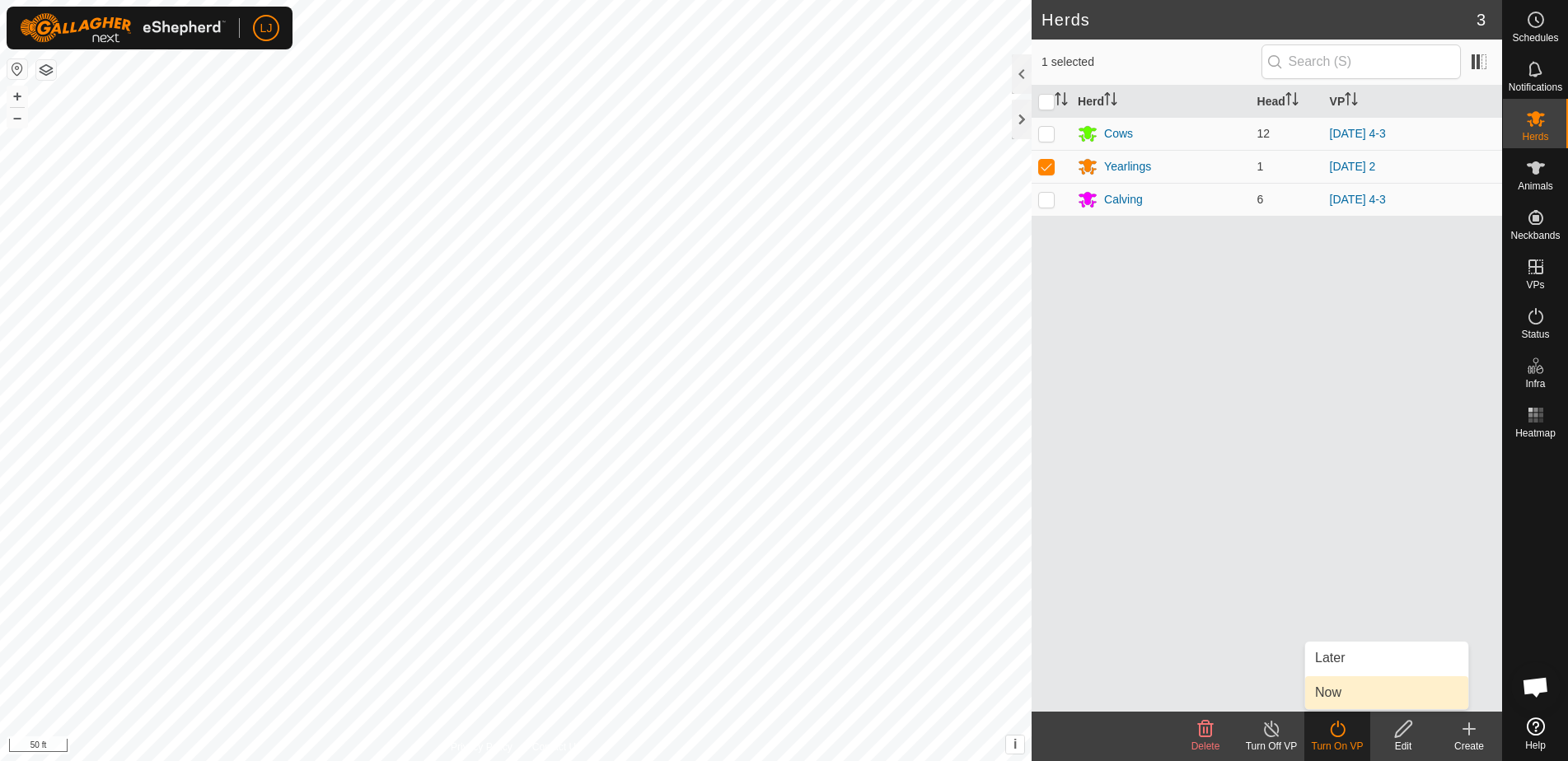
click at [1332, 687] on span "Now" at bounding box center [1328, 692] width 26 height 20
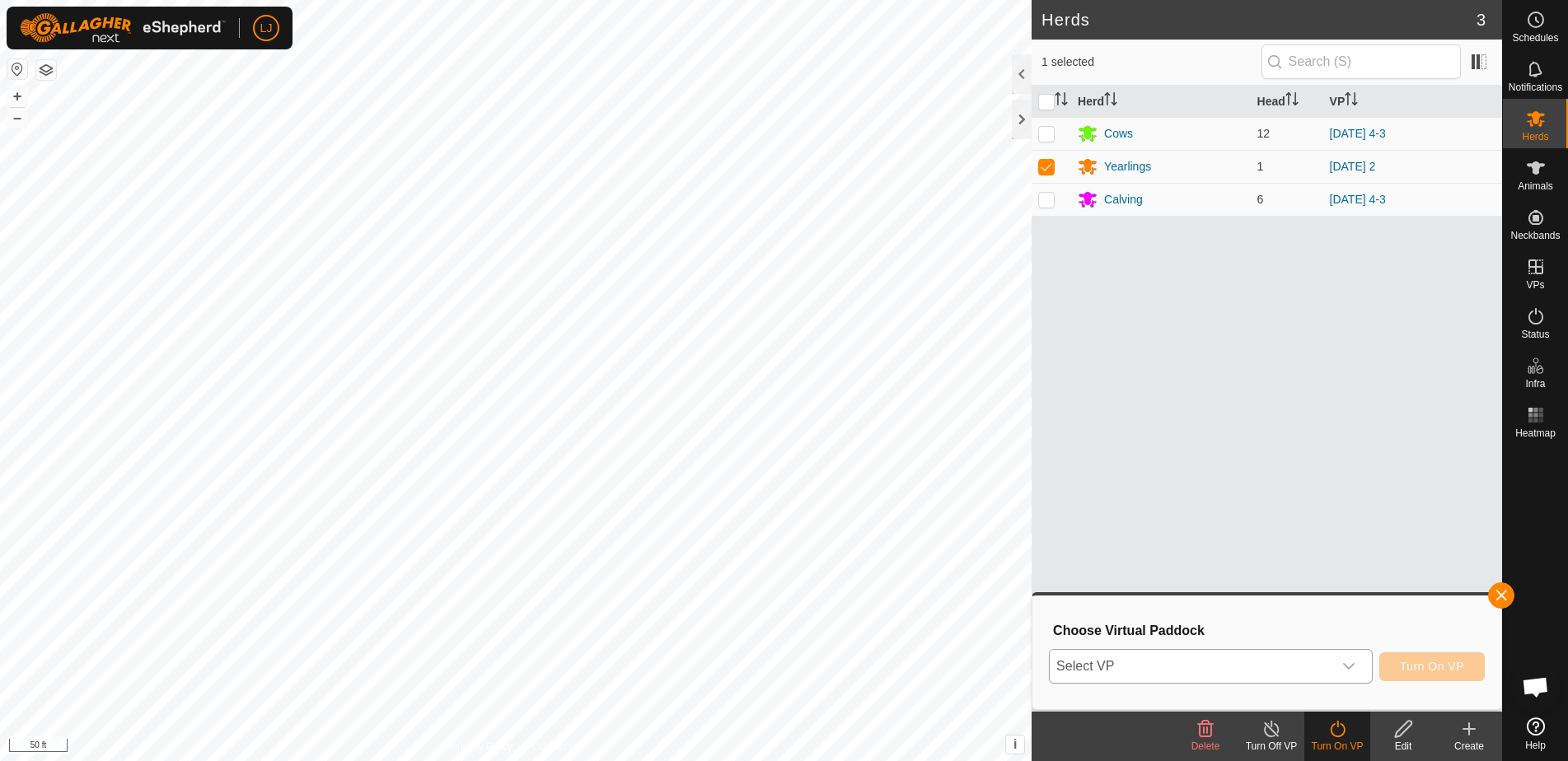
click at [1310, 650] on span "Select VP" at bounding box center [1190, 666] width 282 height 33
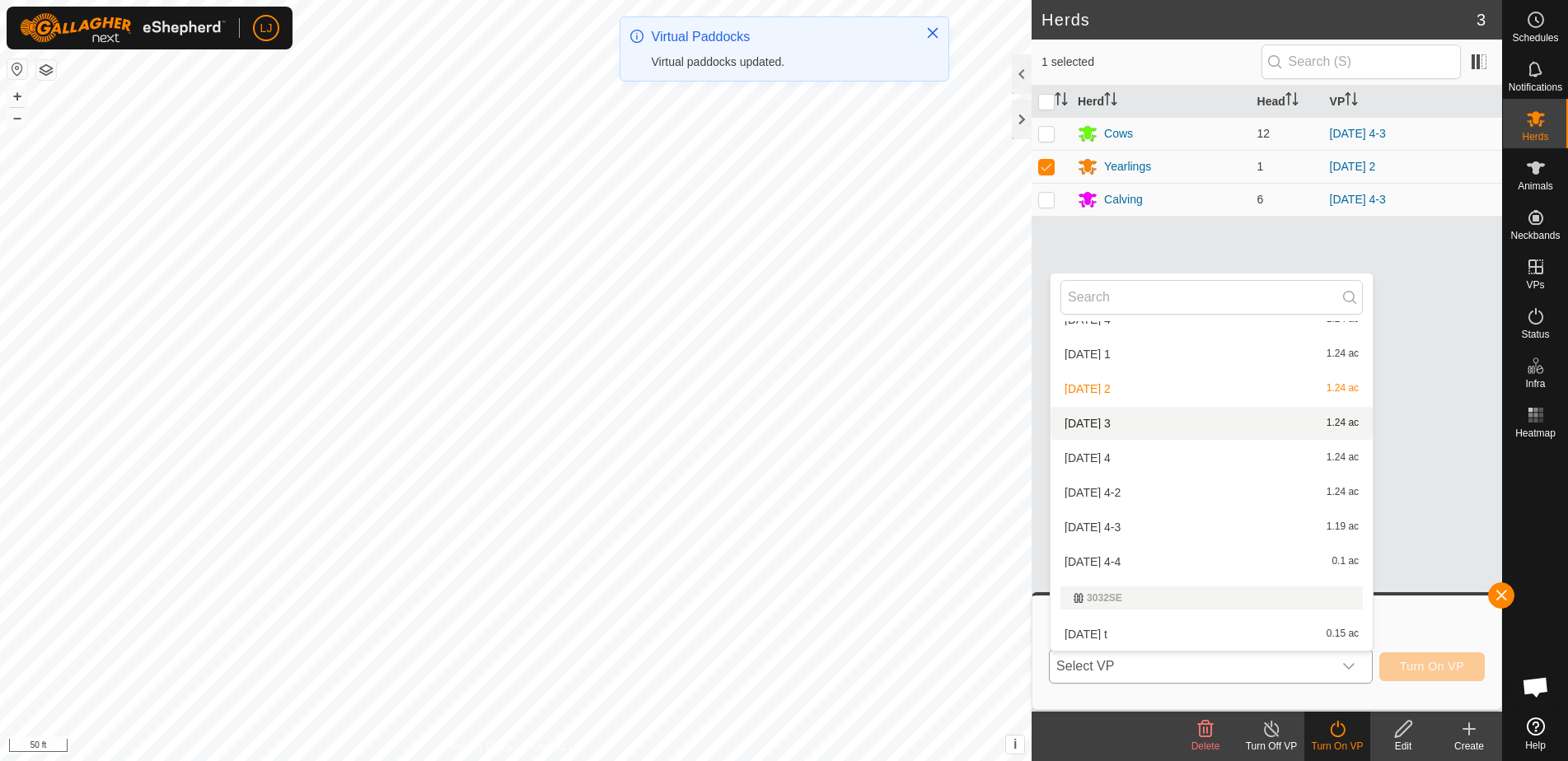
scroll to position [195, 0]
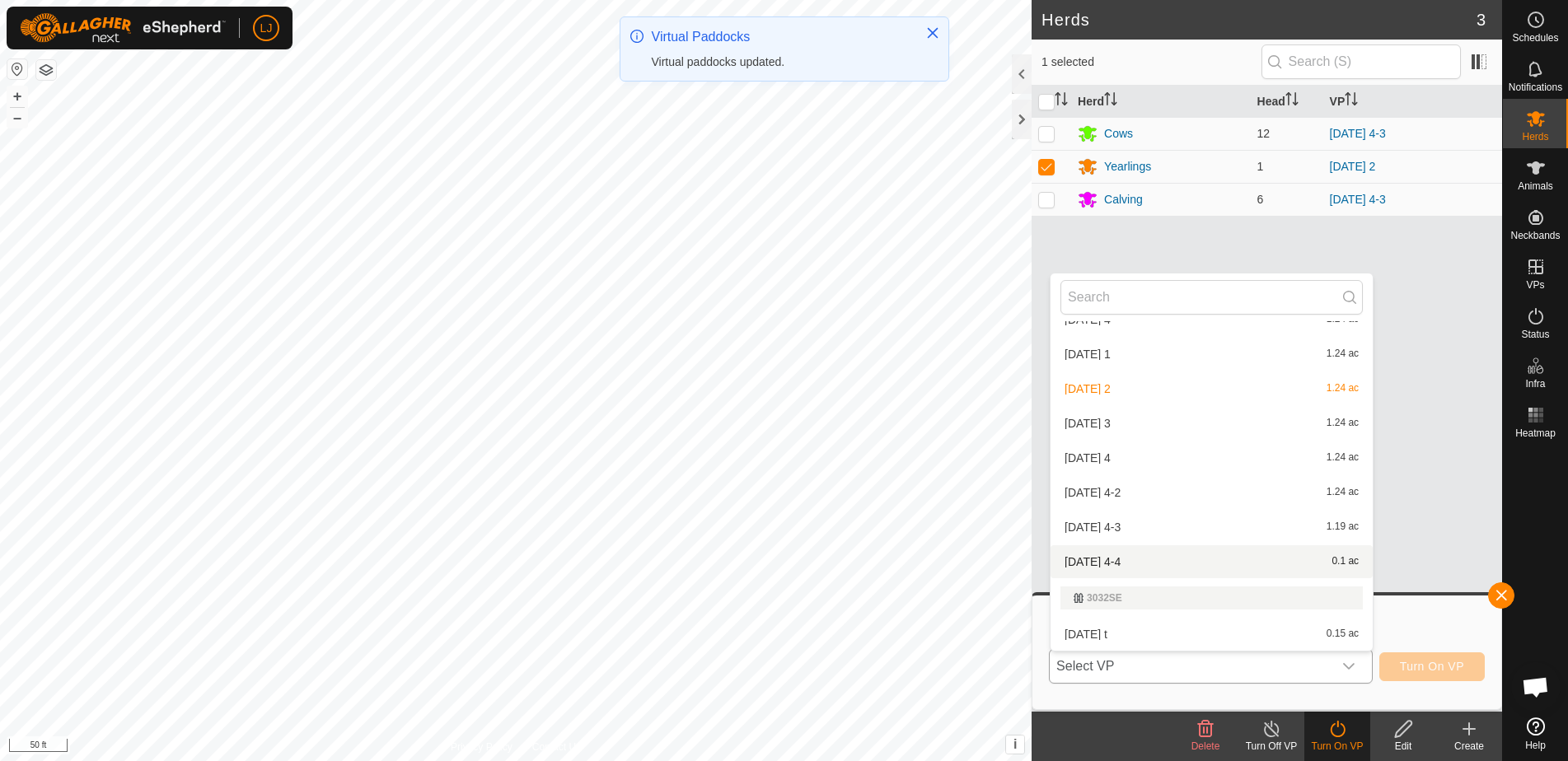
click at [1148, 568] on div "[DATE] 4-4 0.1 ac" at bounding box center [1211, 562] width 303 height 20
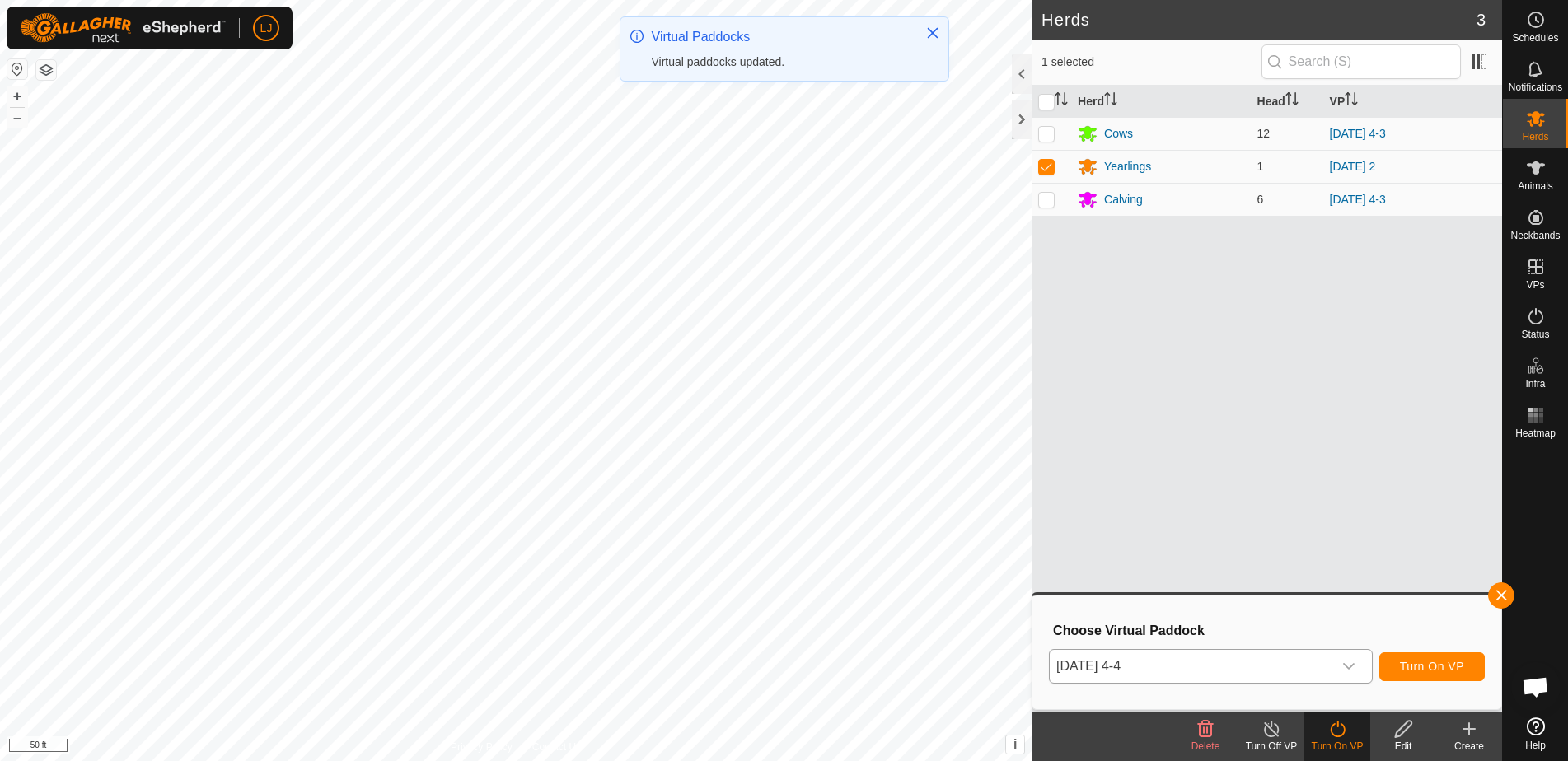
click at [1429, 669] on span "Turn On VP" at bounding box center [1431, 667] width 64 height 13
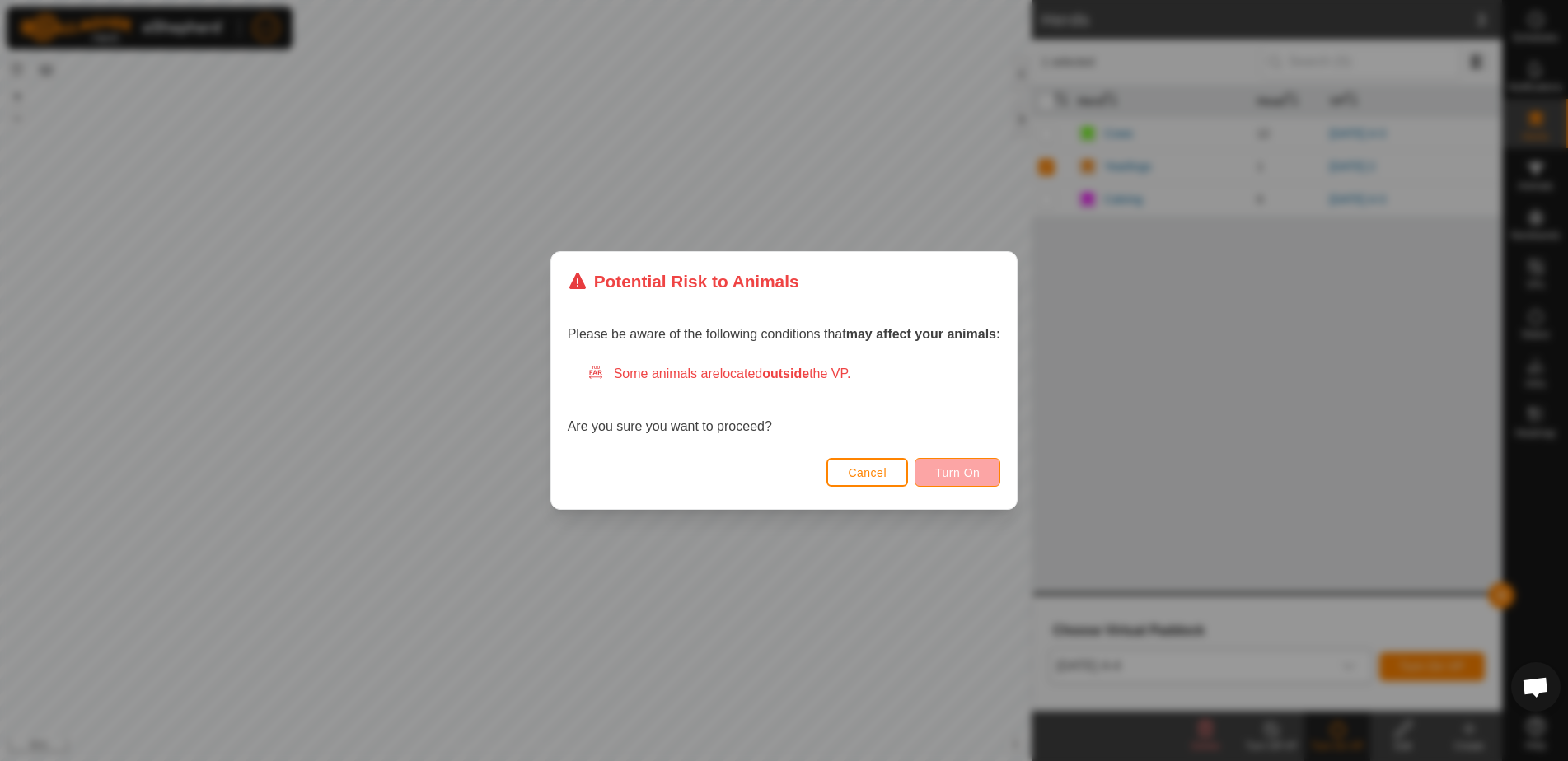
click at [964, 475] on span "Turn On" at bounding box center [957, 473] width 45 height 13
